Goal: Task Accomplishment & Management: Manage account settings

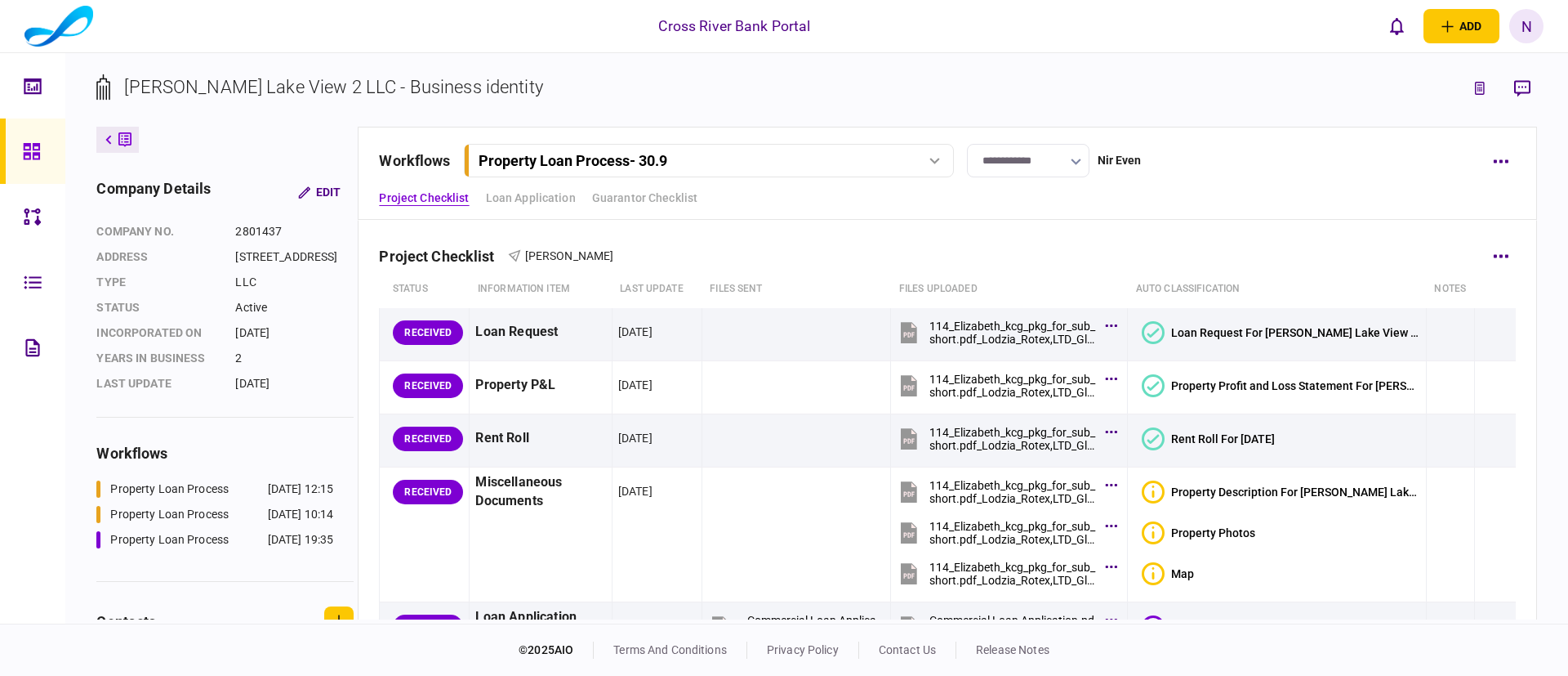
click at [1266, 263] on div "Project Checklist [PERSON_NAME]" at bounding box center [947, 245] width 1137 height 49
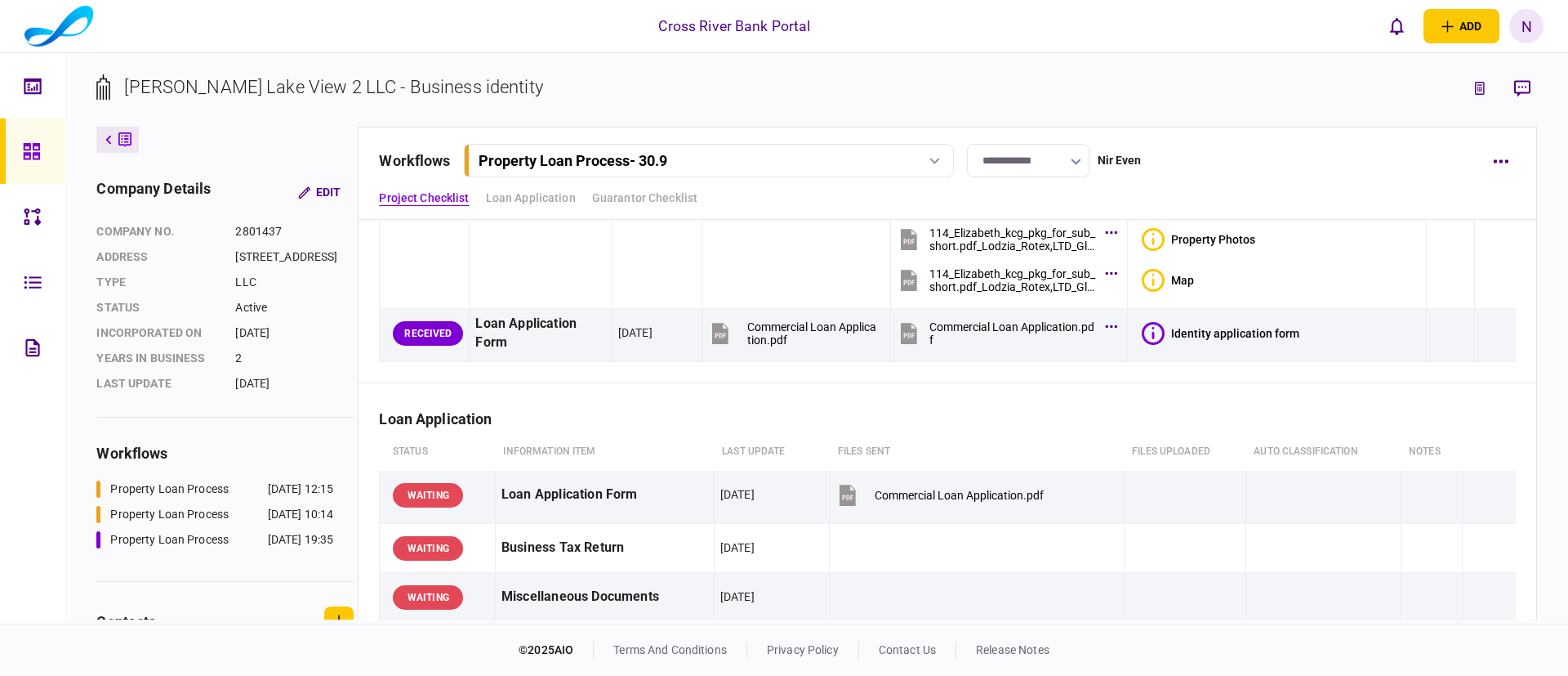
scroll to position [294, 0]
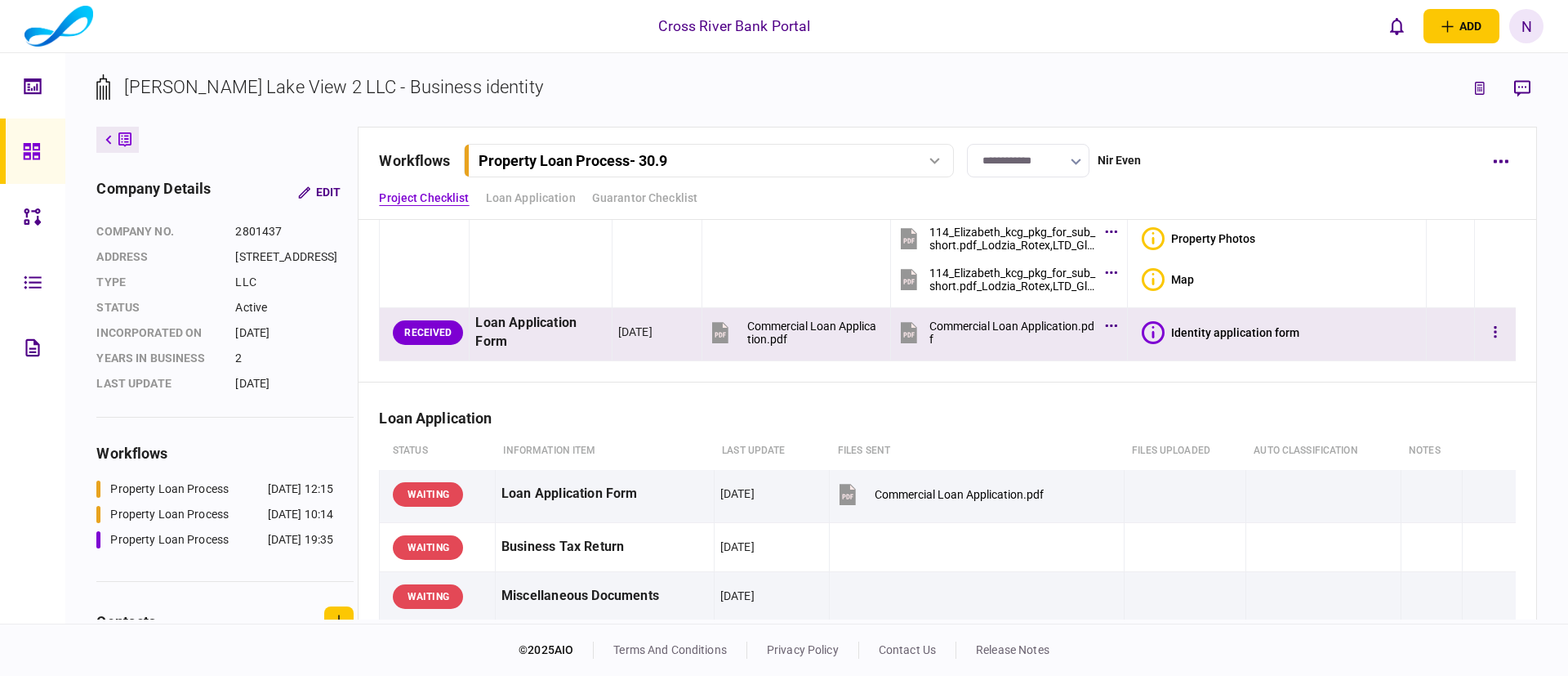
click at [1157, 330] on icon at bounding box center [1153, 333] width 23 height 23
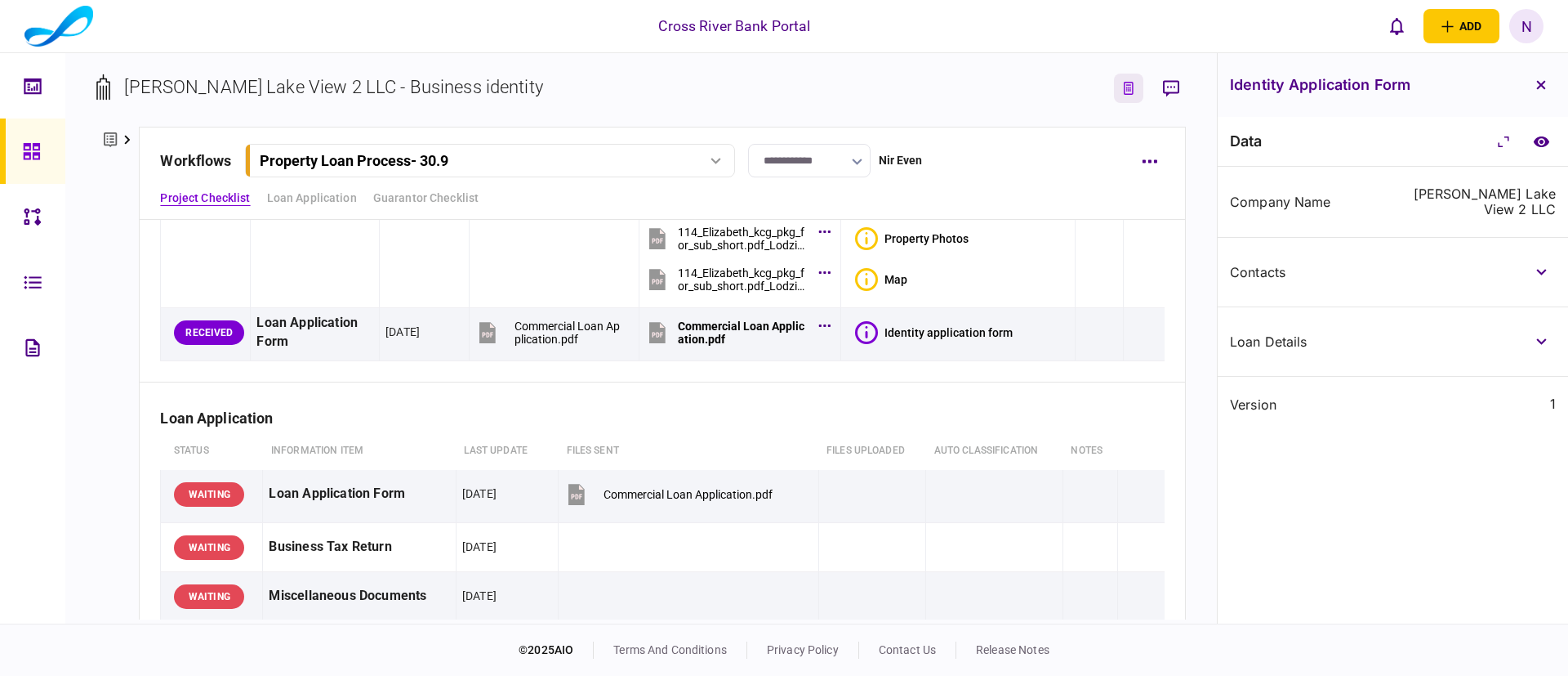
click at [1124, 86] on icon "link to underwriting page" at bounding box center [1129, 88] width 10 height 13
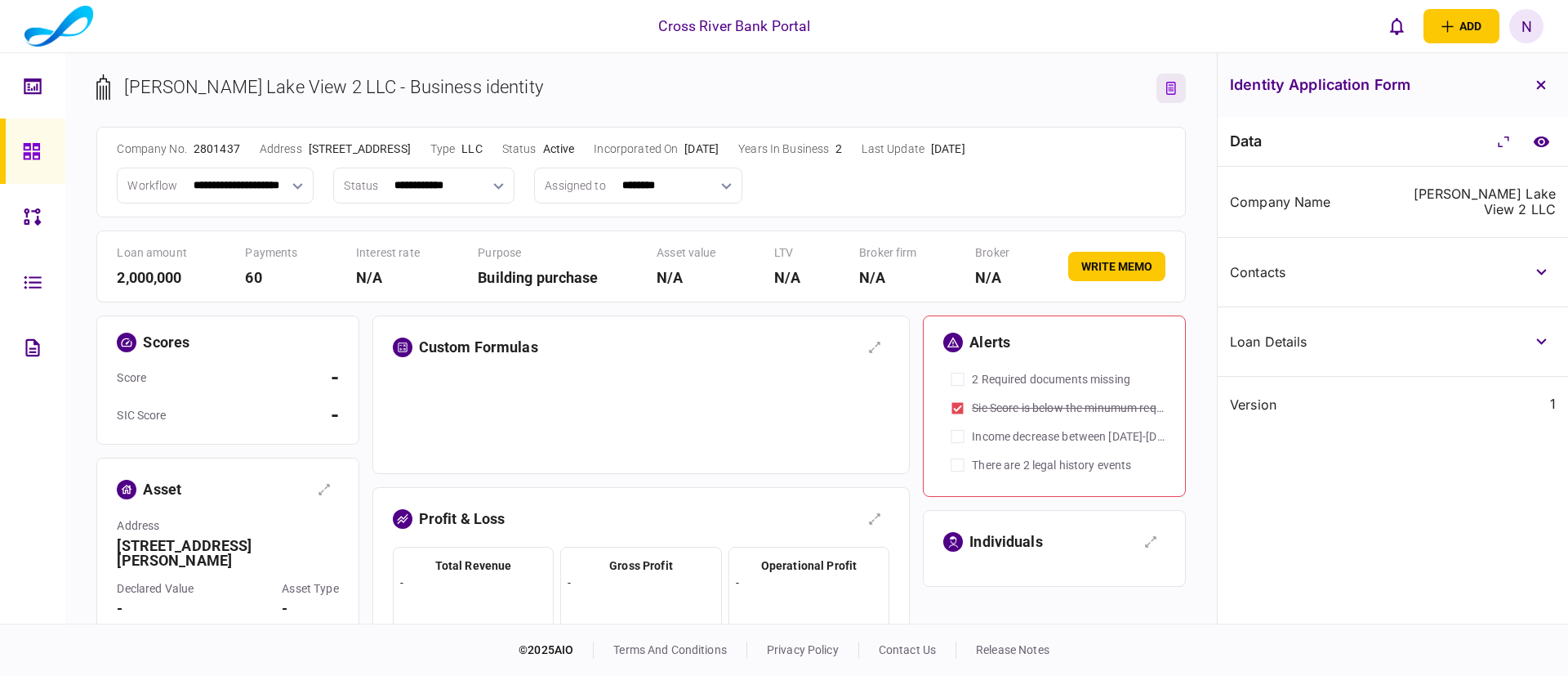
click at [852, 181] on div "**********" at bounding box center [640, 185] width 1048 height 36
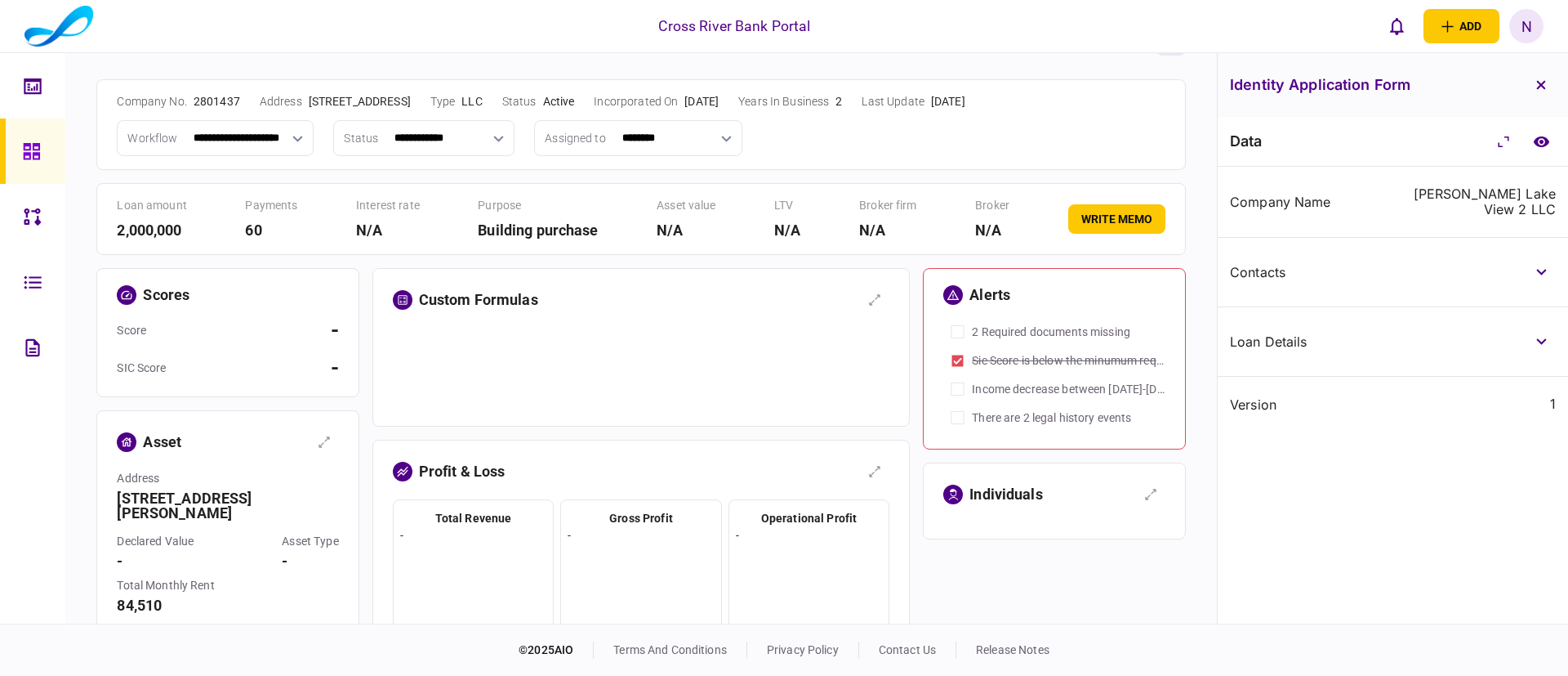
scroll to position [49, 0]
click at [700, 354] on div at bounding box center [641, 366] width 498 height 82
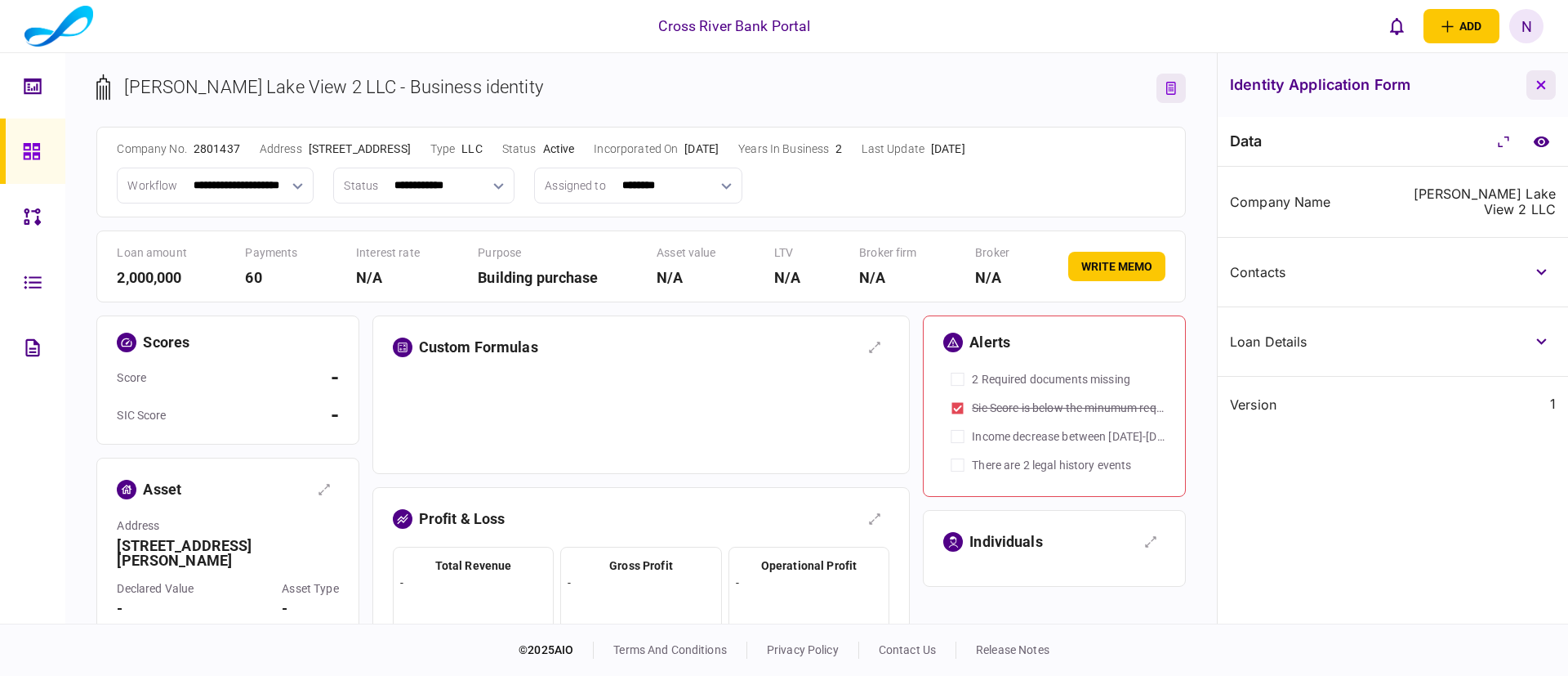
click at [1547, 88] on button "button" at bounding box center [1541, 85] width 30 height 30
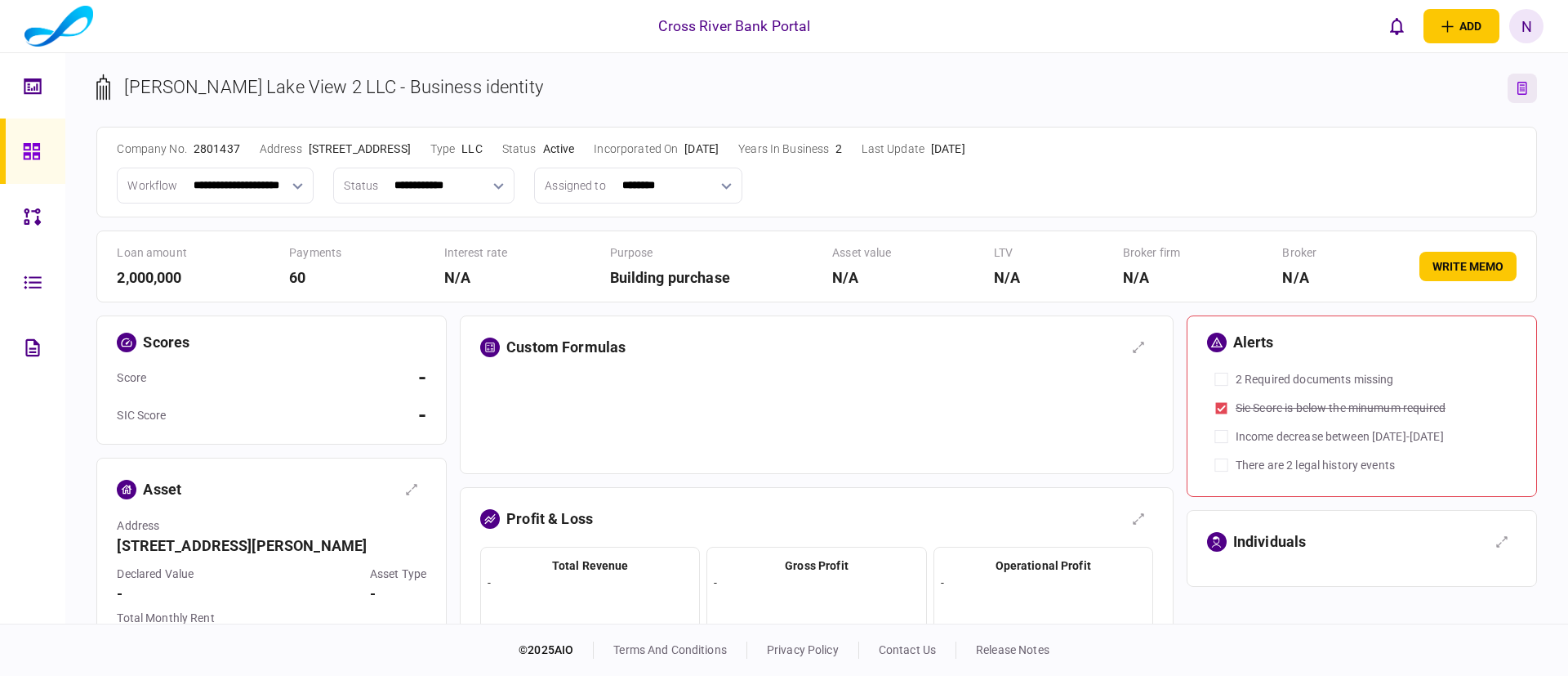
click at [943, 187] on div "**********" at bounding box center [816, 185] width 1400 height 36
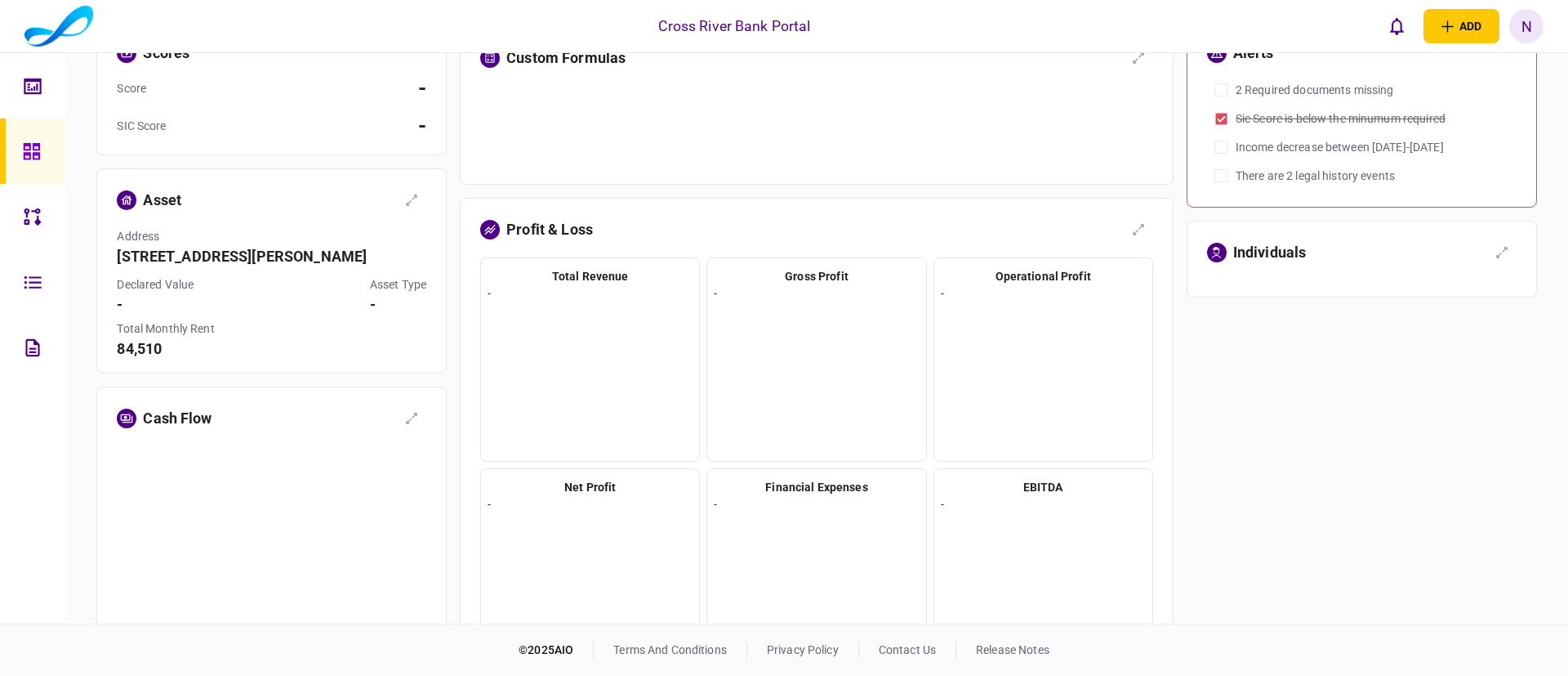
scroll to position [196, 0]
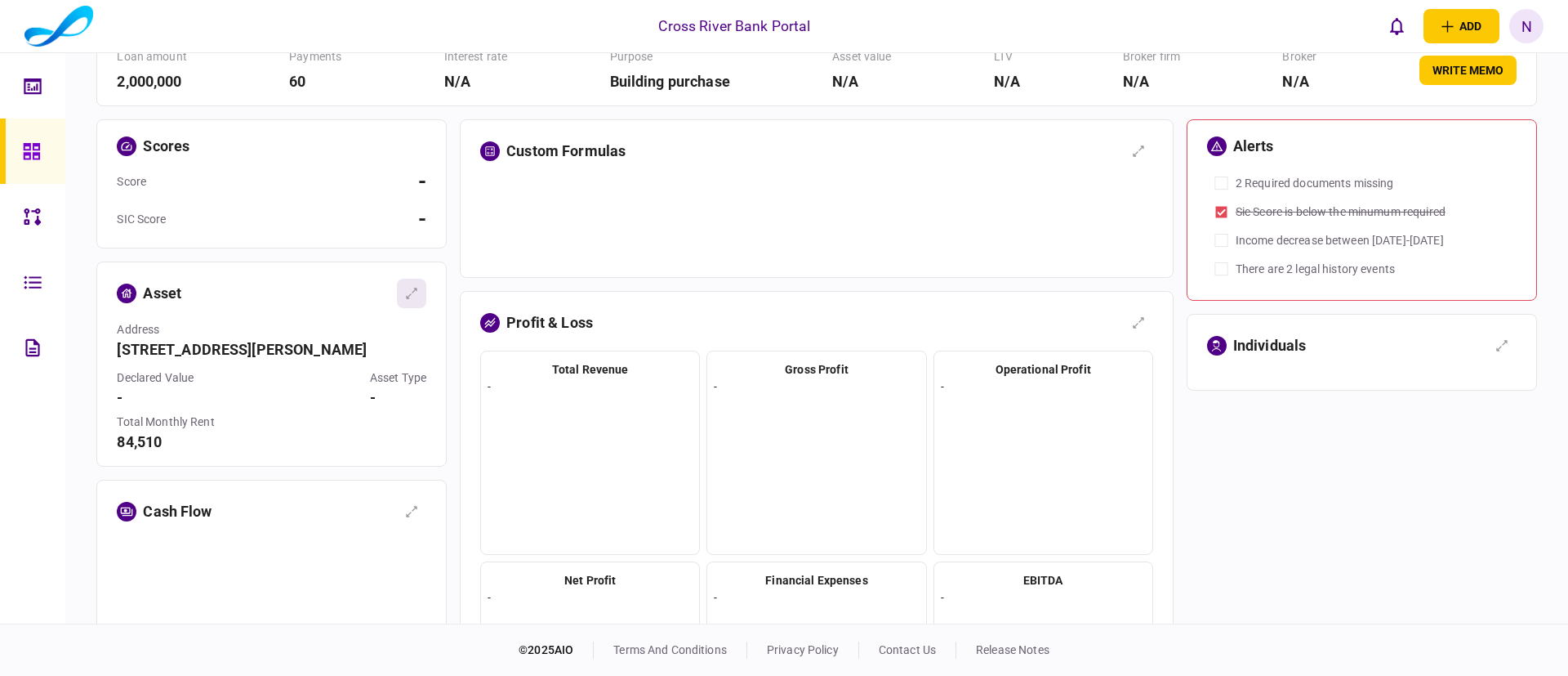
click at [410, 283] on button "button" at bounding box center [412, 294] width 30 height 30
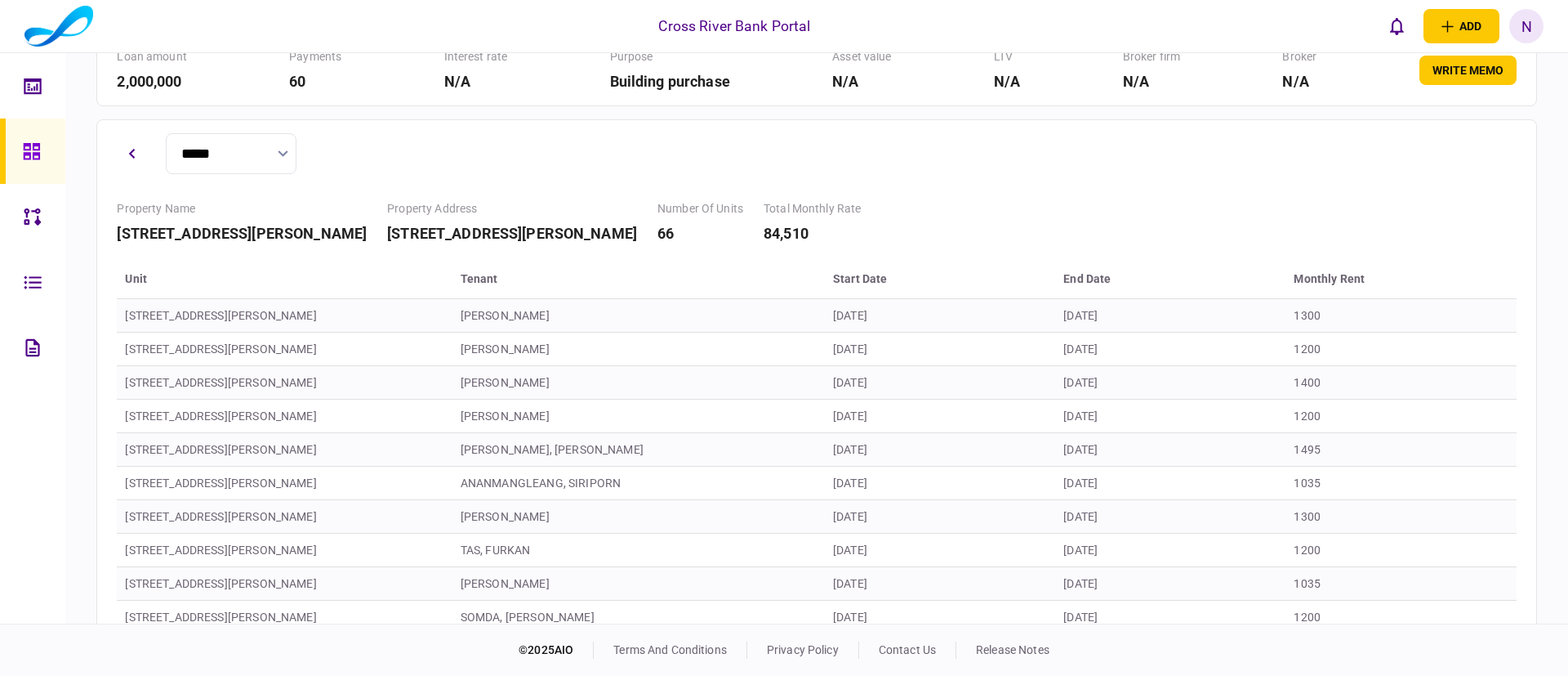
click at [893, 214] on div "Property Name [STREET_ADDRESS][PERSON_NAME] Property Address [STREET_ADDRESS][P…" at bounding box center [816, 222] width 1400 height 45
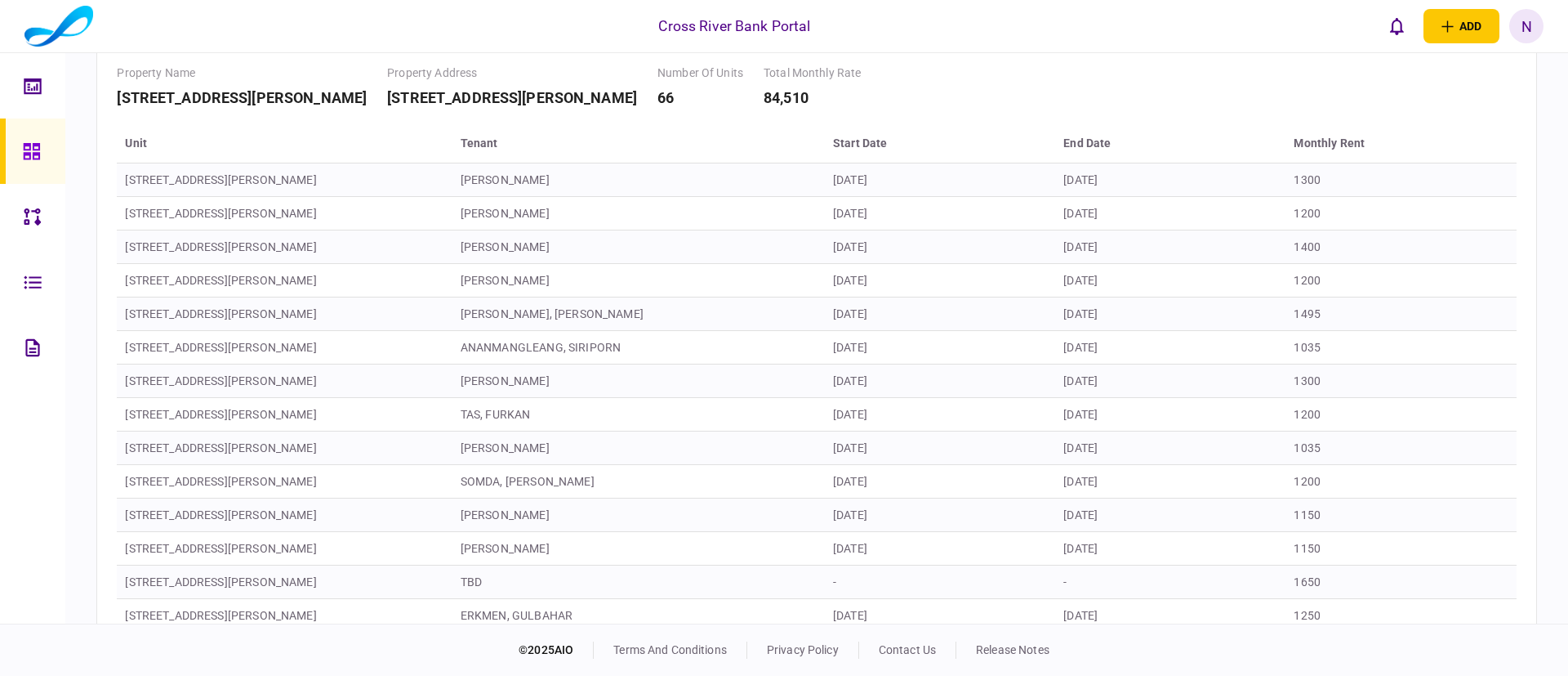
scroll to position [196, 0]
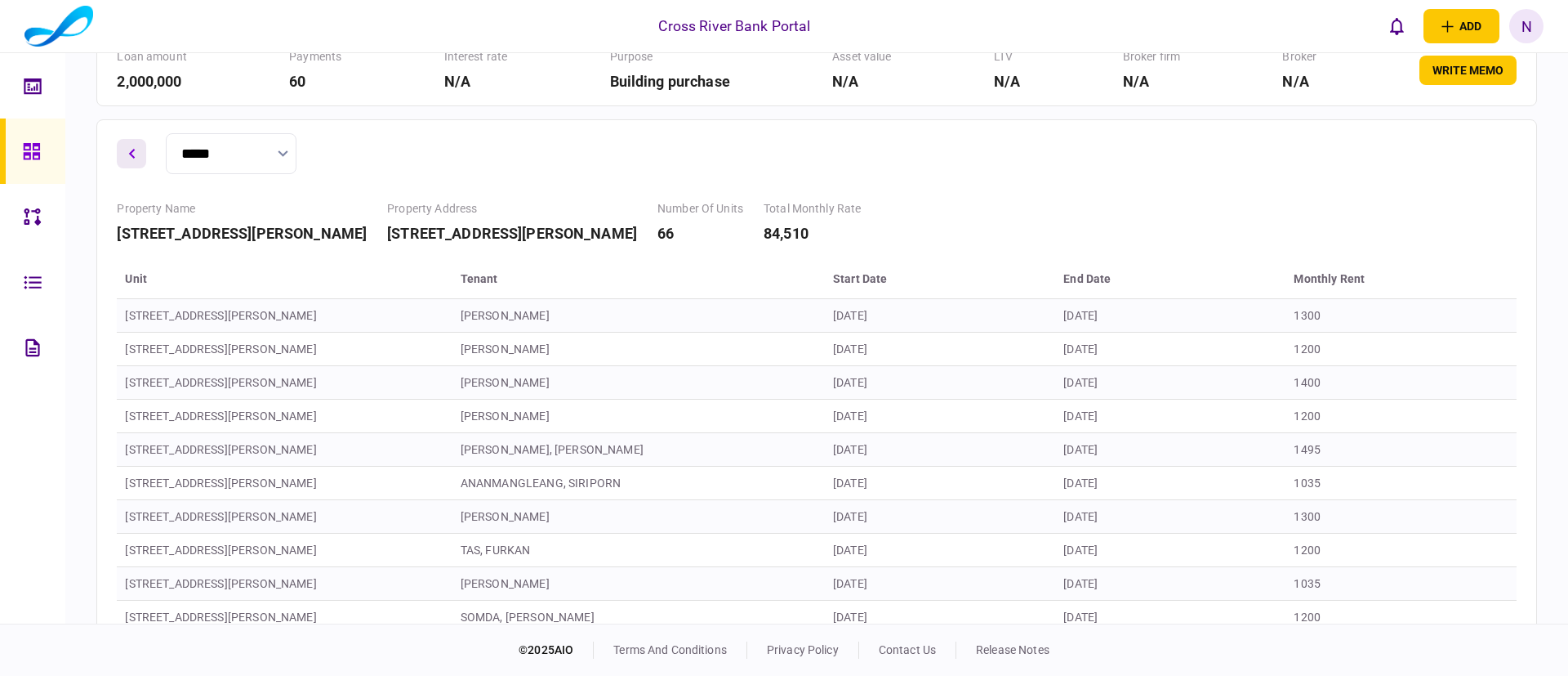
click at [127, 151] on button "button" at bounding box center [132, 153] width 30 height 30
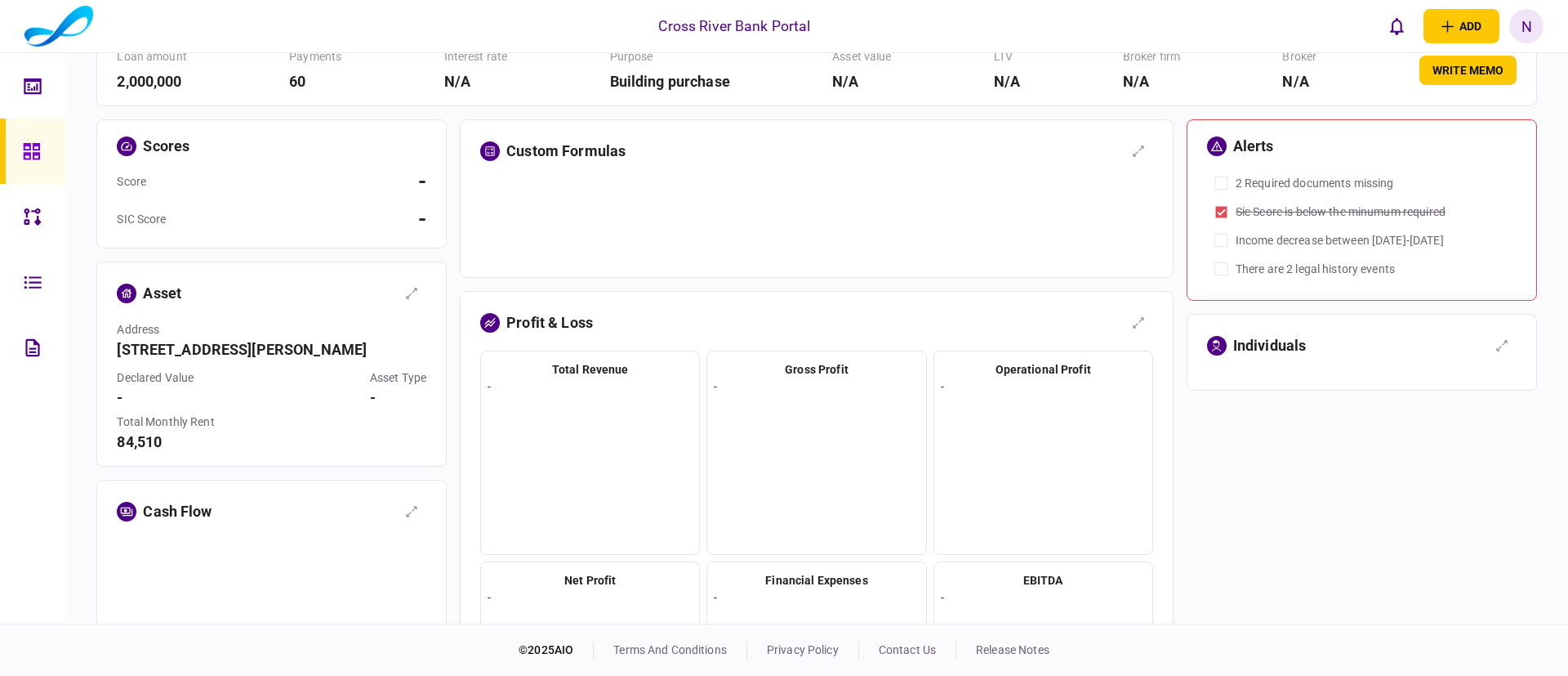
click at [720, 224] on div at bounding box center [817, 220] width 673 height 82
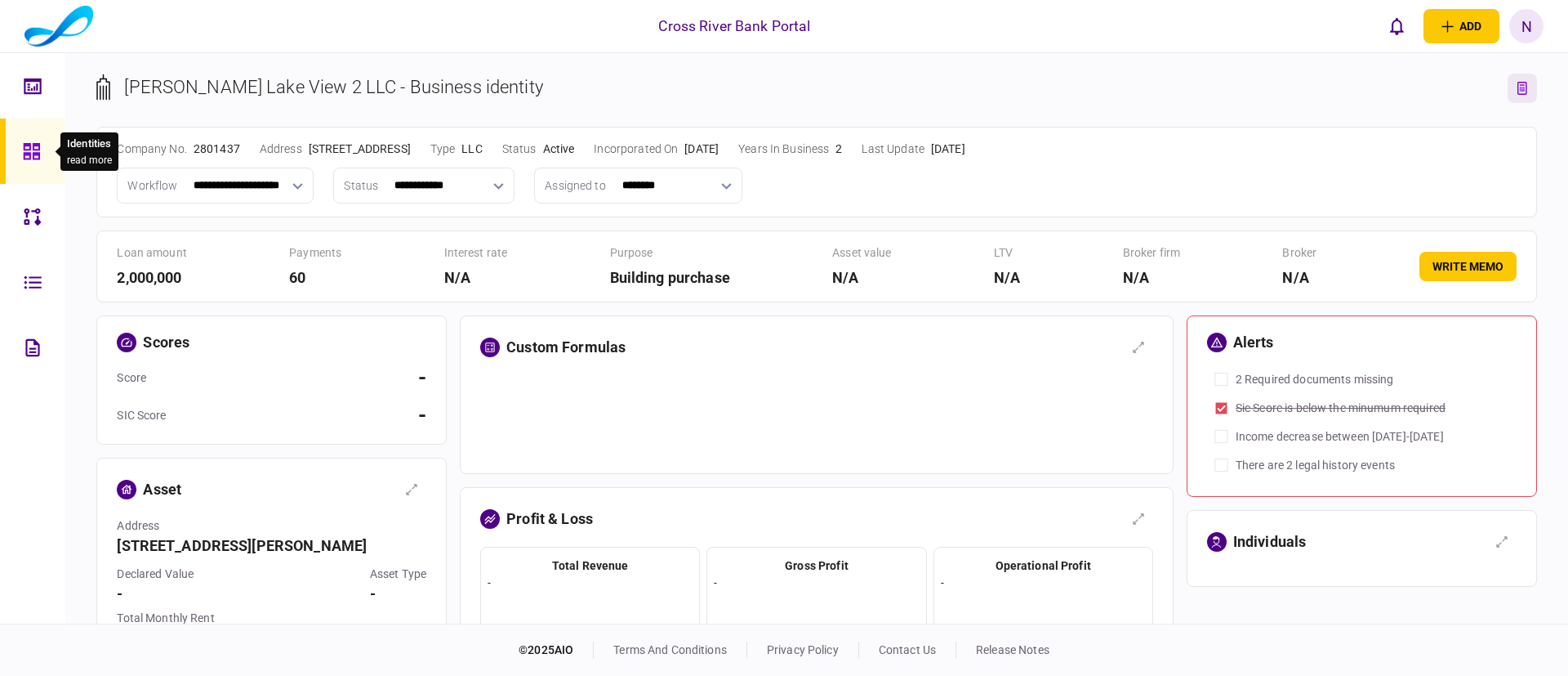
click at [29, 159] on icon at bounding box center [32, 151] width 18 height 19
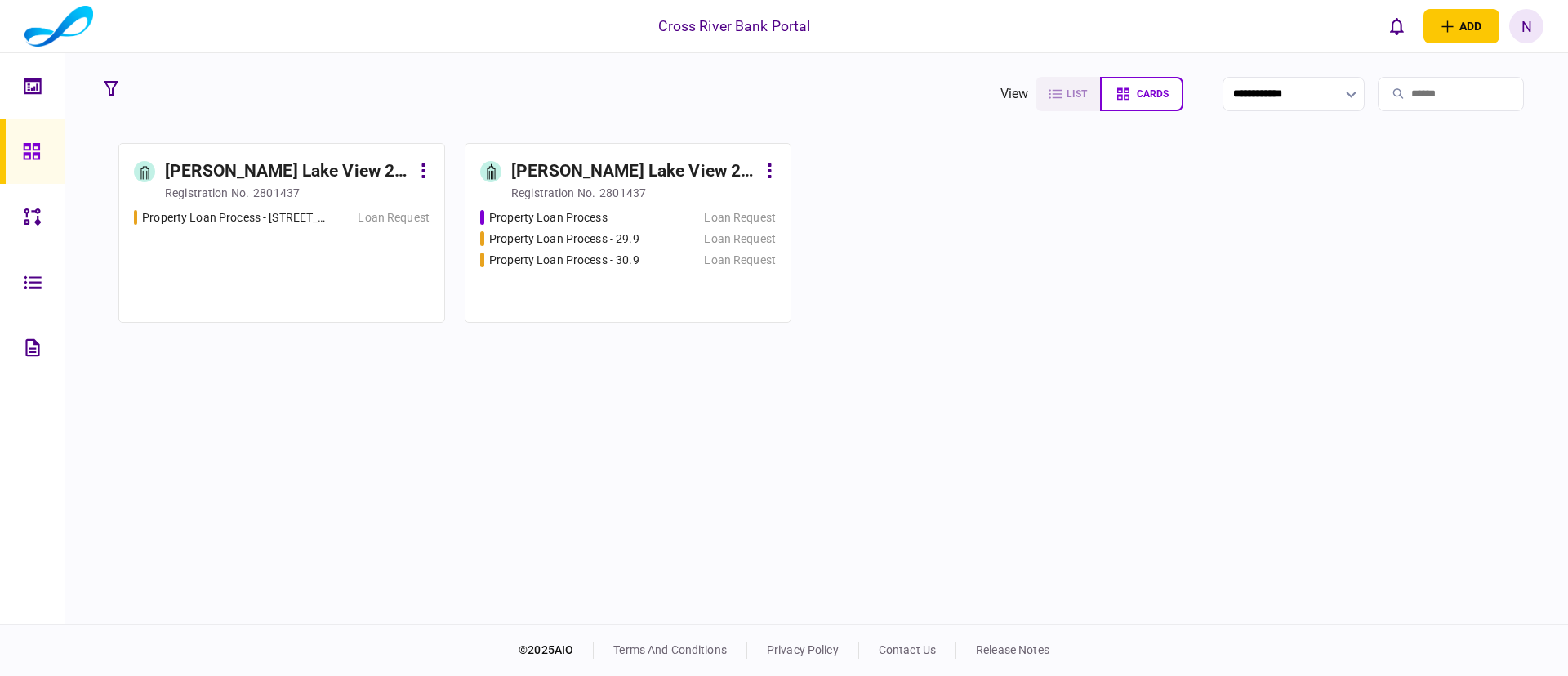
click at [279, 174] on div "[PERSON_NAME] Lake View 2 LLLC" at bounding box center [288, 171] width 246 height 26
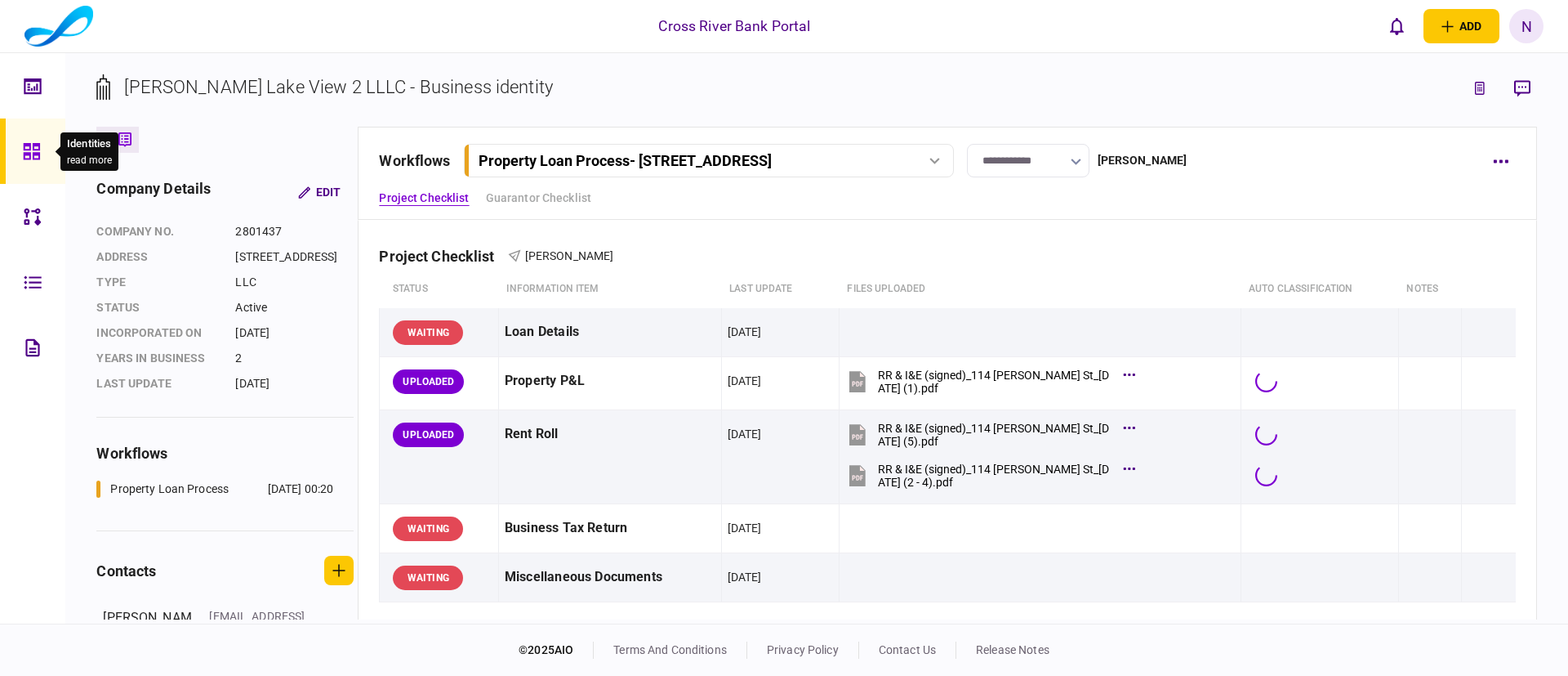
click at [36, 152] on icon at bounding box center [31, 151] width 17 height 17
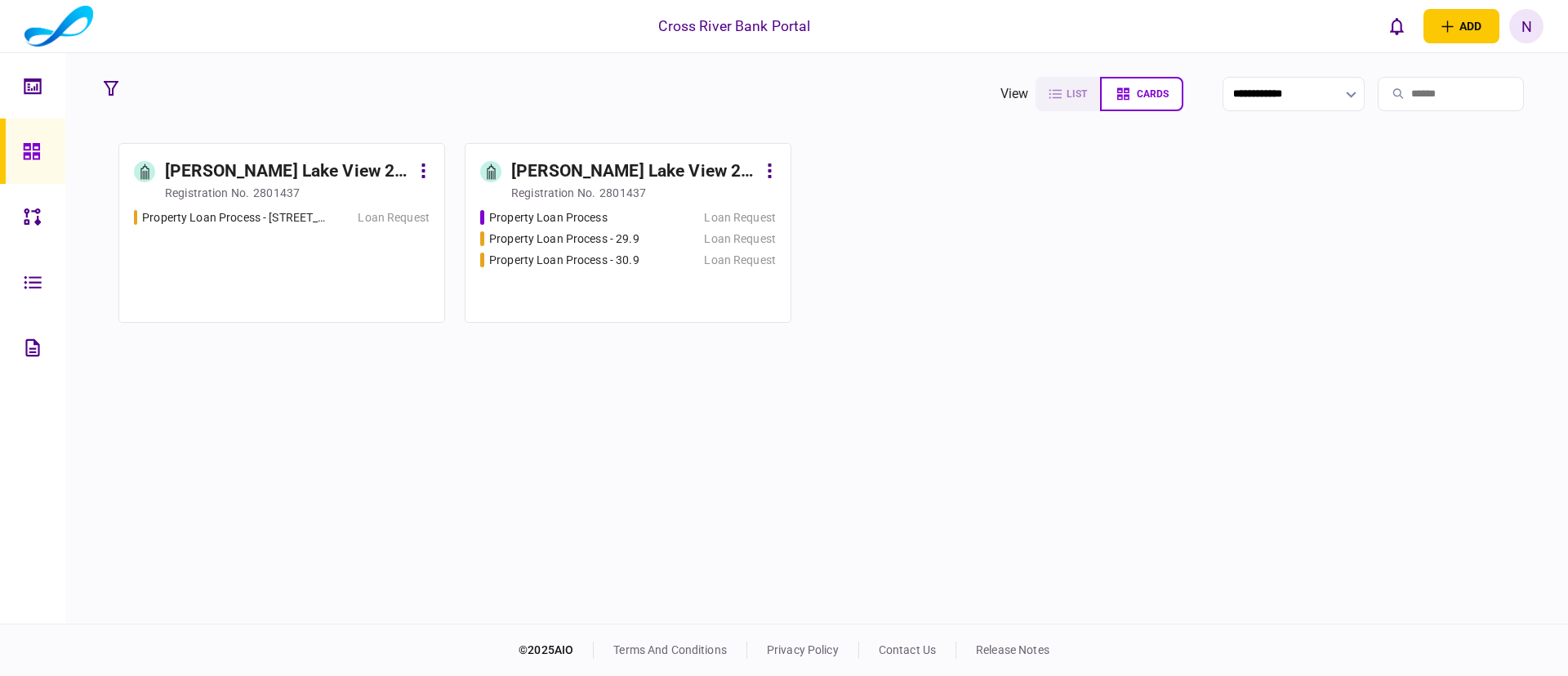
click at [670, 166] on div "[PERSON_NAME] Lake View 2 LLC" at bounding box center [634, 171] width 246 height 26
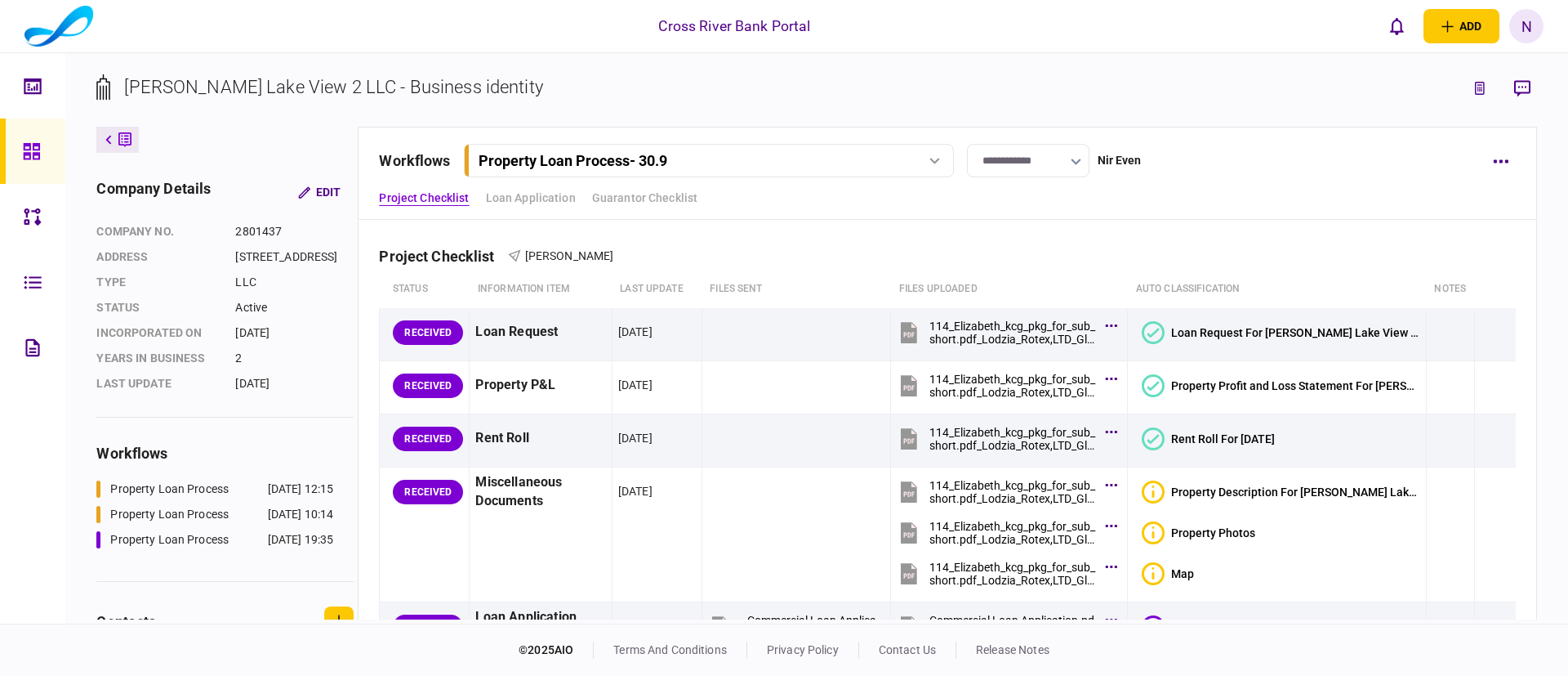
click at [940, 161] on icon at bounding box center [936, 160] width 10 height 7
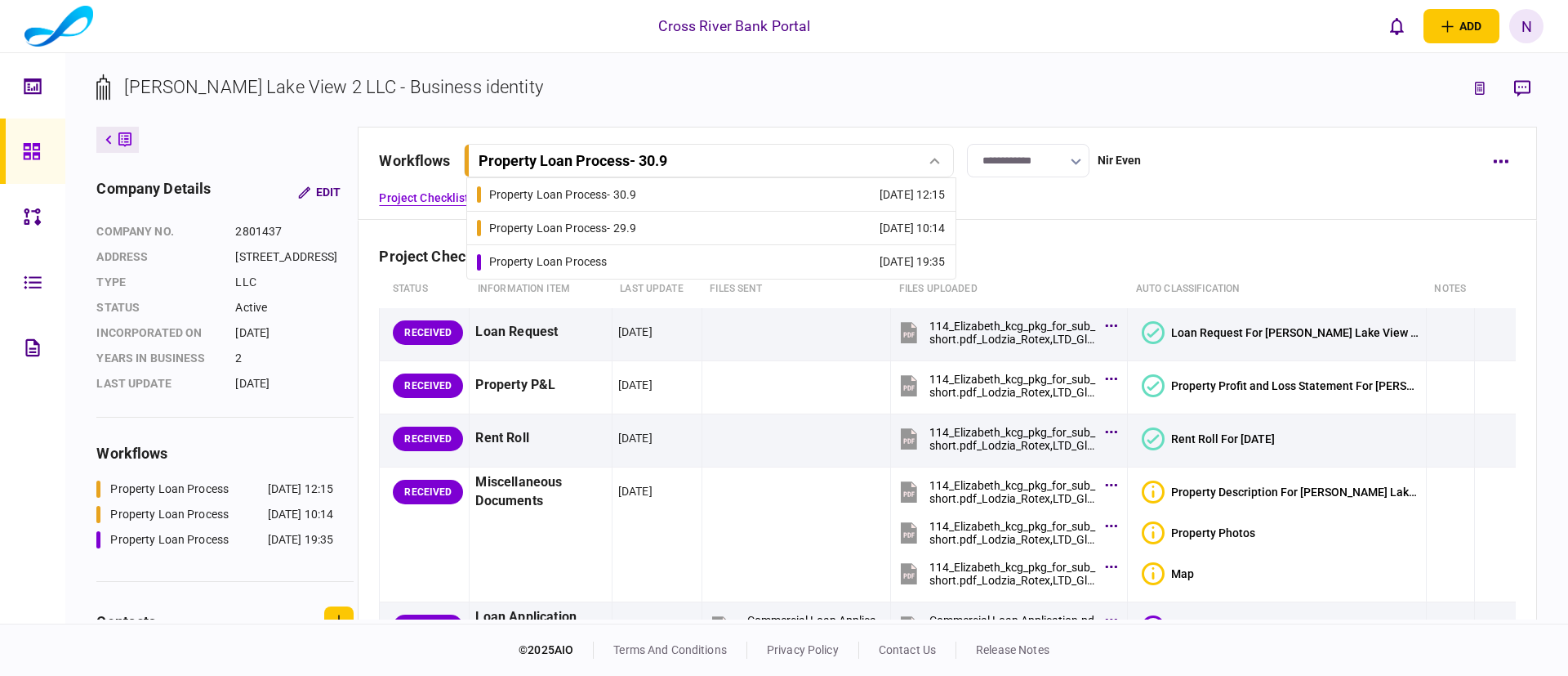
click at [800, 227] on link "Property Loan Process - 29.9 [DATE] 10:14" at bounding box center [711, 228] width 469 height 33
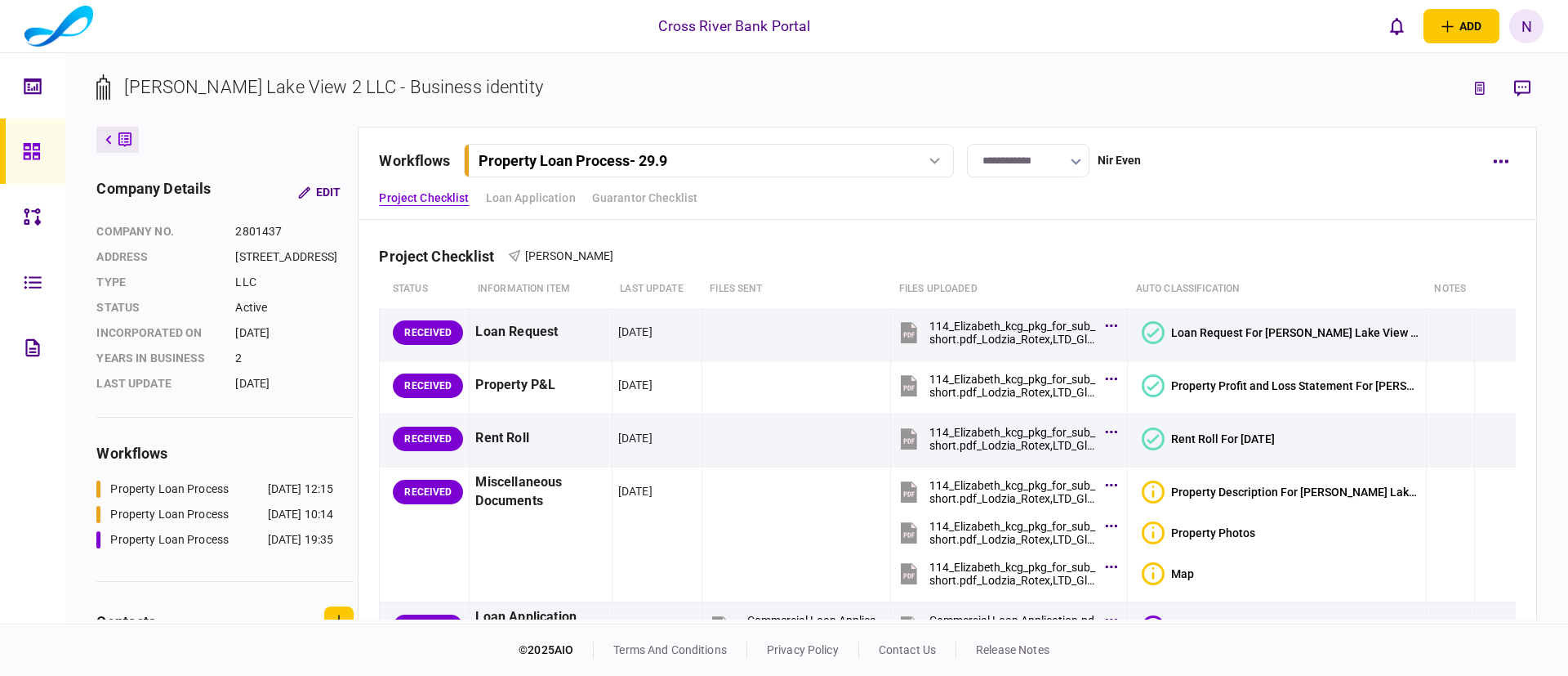
click at [857, 160] on div "Property Loan Process - 29.9" at bounding box center [690, 160] width 422 height 17
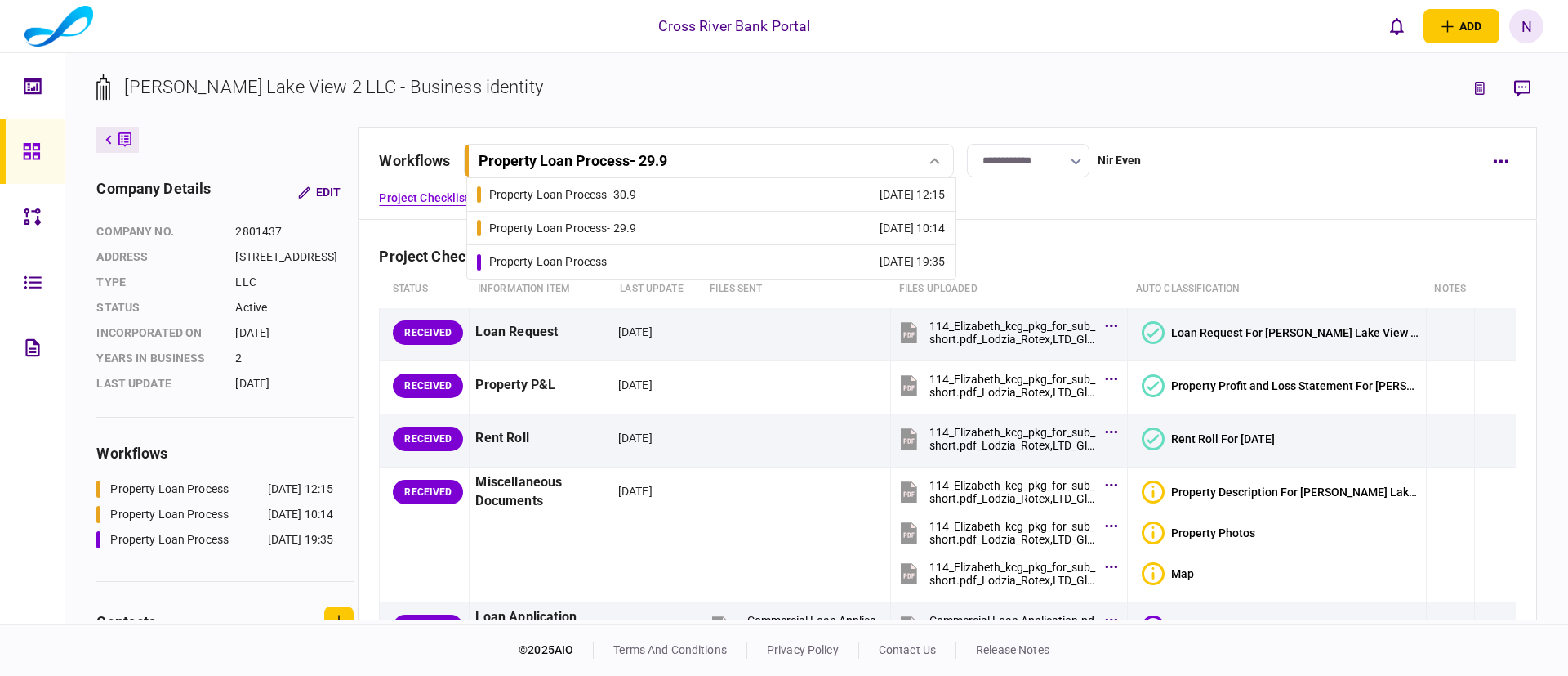
click at [698, 260] on link "Property Loan Process [DATE] 19:35" at bounding box center [711, 262] width 469 height 34
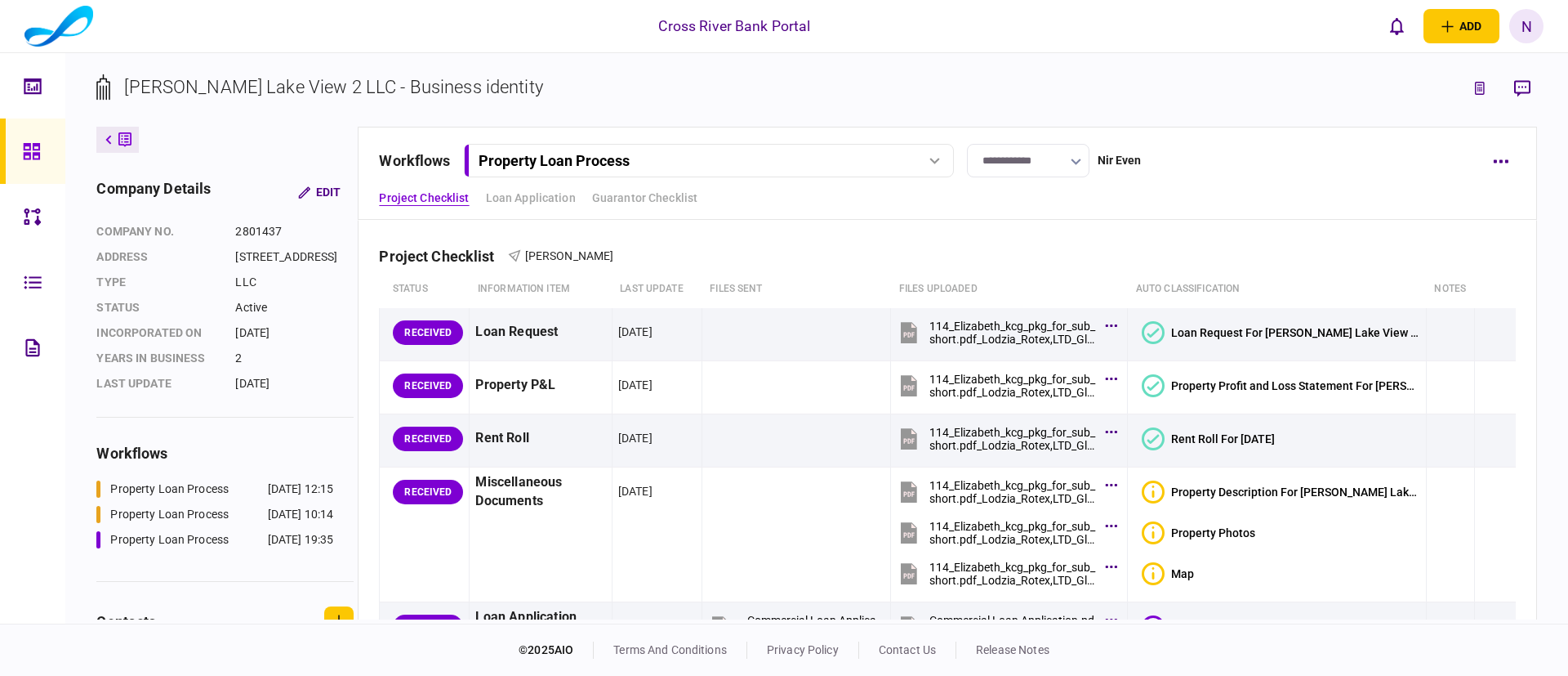
click at [1285, 207] on div "**********" at bounding box center [948, 173] width 1179 height 93
click at [1034, 248] on div "Project Checklist [PERSON_NAME]" at bounding box center [947, 245] width 1137 height 49
click at [1500, 157] on button "button" at bounding box center [1502, 161] width 30 height 30
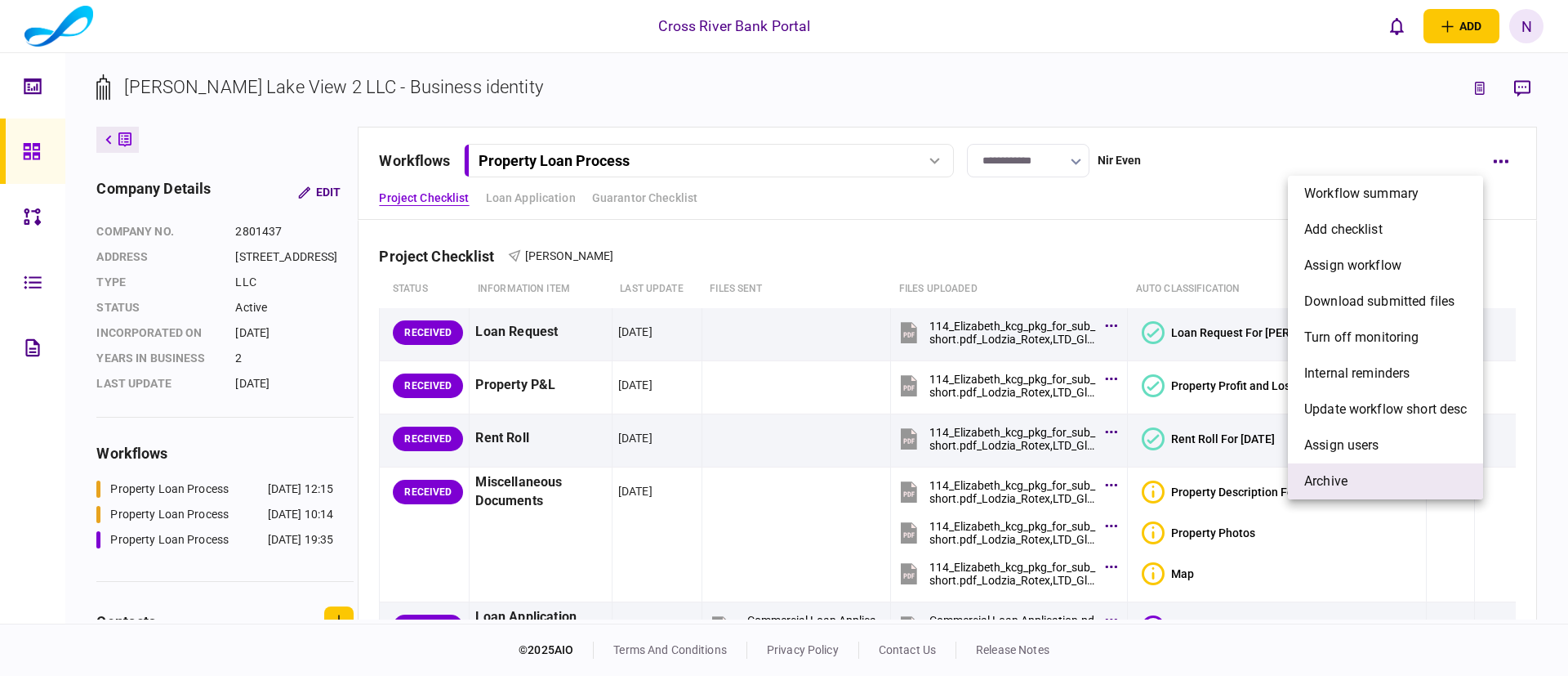
click at [1350, 471] on li "archive" at bounding box center [1385, 481] width 195 height 36
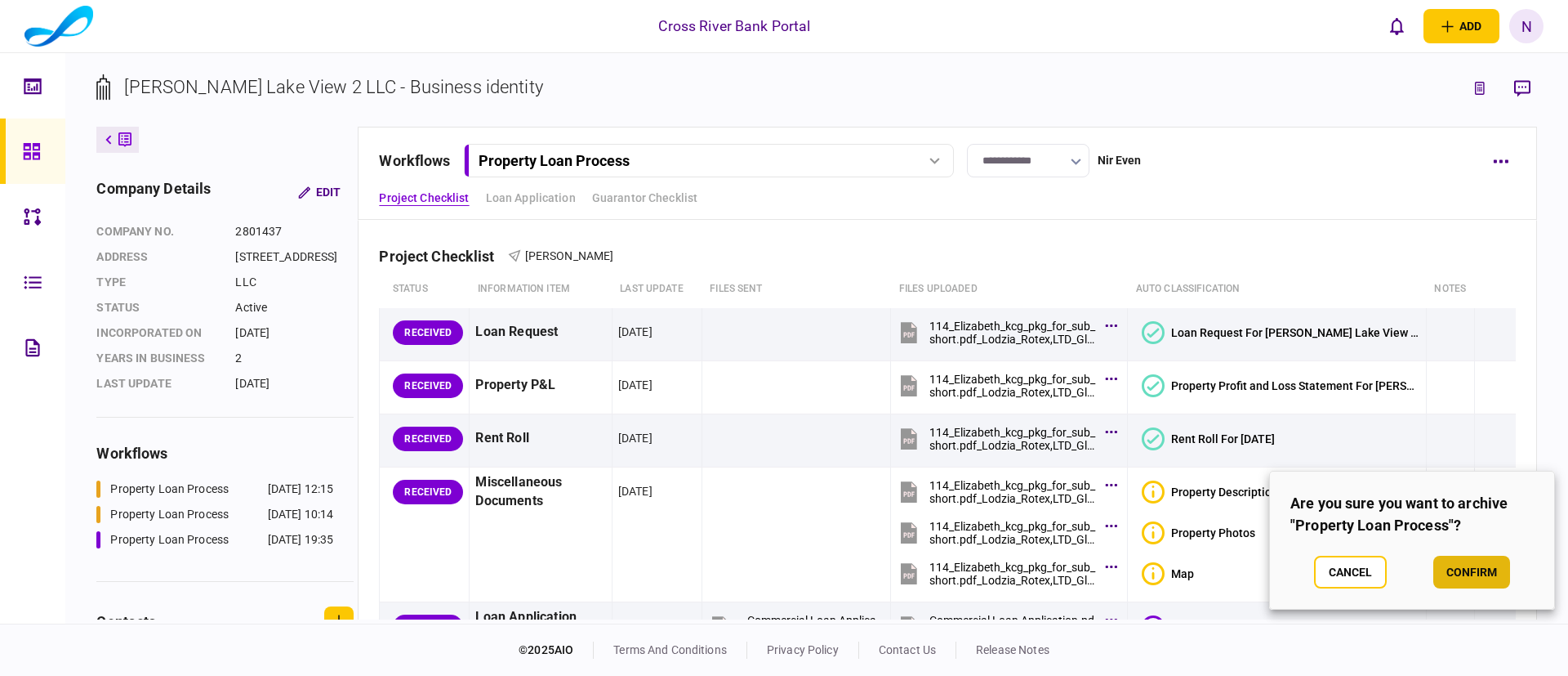
click at [1508, 579] on button "confirm" at bounding box center [1472, 572] width 77 height 33
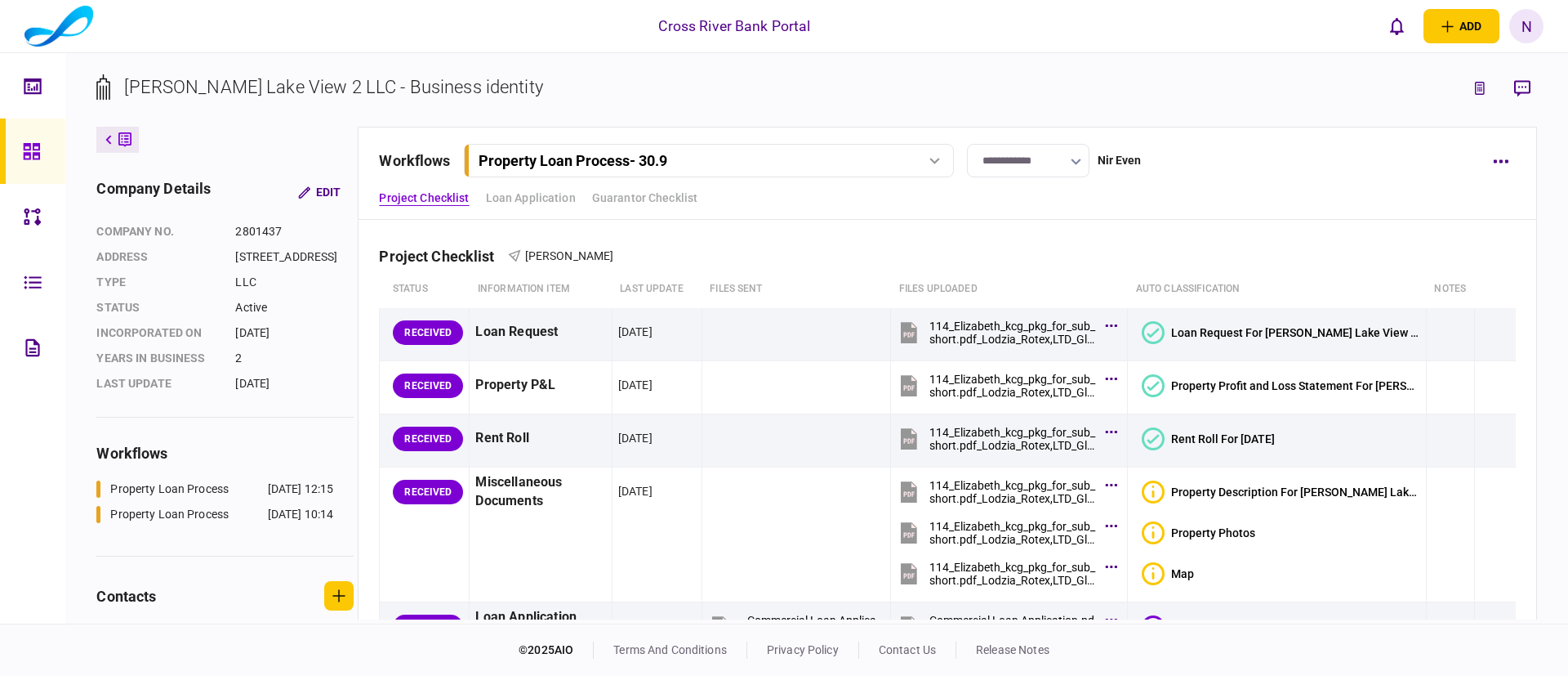
click at [928, 157] on div at bounding box center [935, 160] width 25 height 7
click at [788, 230] on link "Property Loan Process - 29.9 [DATE] 10:14" at bounding box center [711, 229] width 469 height 34
click at [1507, 157] on button "button" at bounding box center [1502, 161] width 30 height 30
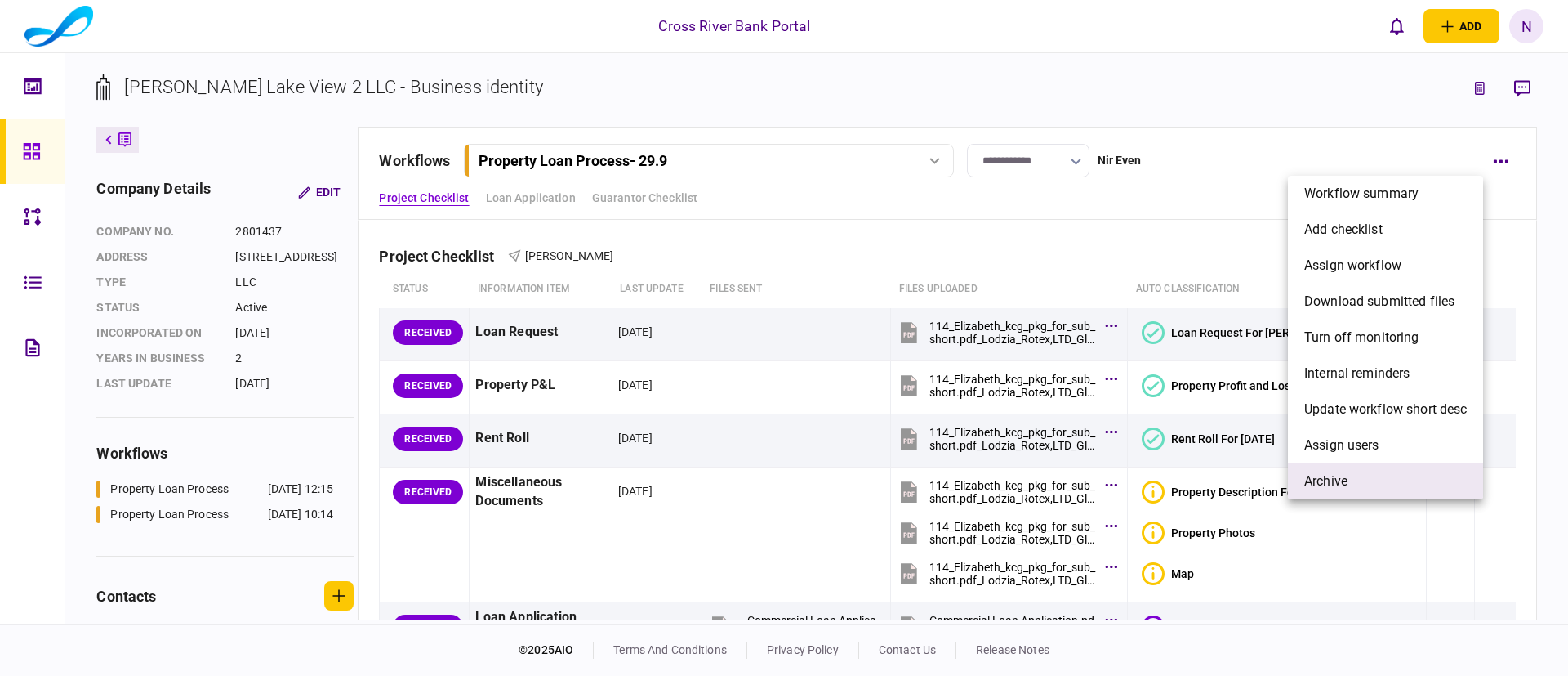
click at [1342, 476] on span "archive" at bounding box center [1327, 481] width 44 height 20
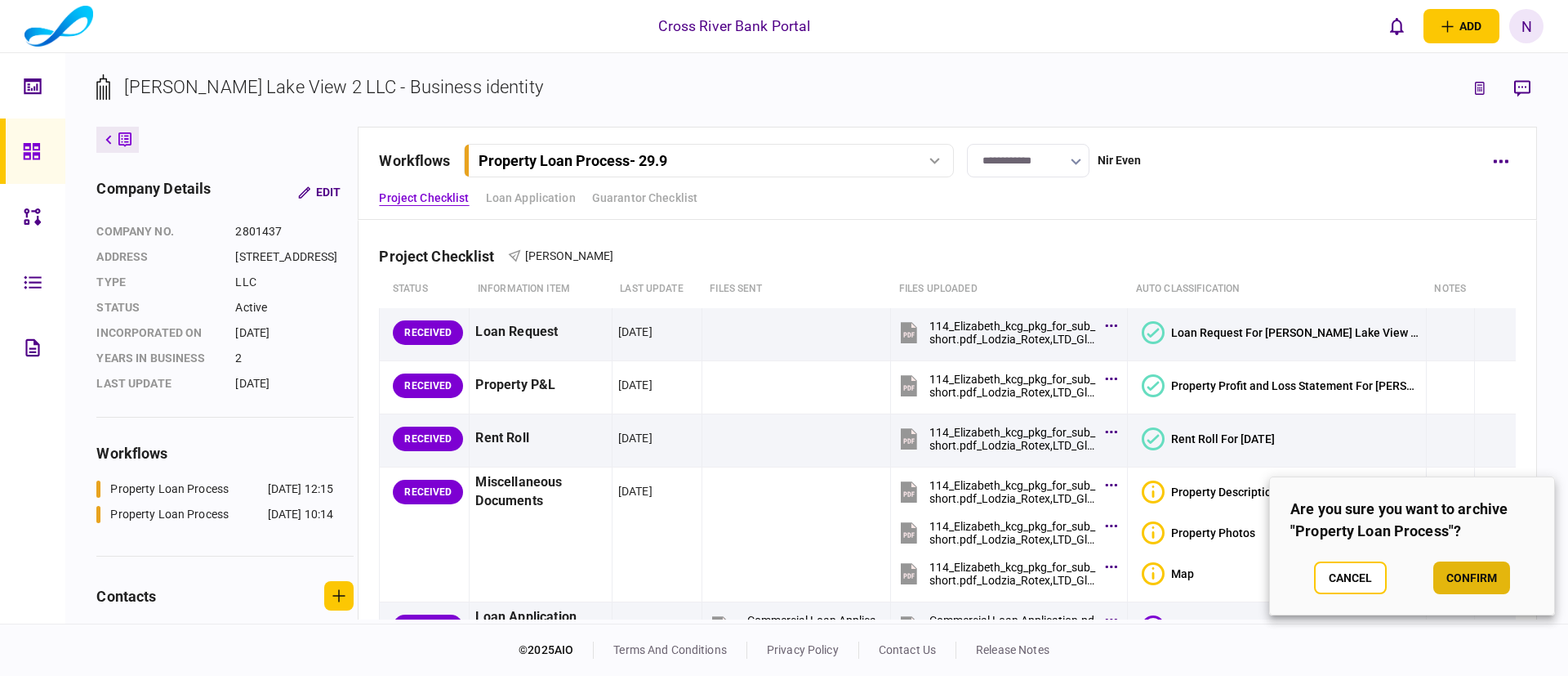
click at [1467, 570] on button "confirm" at bounding box center [1472, 577] width 77 height 33
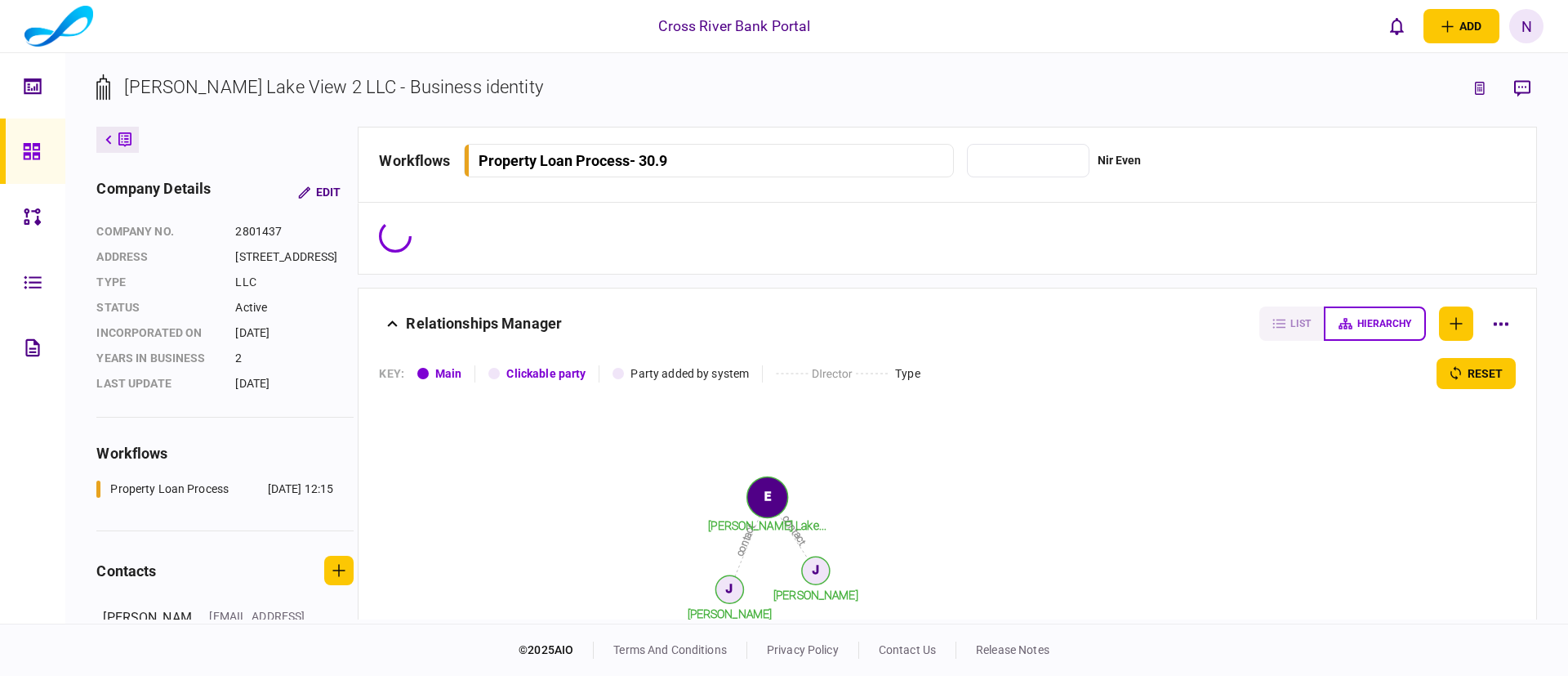
type input "**********"
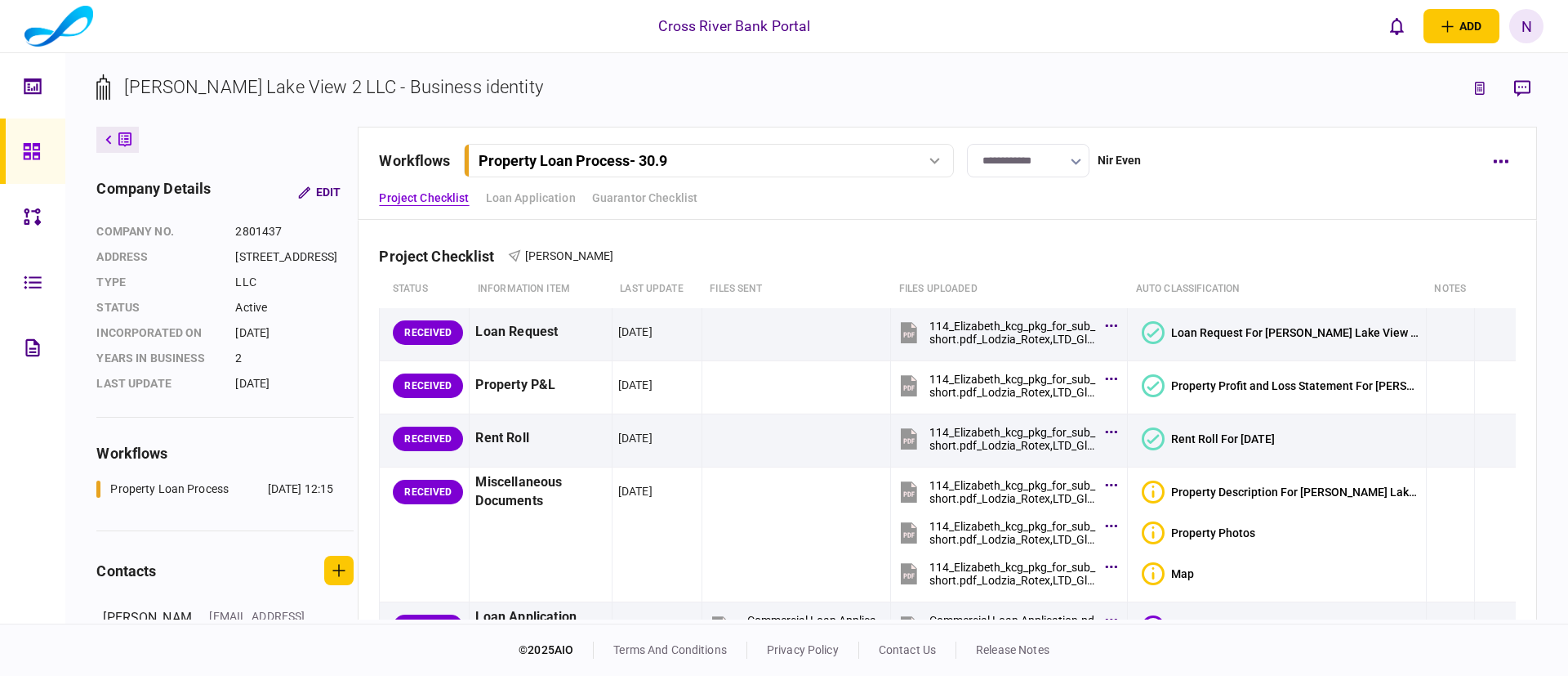
click at [1204, 209] on div "**********" at bounding box center [948, 173] width 1179 height 93
click at [1026, 267] on div "Project Checklist [PERSON_NAME]" at bounding box center [947, 245] width 1137 height 49
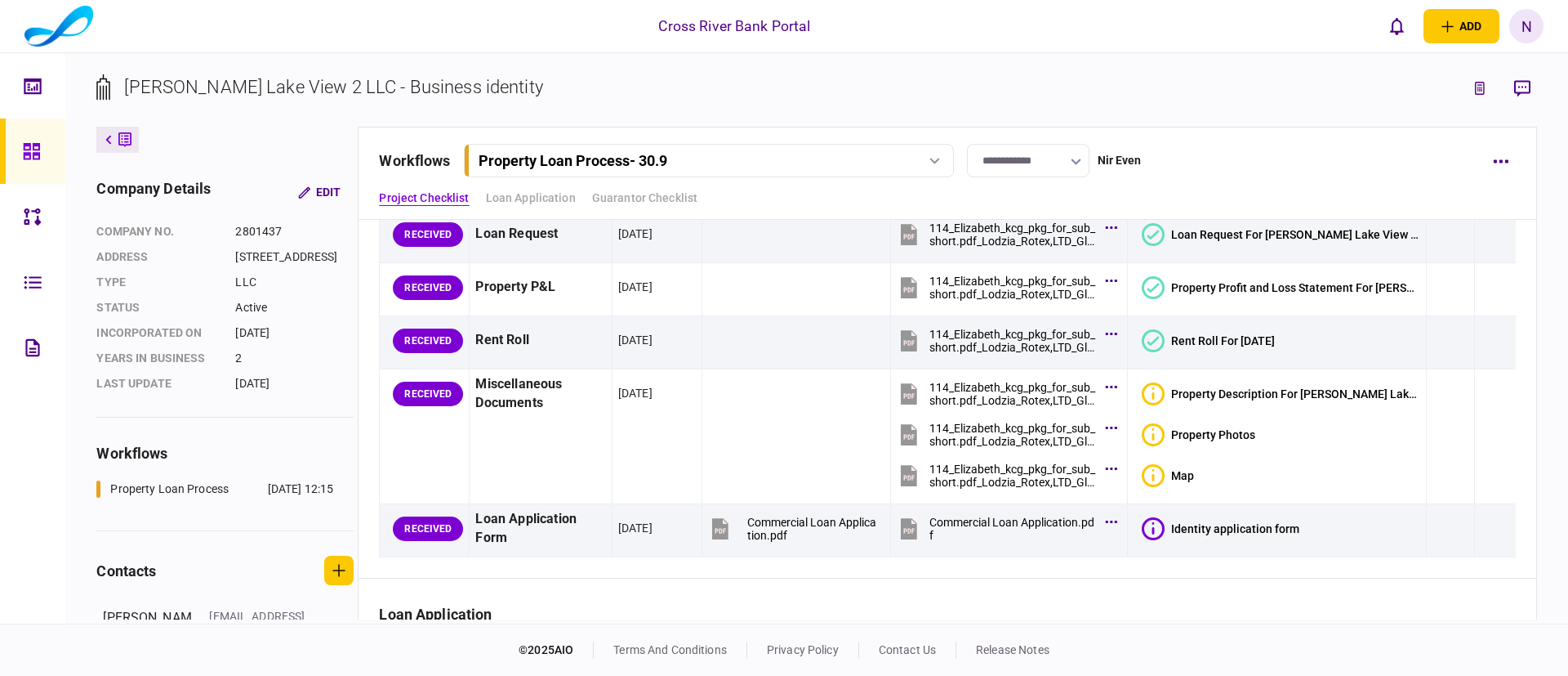
scroll to position [147, 0]
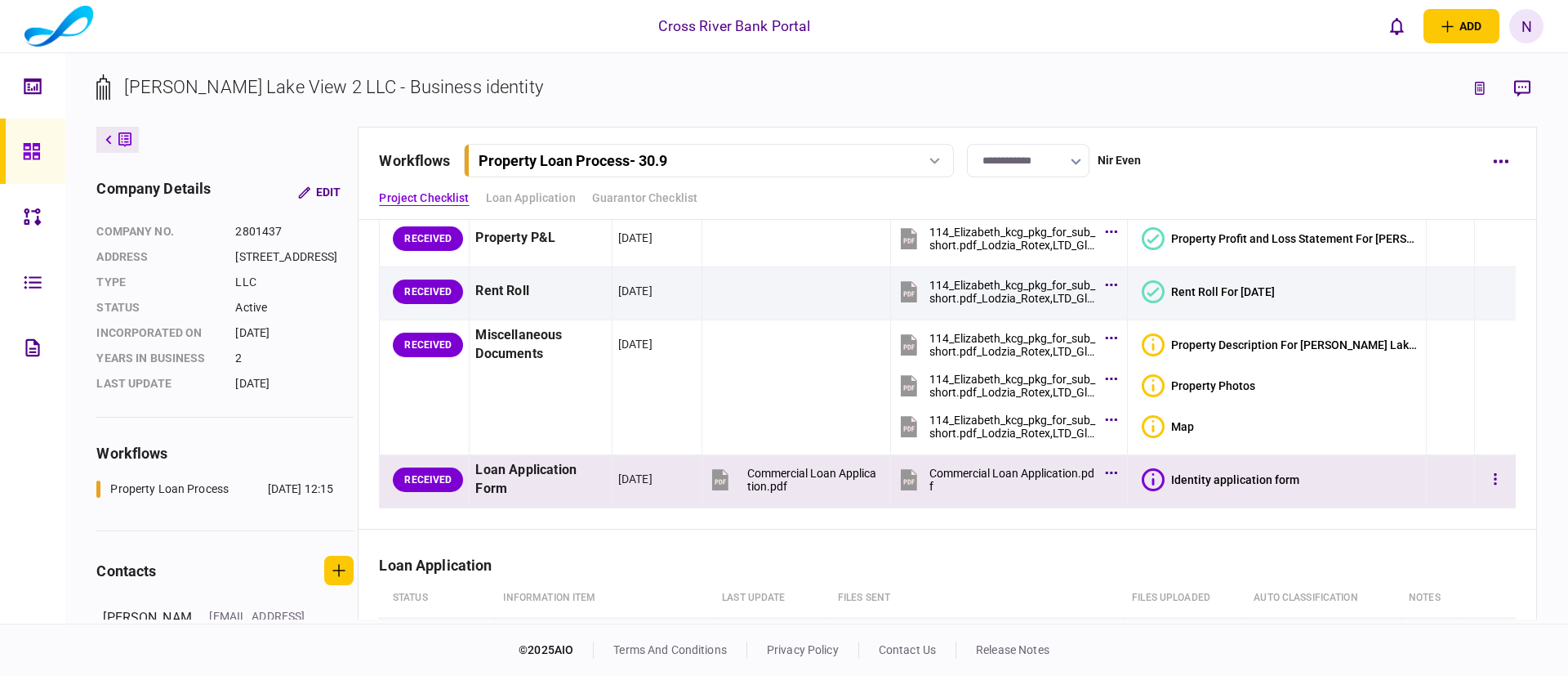
click at [1155, 478] on icon at bounding box center [1153, 479] width 2 height 12
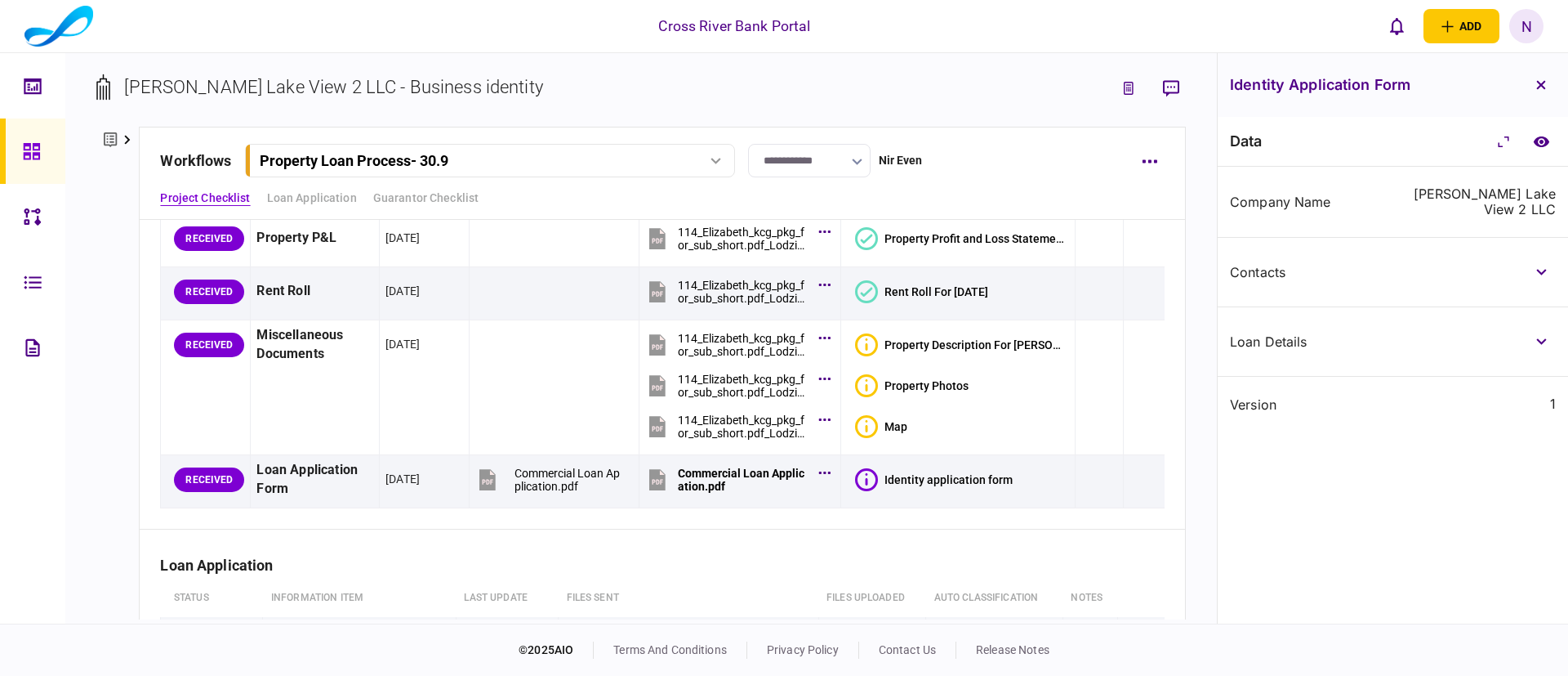
click at [996, 178] on div "**********" at bounding box center [662, 173] width 1047 height 93
click at [1542, 341] on icon "button" at bounding box center [1541, 341] width 11 height 7
click at [1346, 406] on div "Amount" at bounding box center [1309, 404] width 157 height 13
click at [1155, 302] on div "Project Checklist [PERSON_NAME] status Information item last update files sent …" at bounding box center [662, 301] width 1045 height 456
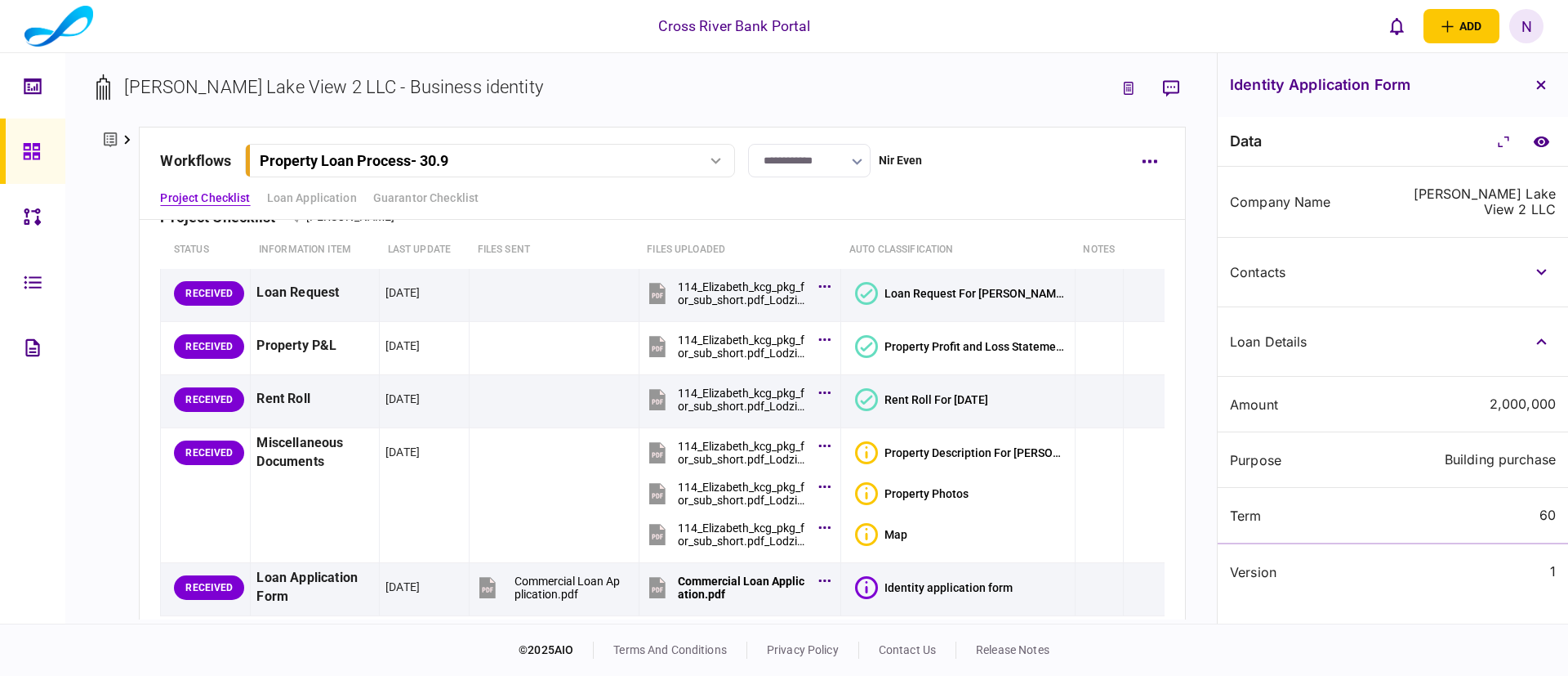
scroll to position [0, 0]
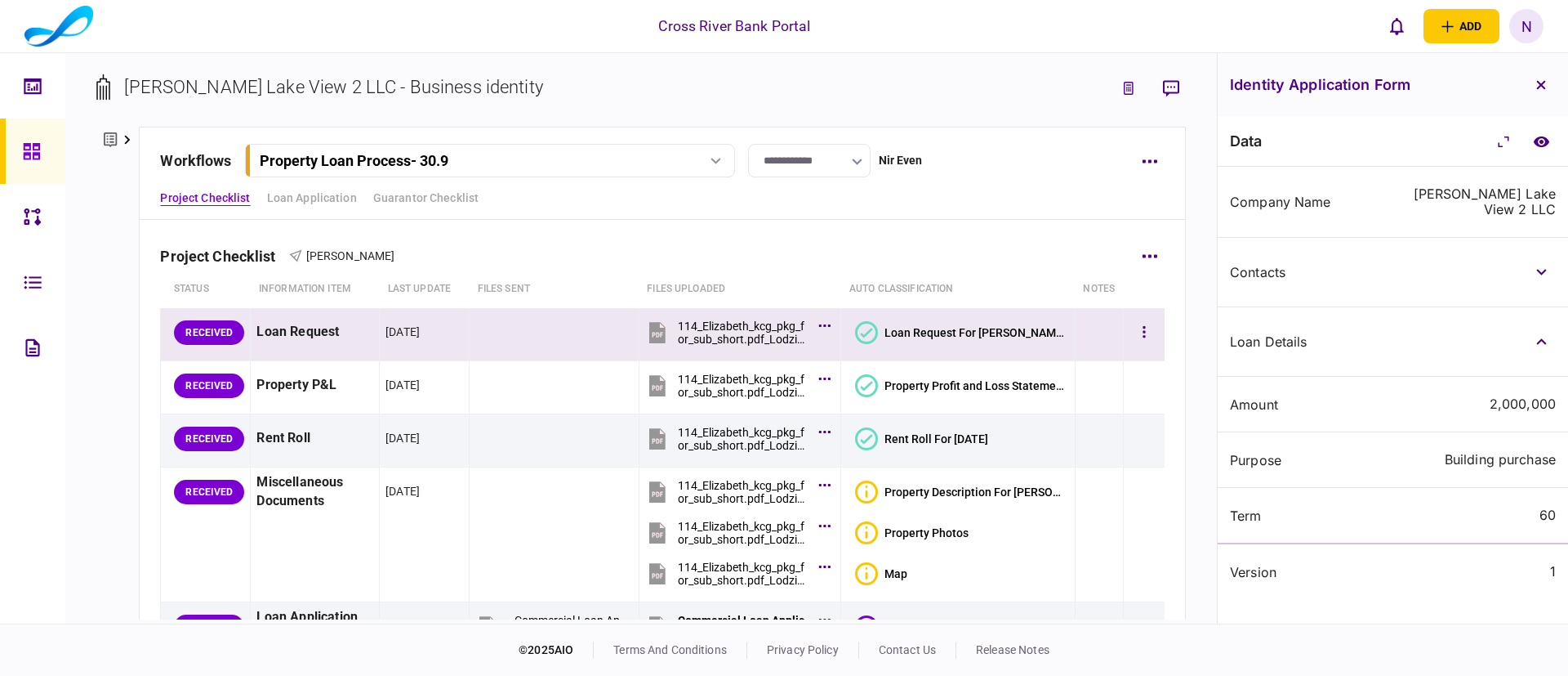
click at [870, 336] on icon at bounding box center [867, 333] width 23 height 23
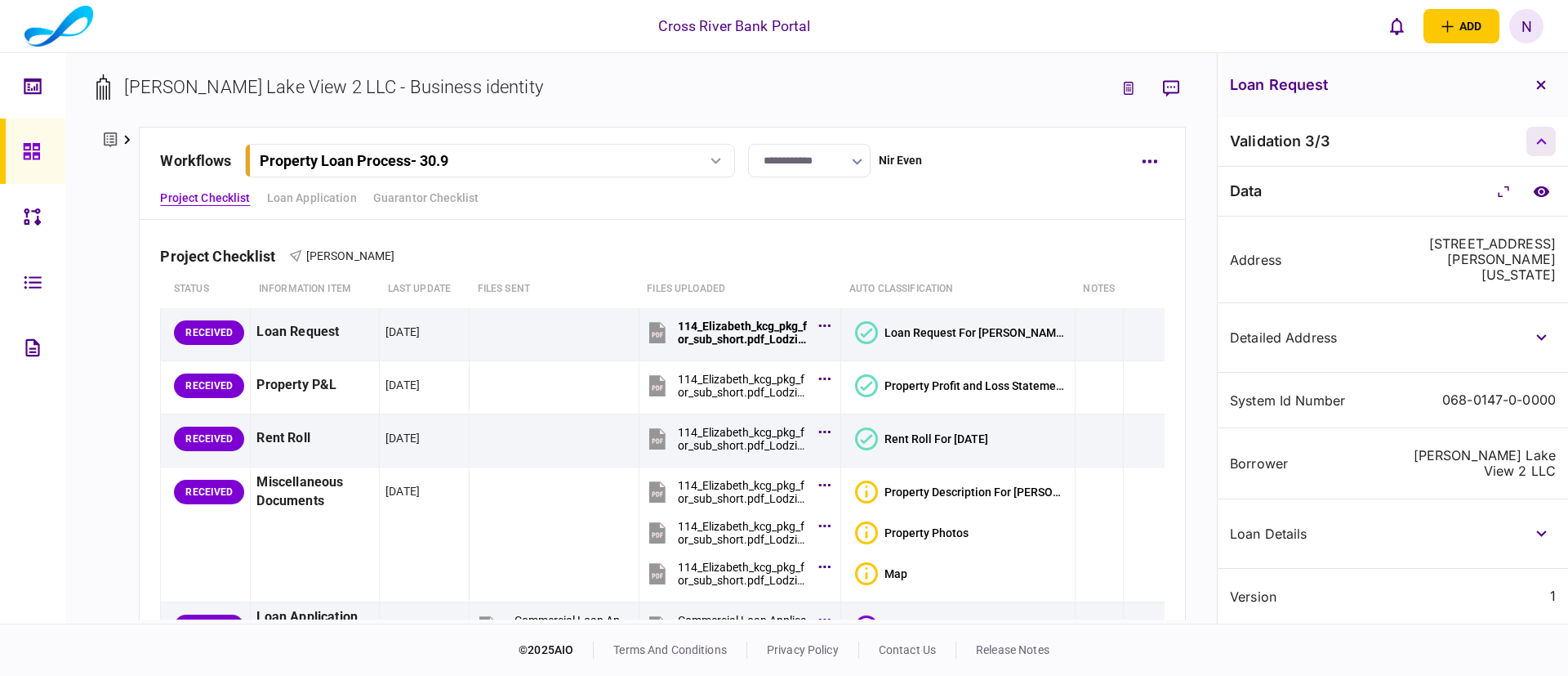
click at [1542, 142] on icon "button" at bounding box center [1541, 142] width 11 height 7
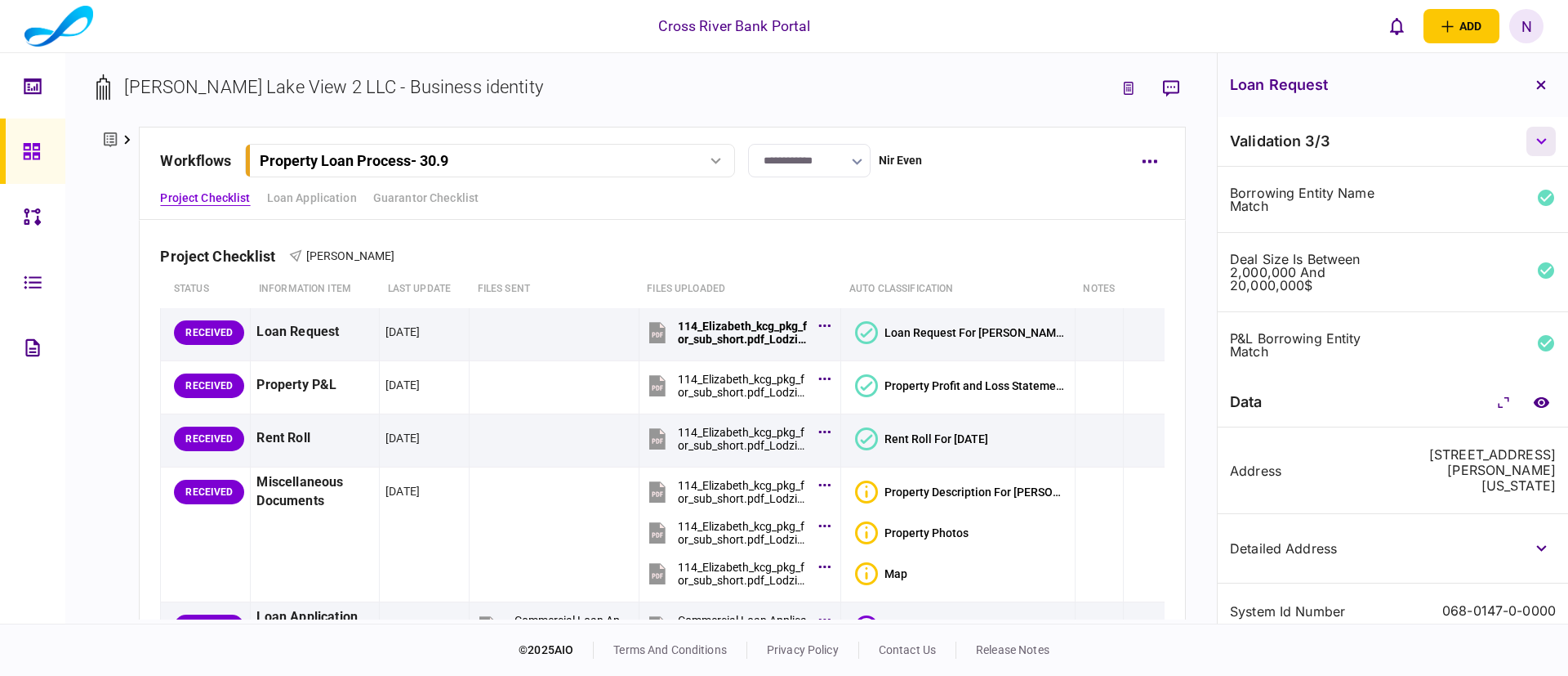
click at [1542, 142] on icon "button" at bounding box center [1541, 142] width 11 height 7
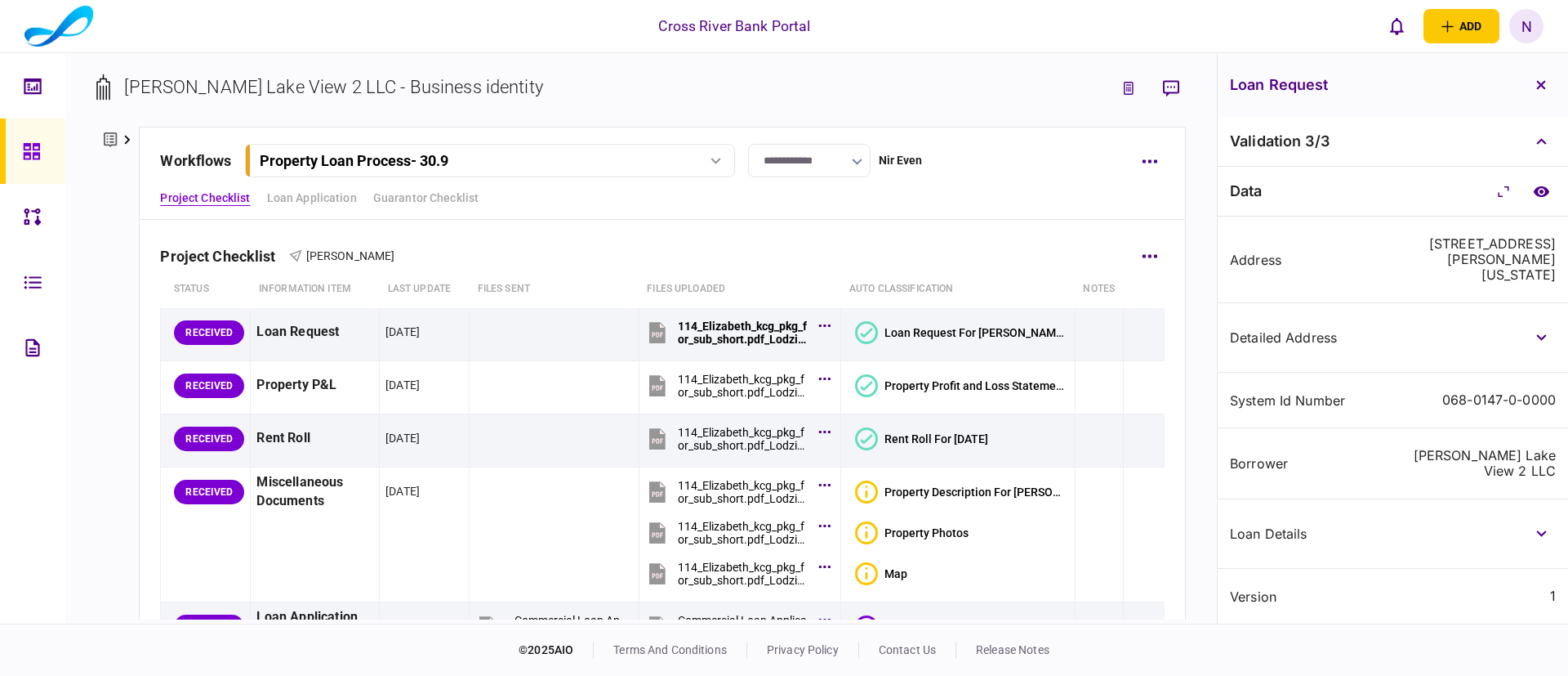
click at [1153, 523] on div "Project Checklist [PERSON_NAME] status Information item last update files sent …" at bounding box center [662, 448] width 1045 height 456
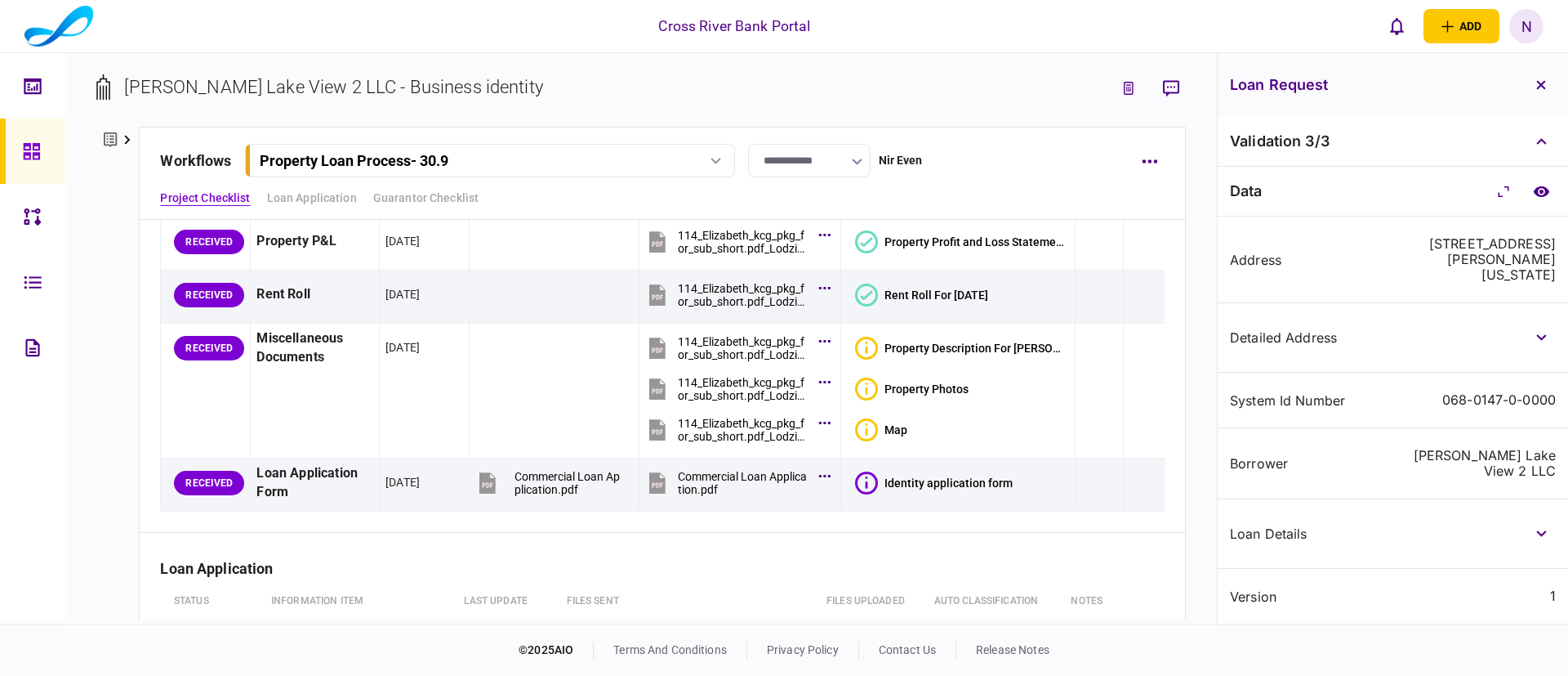
scroll to position [147, 0]
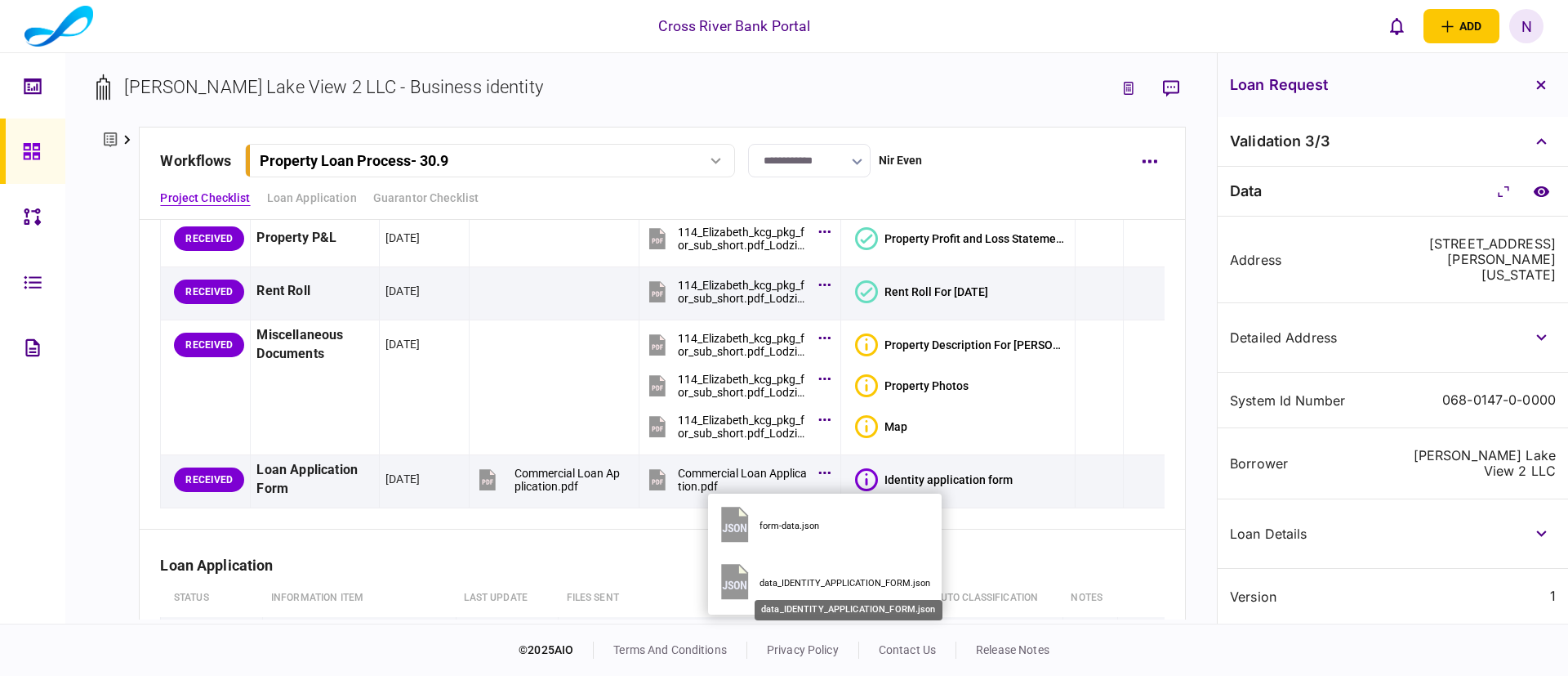
click at [803, 579] on div "data_IDENTITY_APPLICATION_FORM.json" at bounding box center [848, 583] width 176 height 11
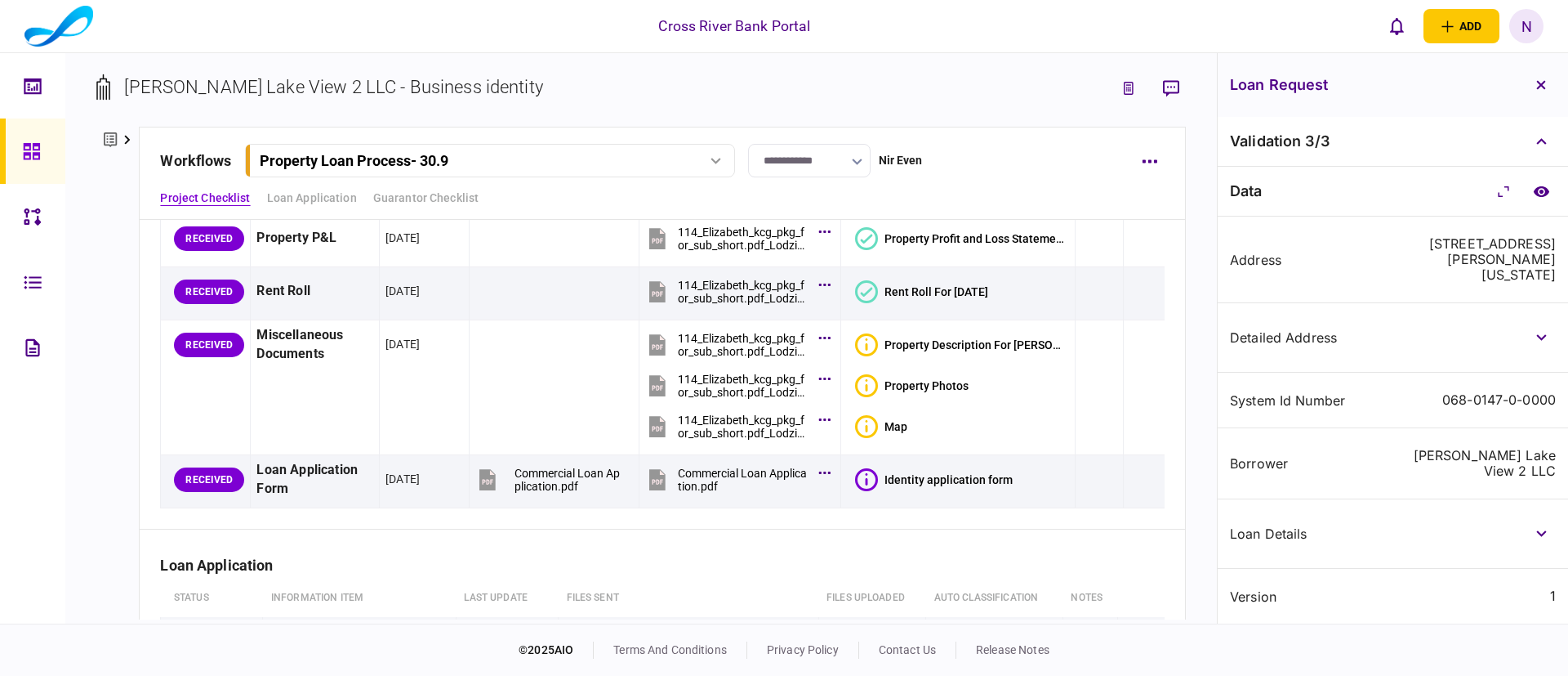
click at [1372, 123] on div "Validation 3 / 3" at bounding box center [1393, 142] width 350 height 49
click at [1290, 396] on div "system id number" at bounding box center [1309, 400] width 157 height 13
click at [1545, 84] on icon "button" at bounding box center [1541, 85] width 10 height 10
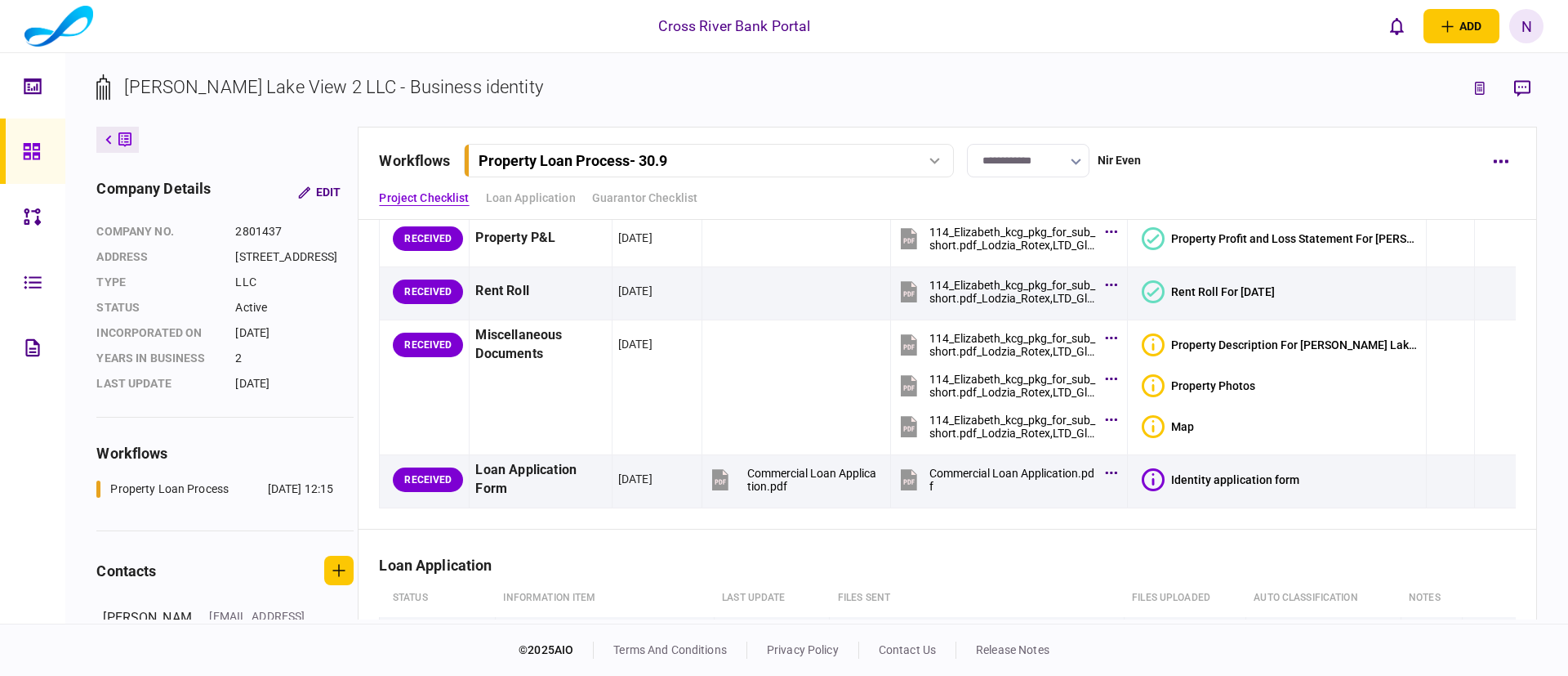
click at [1508, 433] on div "Project Checklist [PERSON_NAME] status Information item last update files sent …" at bounding box center [948, 301] width 1177 height 456
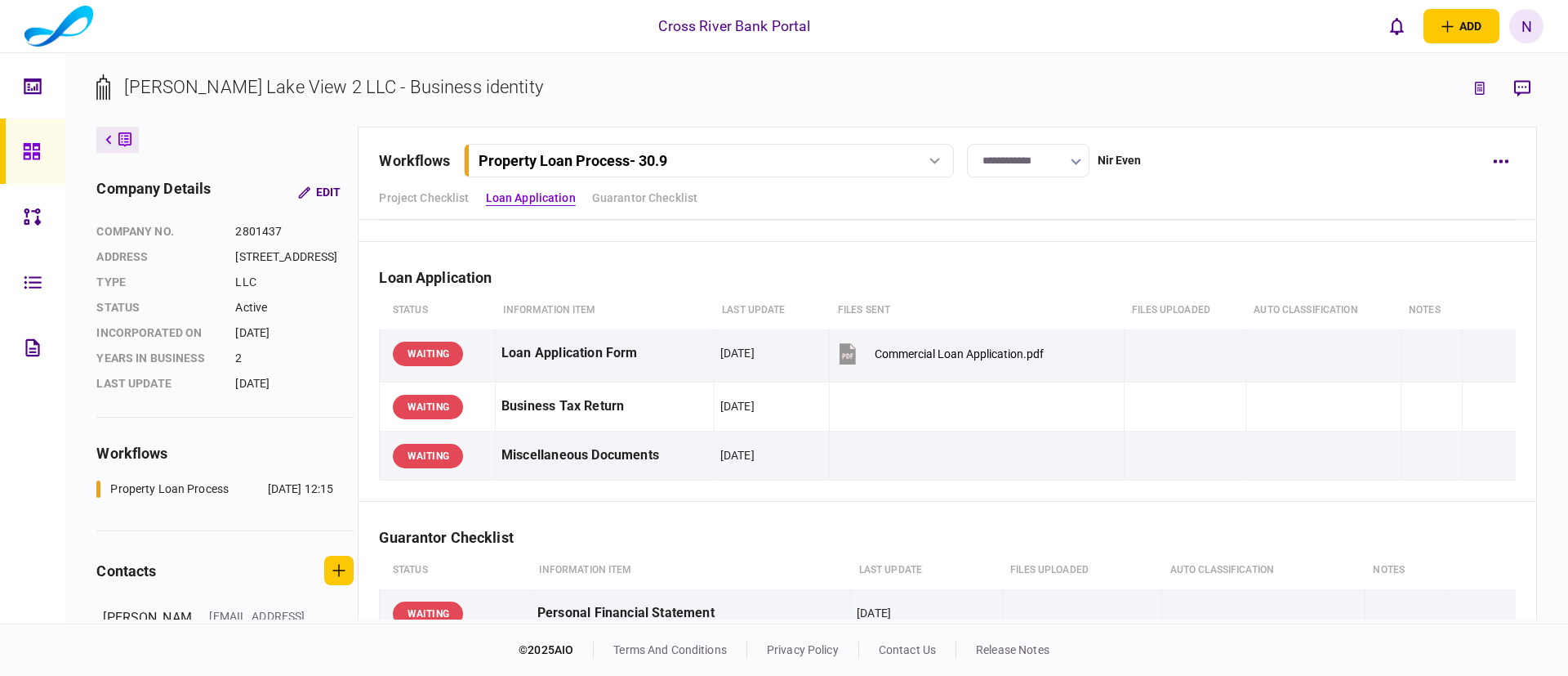
scroll to position [392, 0]
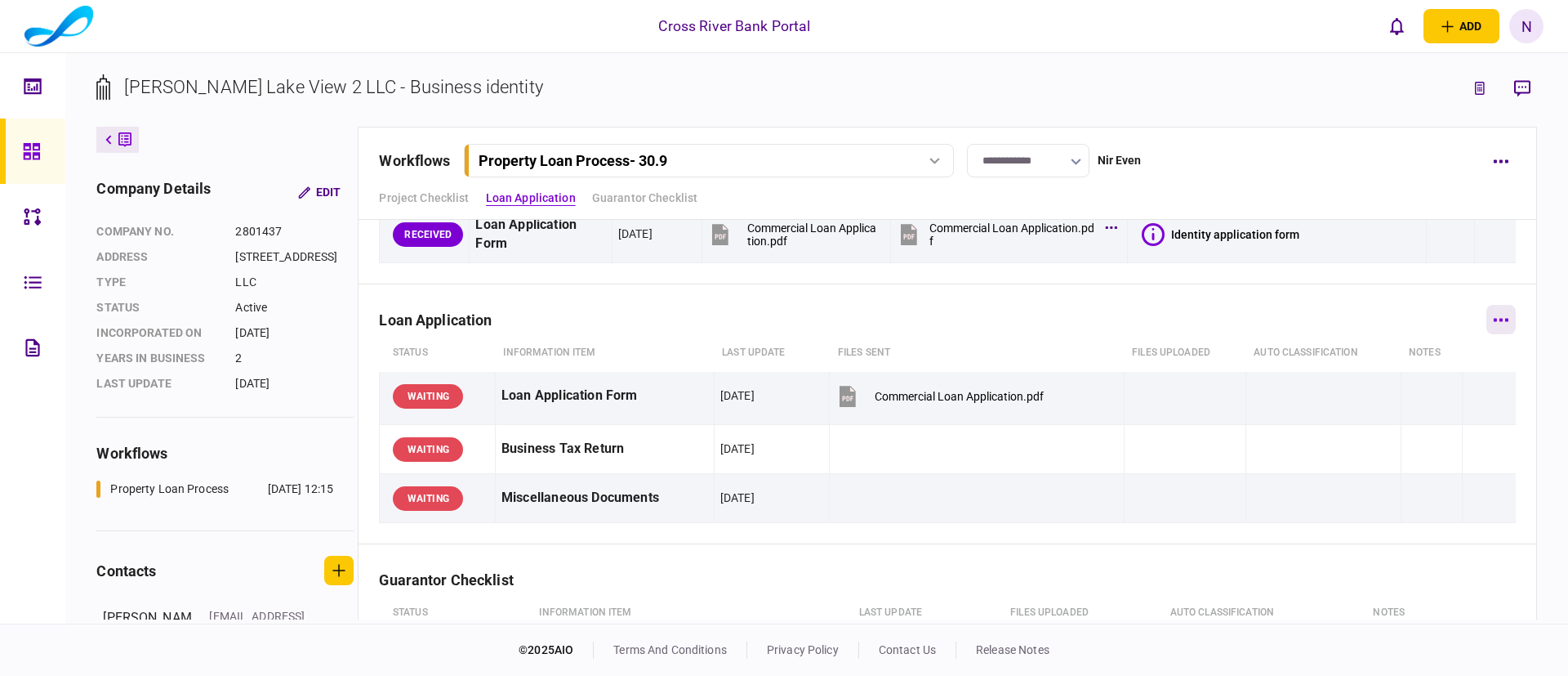
click at [1494, 319] on icon "button" at bounding box center [1501, 319] width 15 height 3
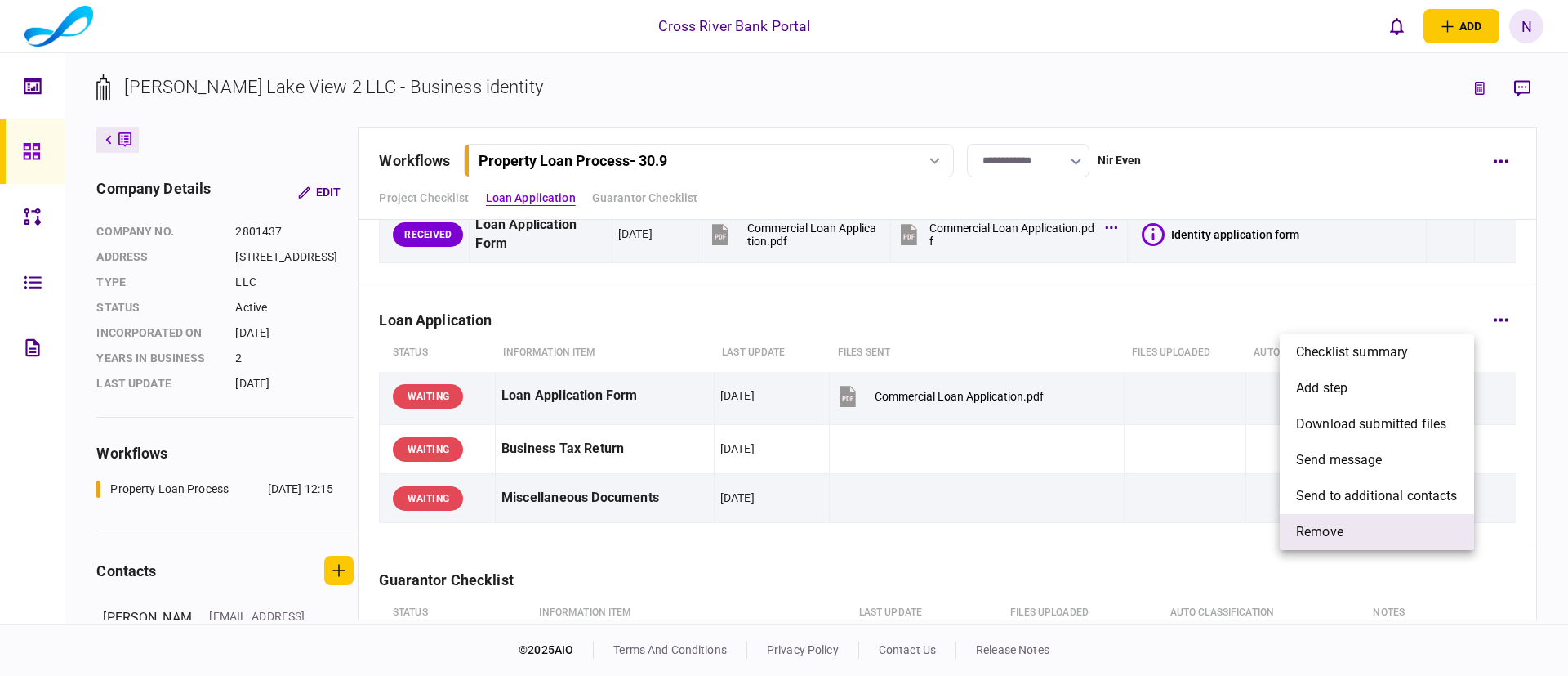
click at [1346, 528] on li "remove" at bounding box center [1377, 531] width 195 height 36
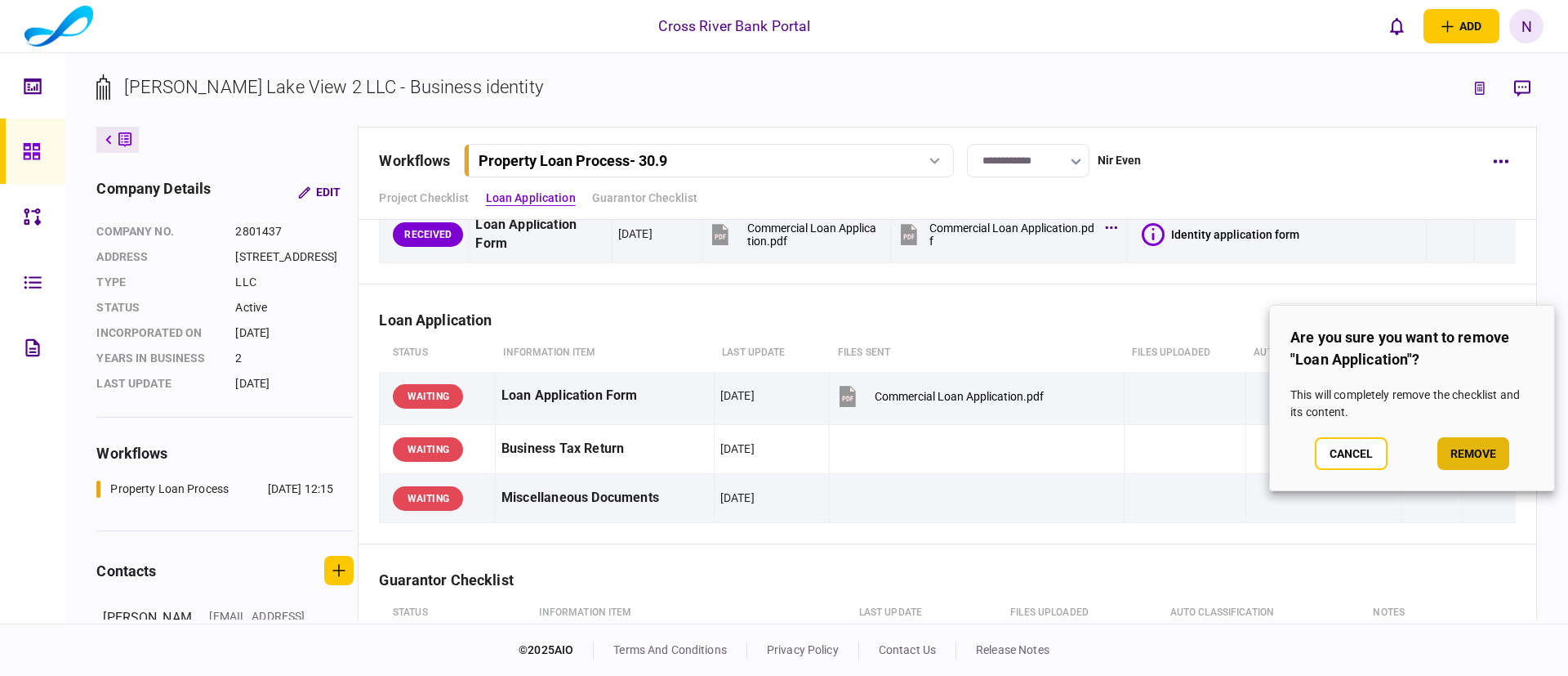
click at [1482, 450] on button "remove" at bounding box center [1473, 453] width 72 height 33
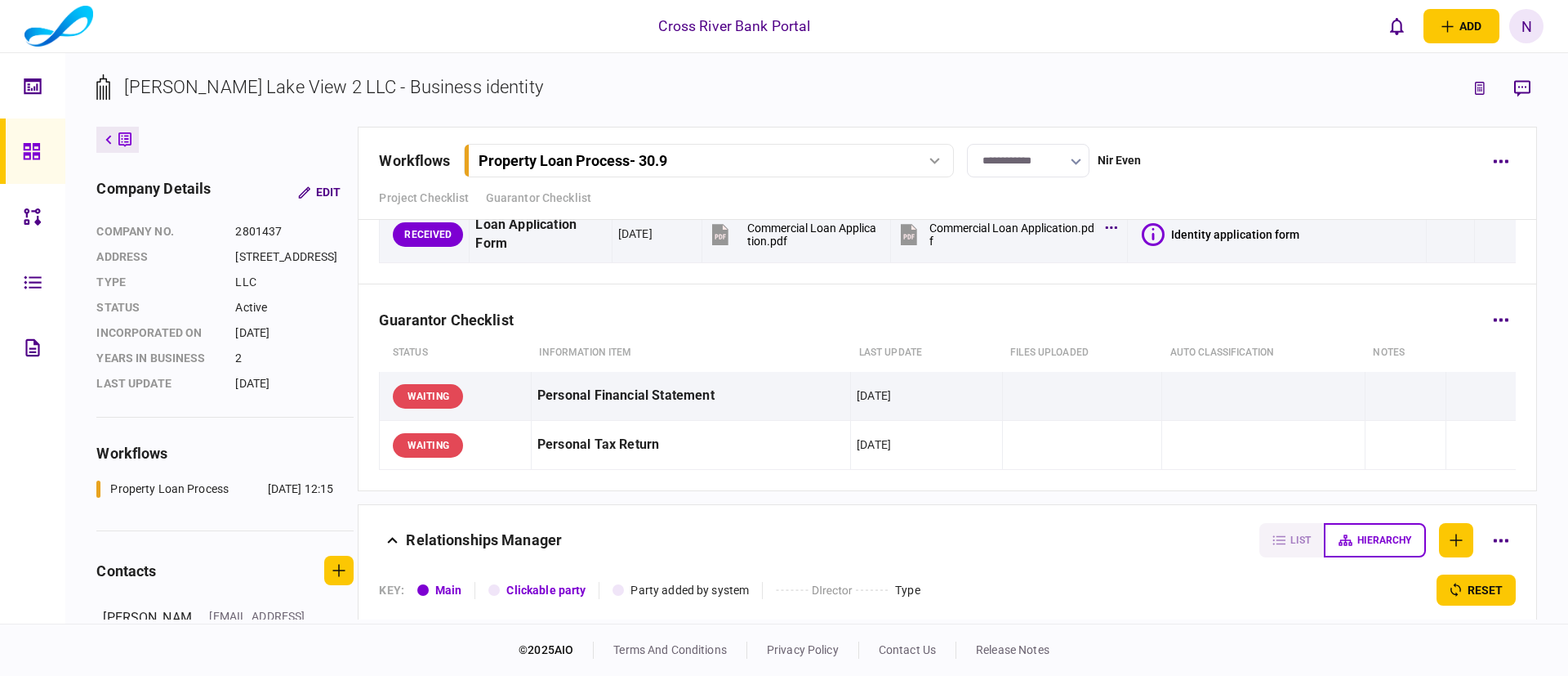
click at [1040, 311] on div "Guarantor Checklist" at bounding box center [947, 309] width 1137 height 49
click at [1494, 319] on icon "button" at bounding box center [1502, 320] width 16 height 4
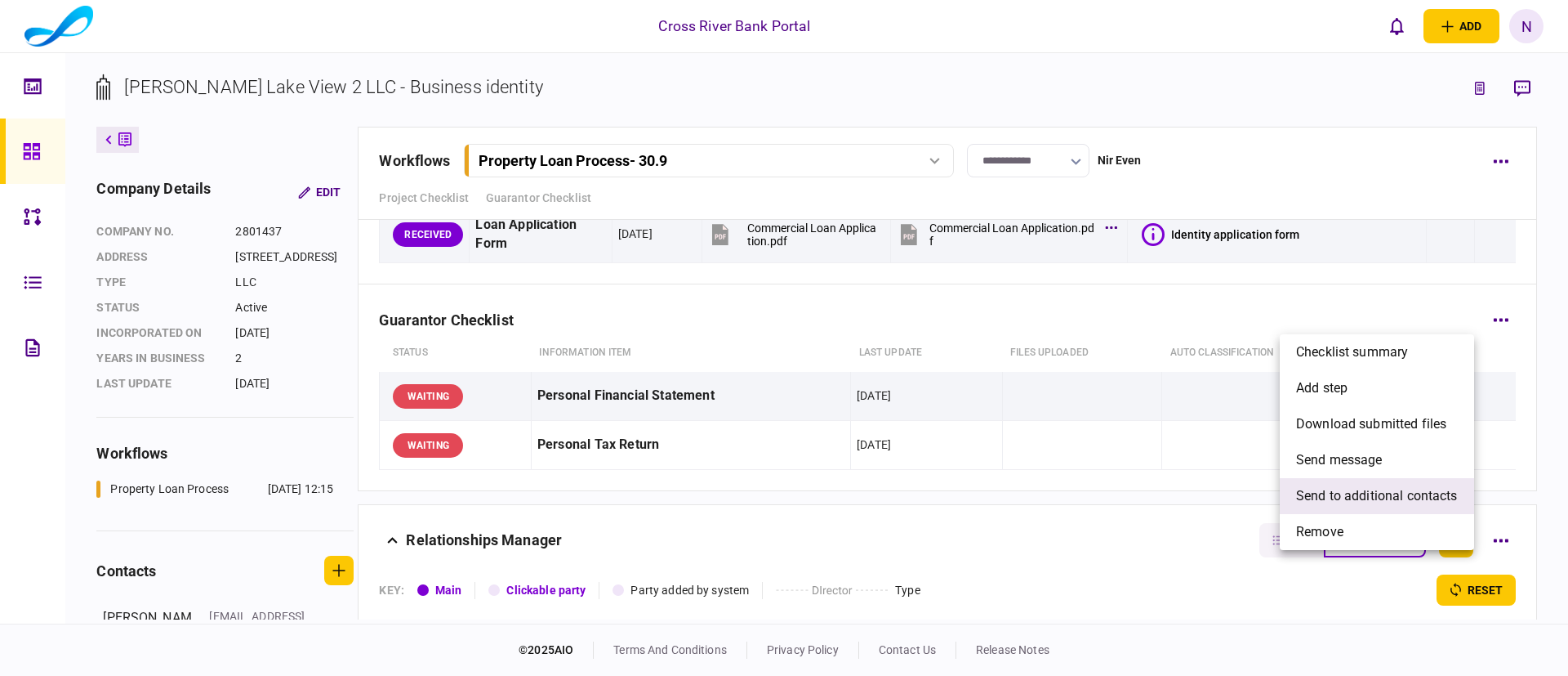
click at [1331, 488] on span "send to additional contacts" at bounding box center [1378, 496] width 162 height 20
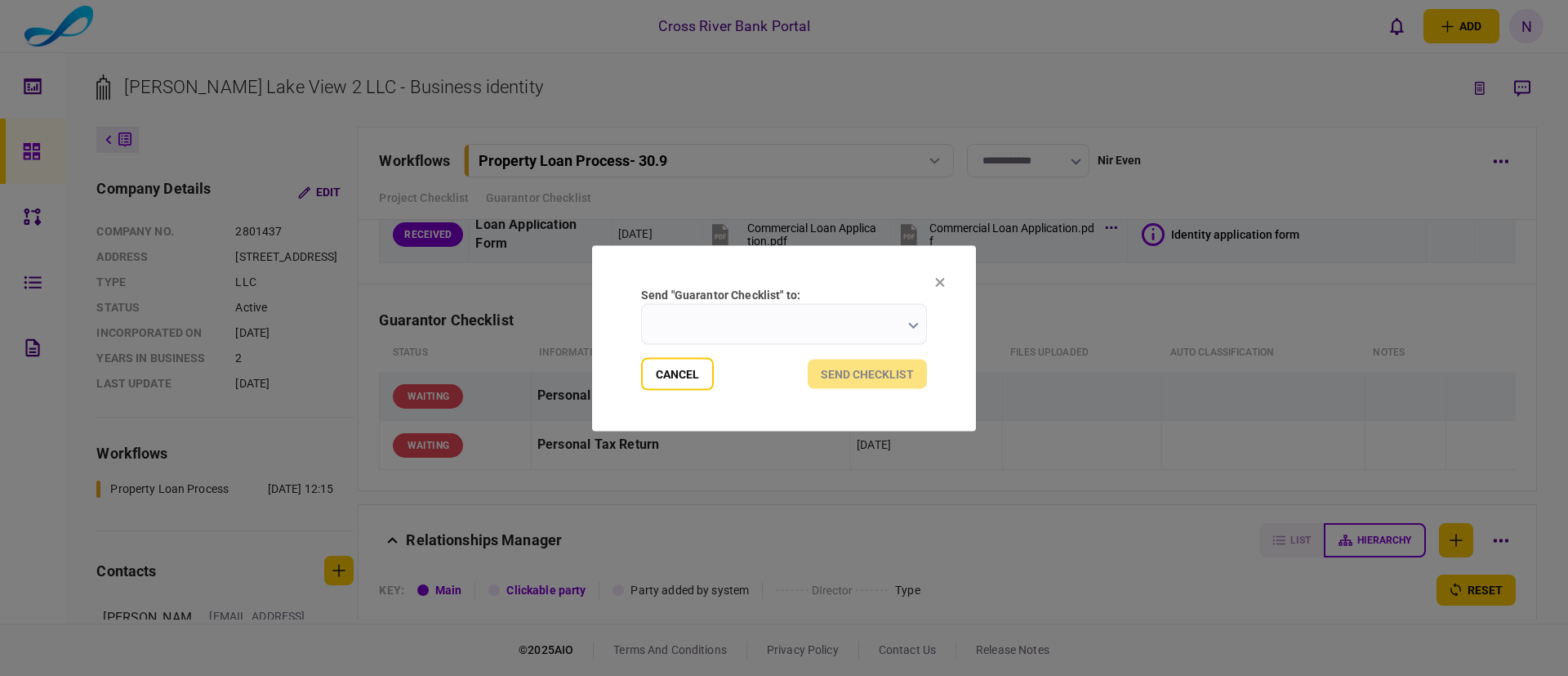
click at [754, 326] on input "send "Guarantor Checklist" to:" at bounding box center [784, 323] width 286 height 41
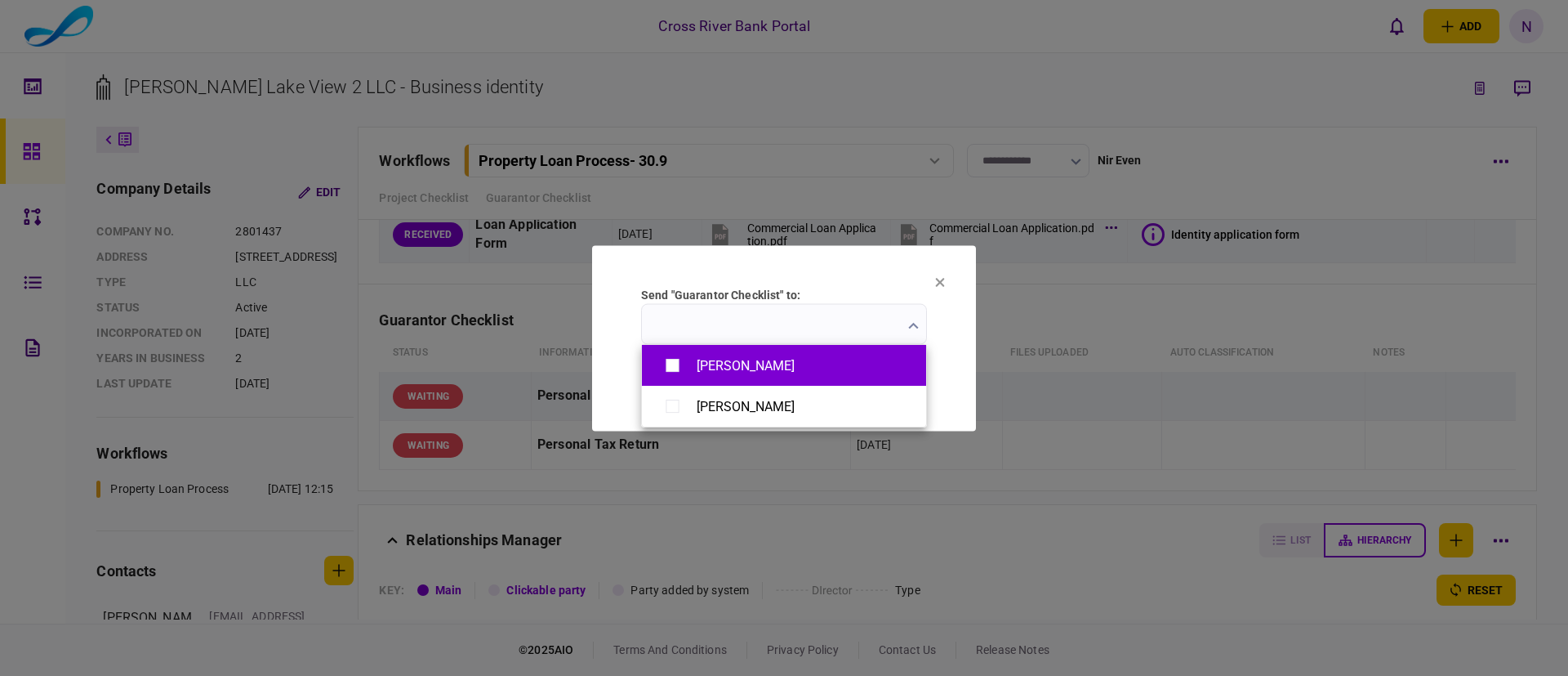
click at [731, 367] on div "[PERSON_NAME]" at bounding box center [745, 366] width 98 height 16
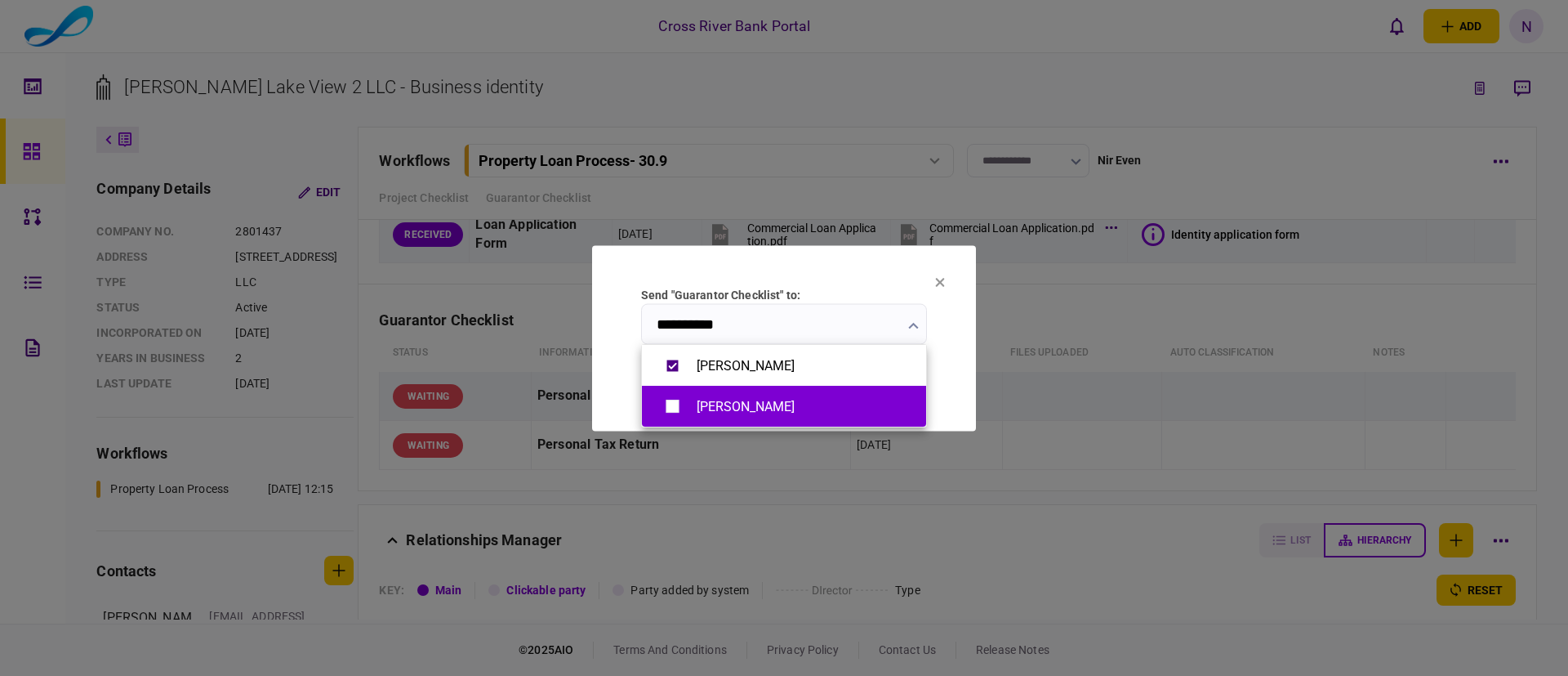
click at [720, 399] on div "[PERSON_NAME]" at bounding box center [745, 407] width 98 height 16
type input "**********"
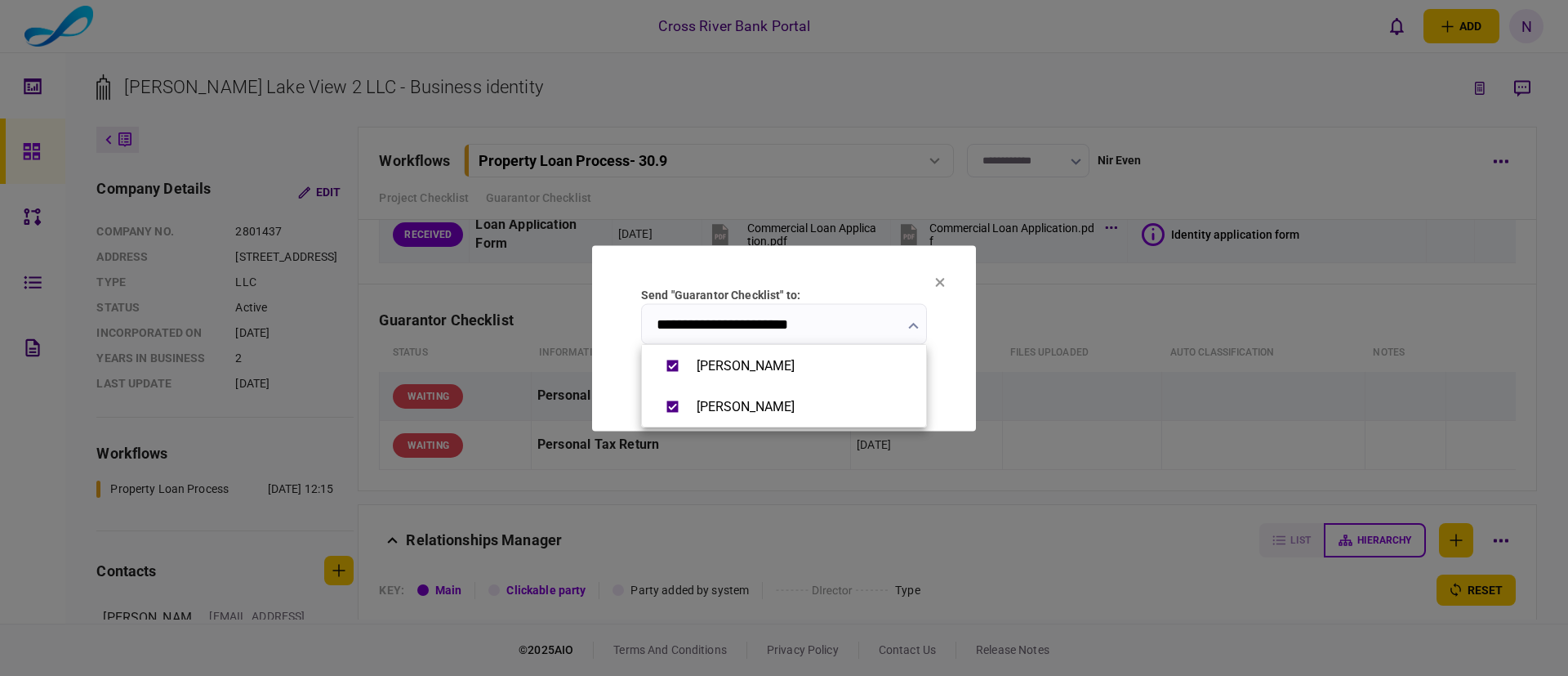
click at [957, 388] on div at bounding box center [784, 338] width 1568 height 676
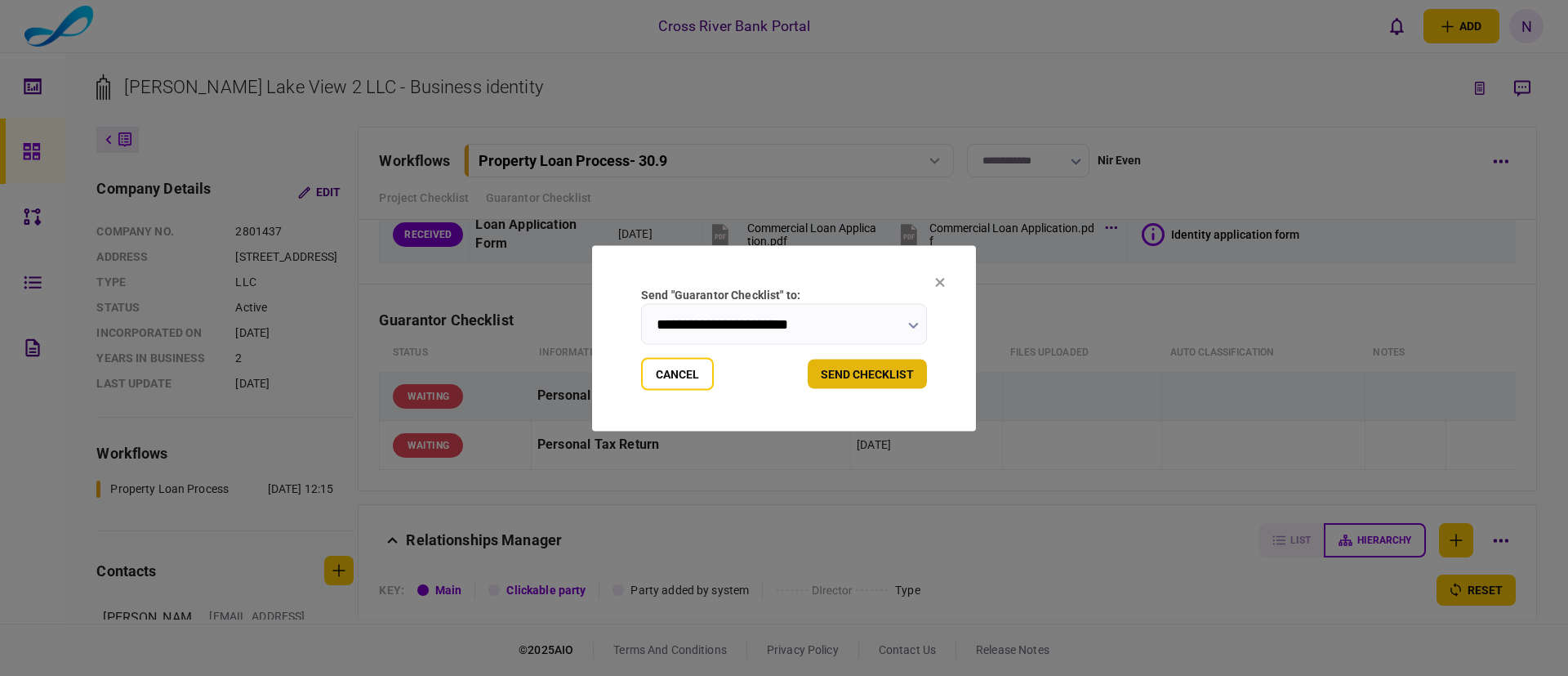
click at [883, 369] on button "send checklist" at bounding box center [868, 374] width 120 height 30
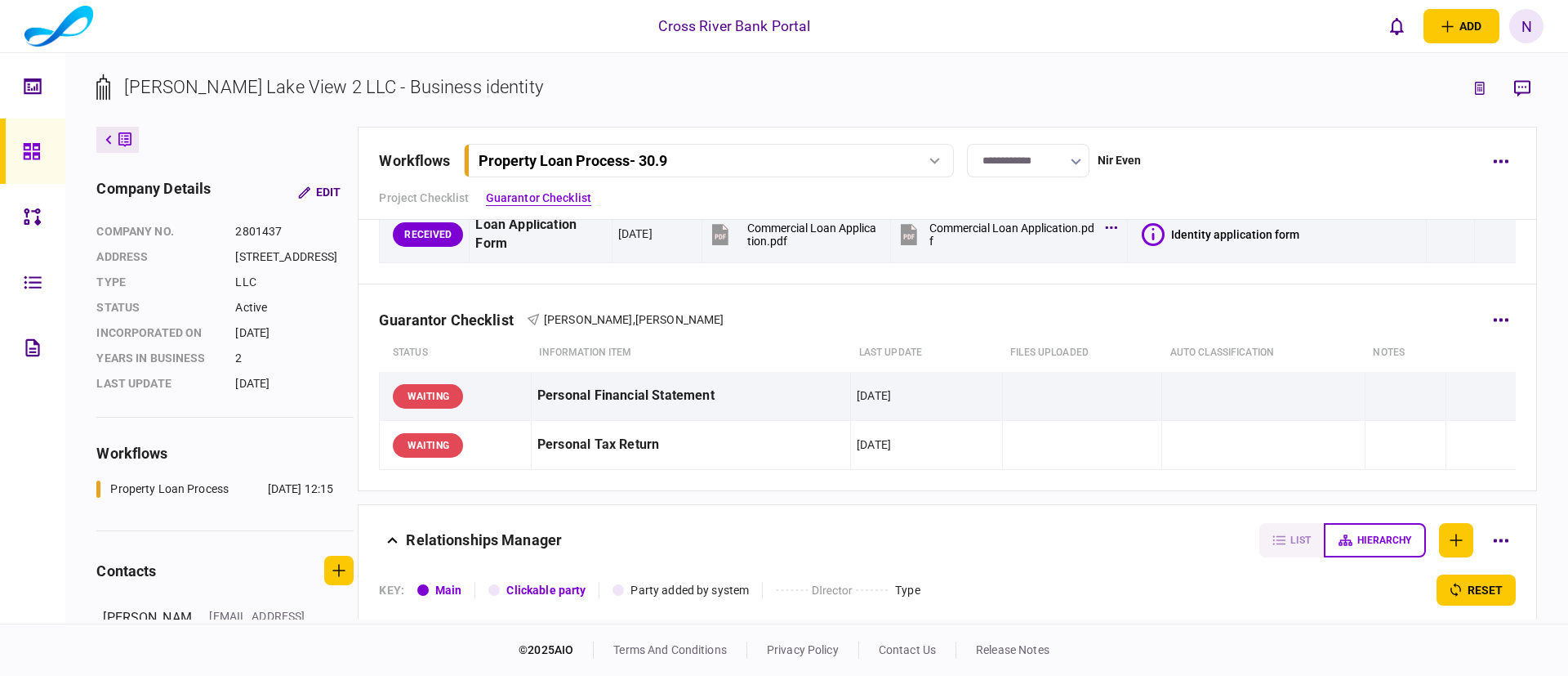
click at [847, 320] on div "Guarantor Checklist [PERSON_NAME] , [PERSON_NAME]" at bounding box center [947, 309] width 1137 height 49
click at [1291, 195] on div "Project Checklist Guarantor Checklist" at bounding box center [947, 198] width 1137 height 17
click at [1382, 326] on div "Guarantor Checklist [PERSON_NAME] , [PERSON_NAME]" at bounding box center [947, 309] width 1137 height 49
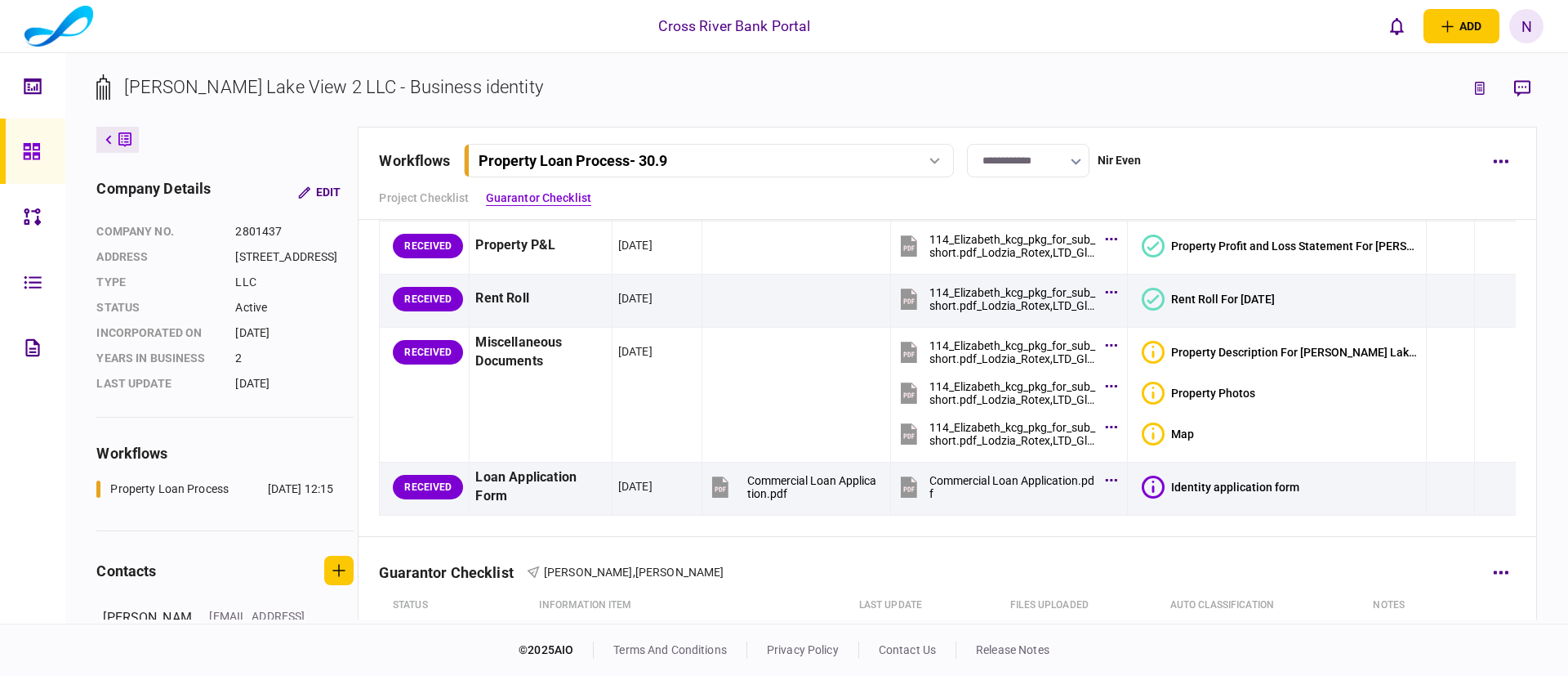
scroll to position [98, 0]
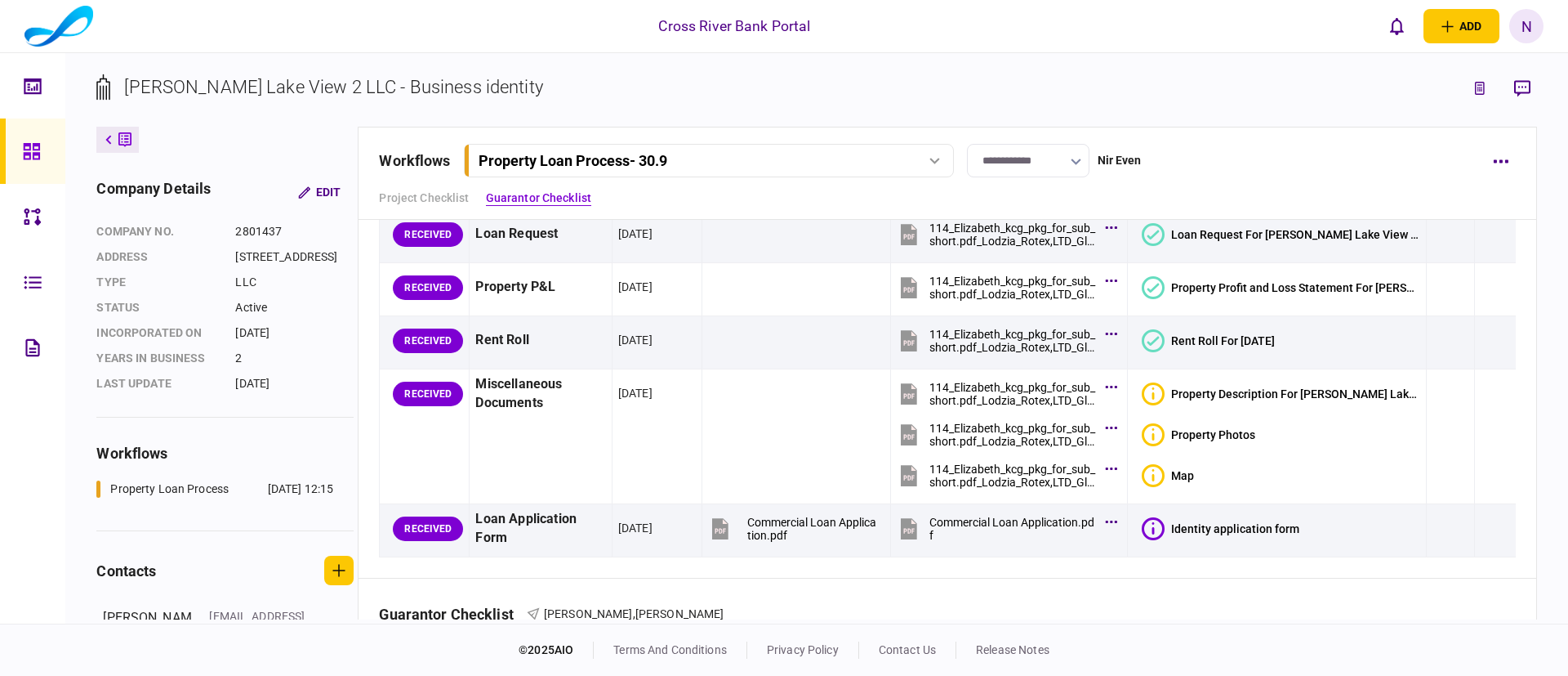
click at [831, 94] on section "[PERSON_NAME] Lake View 2 LLC - Business identity" at bounding box center [816, 100] width 1440 height 53
click at [1238, 199] on div "Project Checklist Guarantor Checklist" at bounding box center [947, 198] width 1137 height 17
click at [1473, 89] on button "link to underwriting page" at bounding box center [1480, 88] width 30 height 30
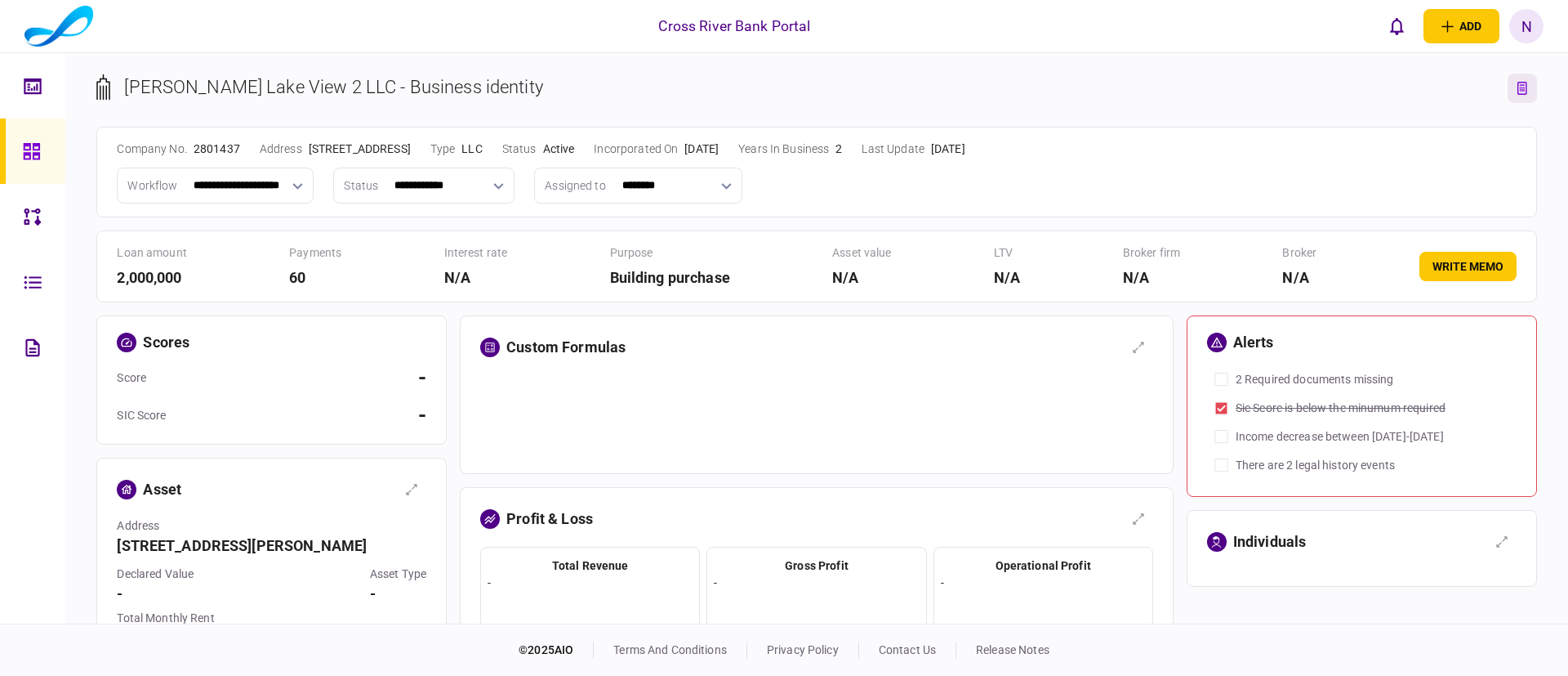
click at [636, 272] on div "Building purchase" at bounding box center [670, 277] width 120 height 22
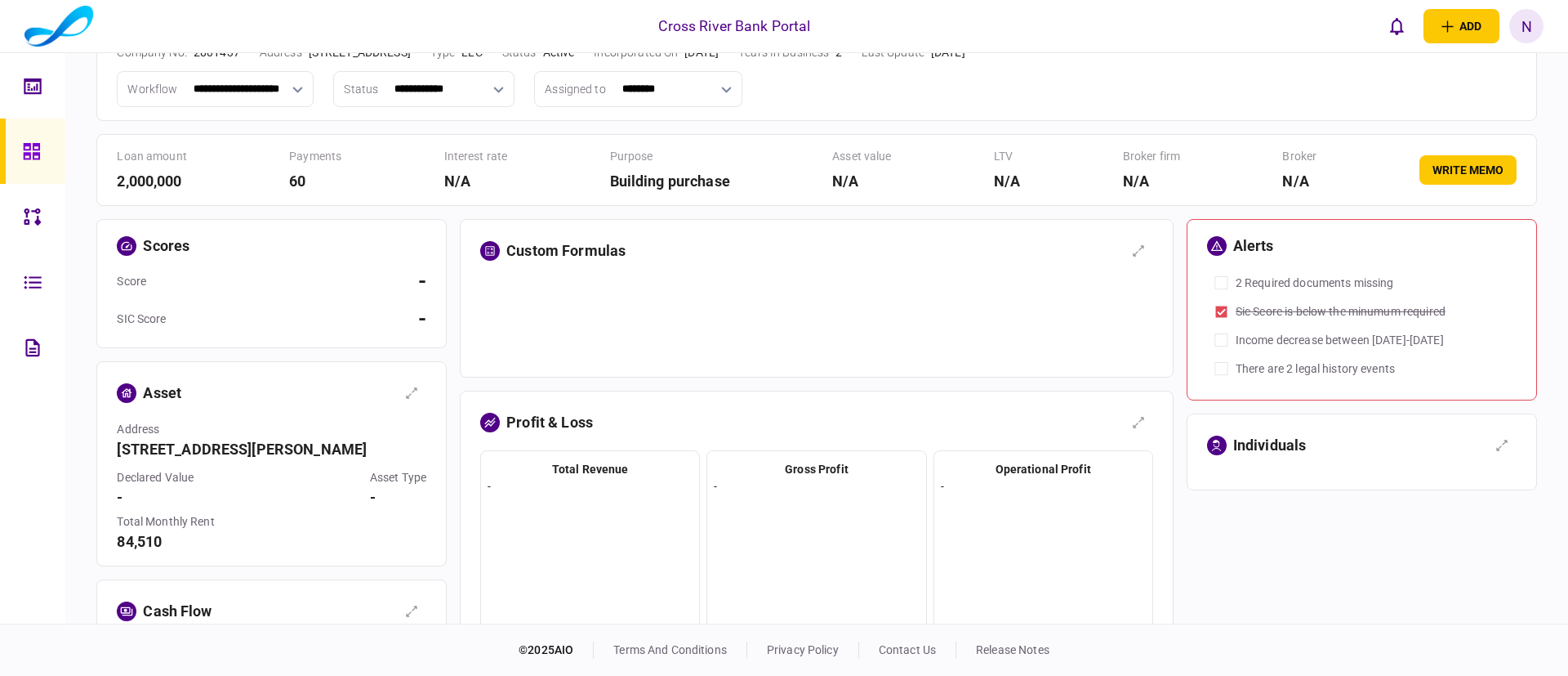
scroll to position [98, 0]
click at [411, 391] on icon "button" at bounding box center [412, 391] width 13 height 13
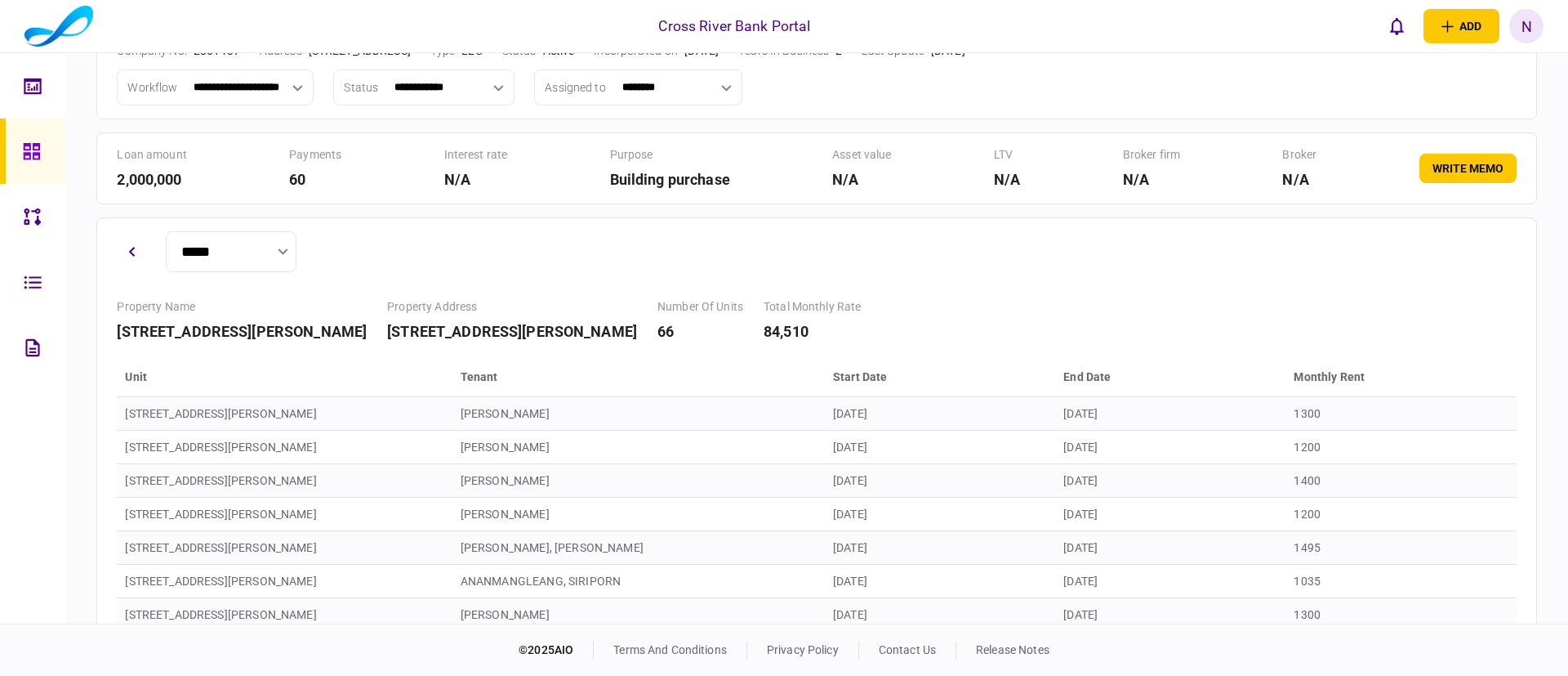
click at [626, 386] on th "Tenant" at bounding box center [638, 378] width 373 height 39
click at [141, 251] on button "button" at bounding box center [132, 251] width 30 height 30
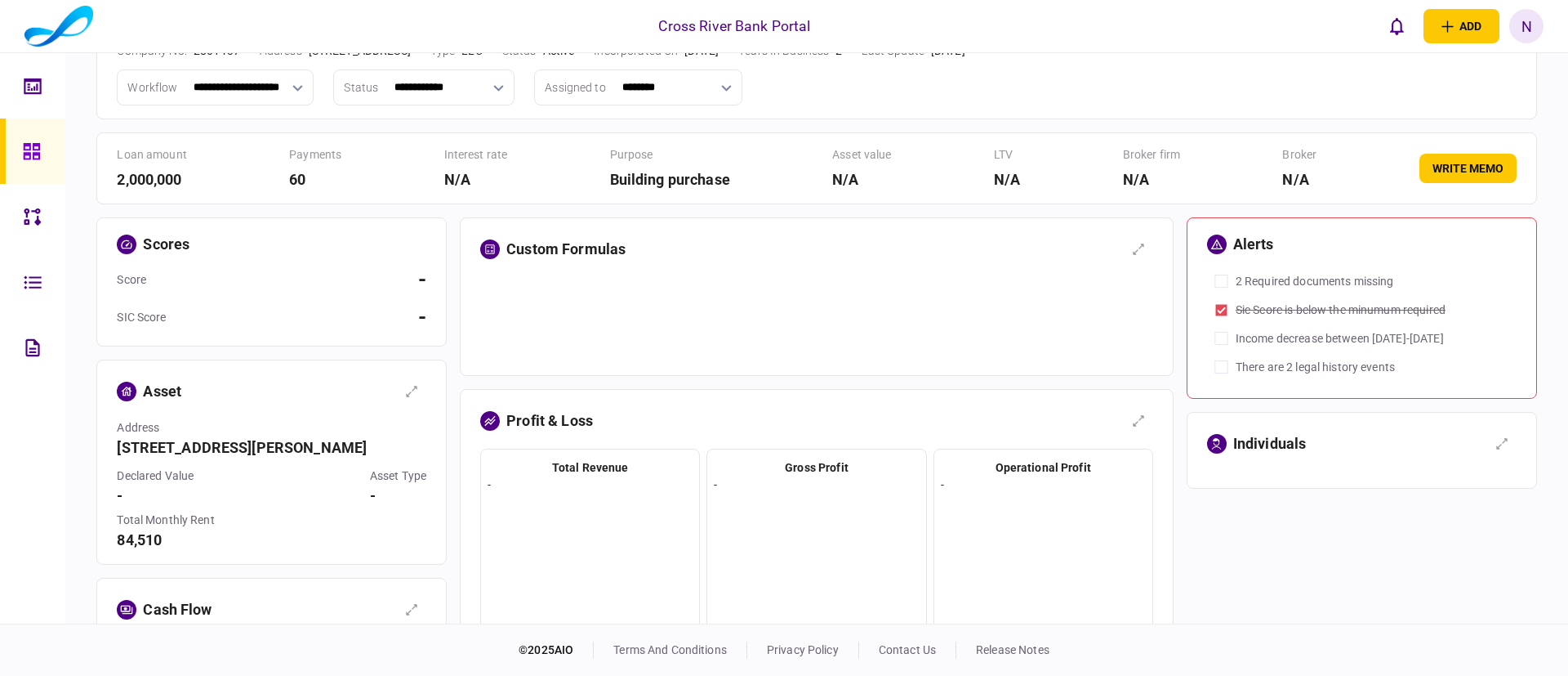
click at [753, 282] on th "table" at bounding box center [817, 286] width 673 height 18
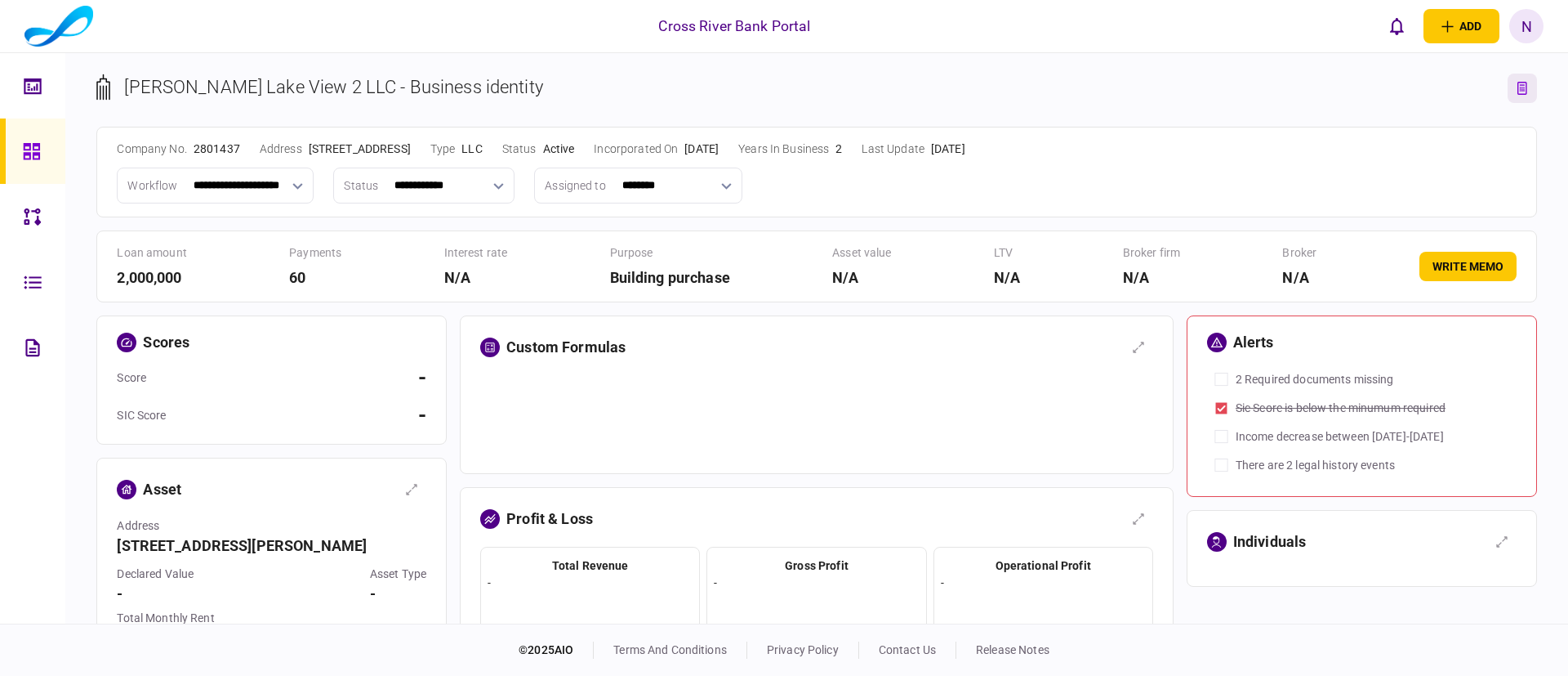
click at [1518, 88] on icon "link to entity page" at bounding box center [1522, 88] width 10 height 13
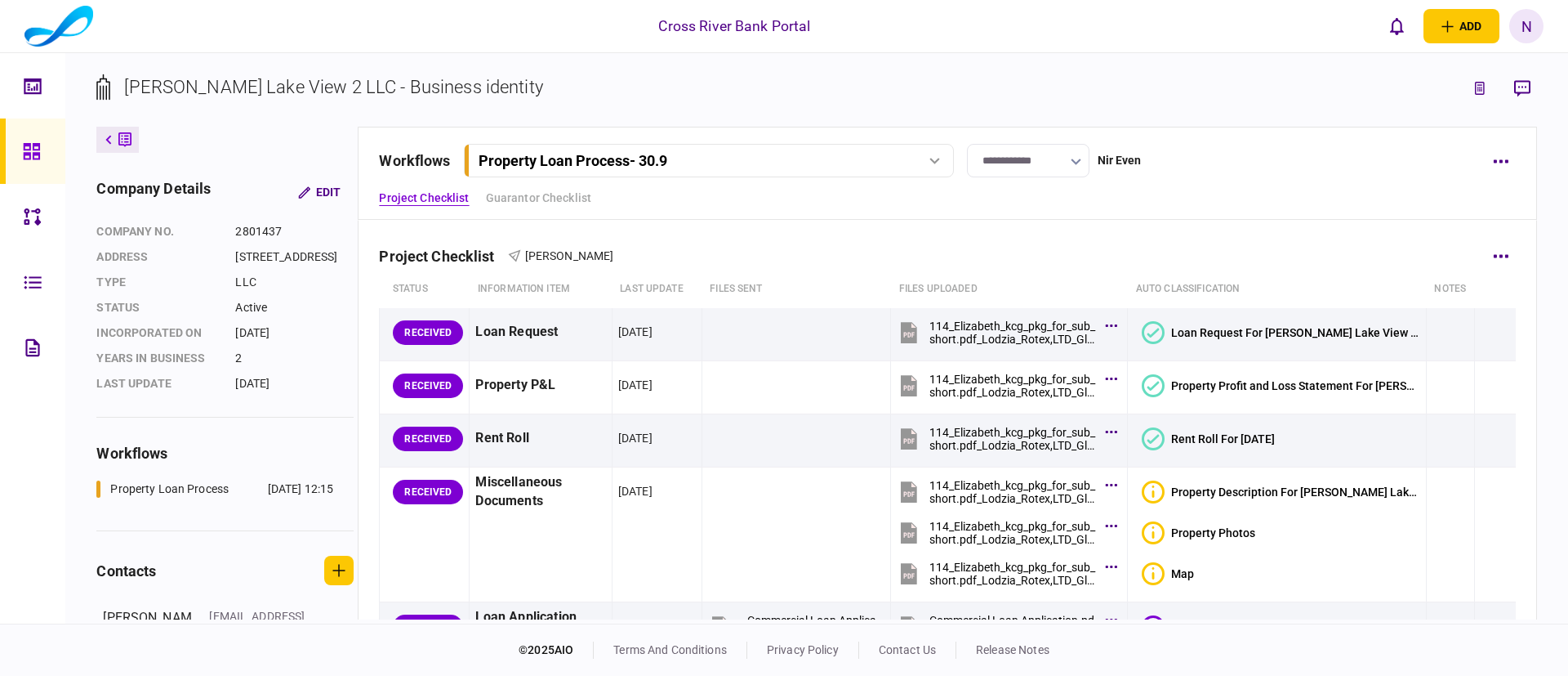
click at [1038, 261] on div "Project Checklist [PERSON_NAME]" at bounding box center [947, 245] width 1137 height 49
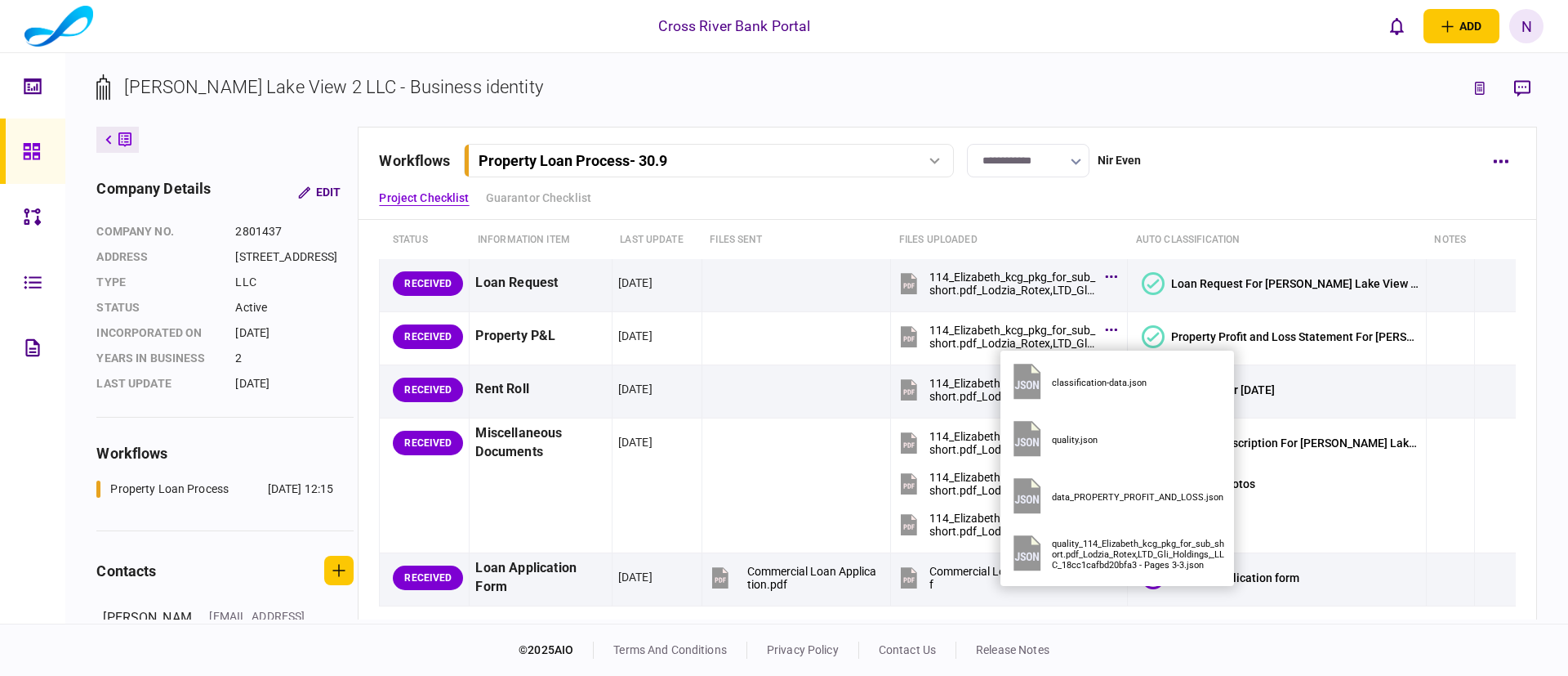
click at [1083, 488] on button "data_PROPERTY_PROFIT_AND_LOSS.json" at bounding box center [1117, 497] width 221 height 57
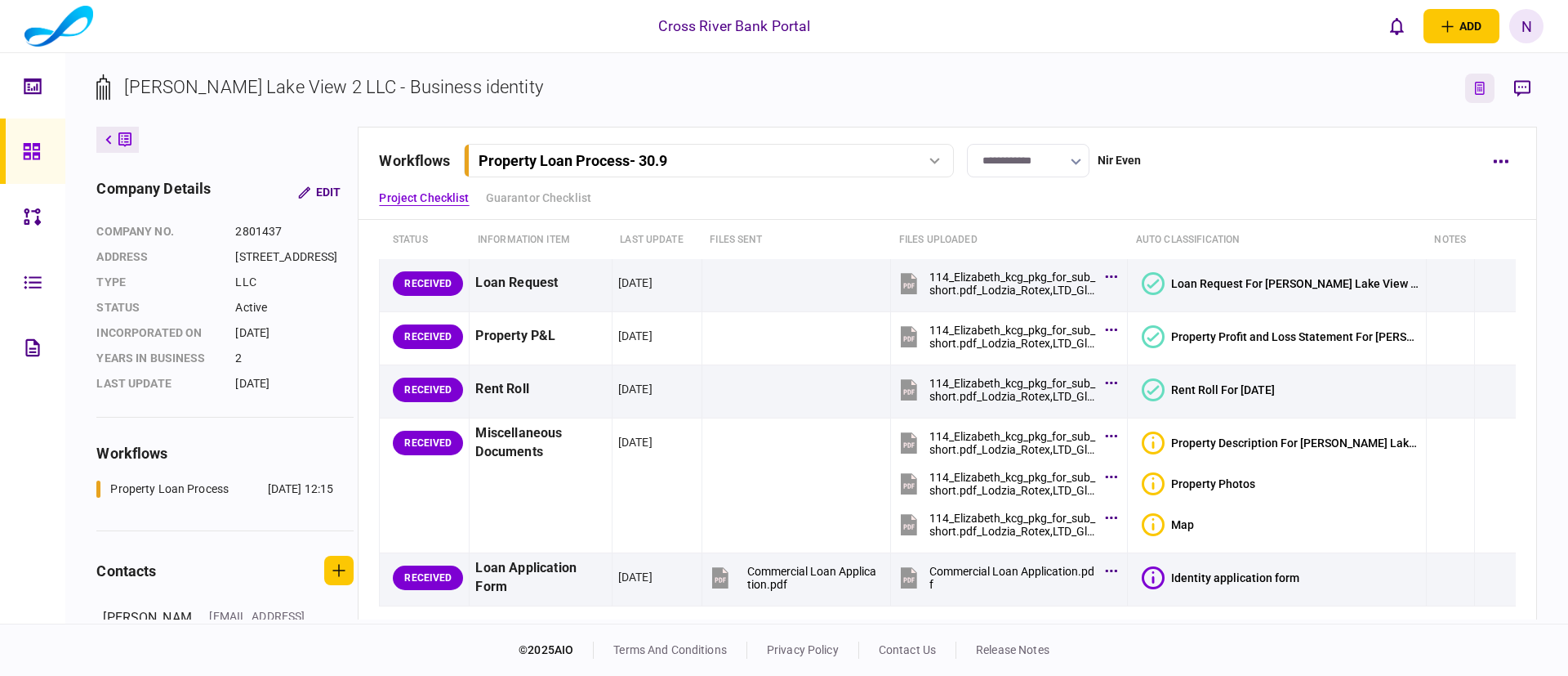
click at [1484, 78] on button "link to underwriting page" at bounding box center [1480, 88] width 30 height 30
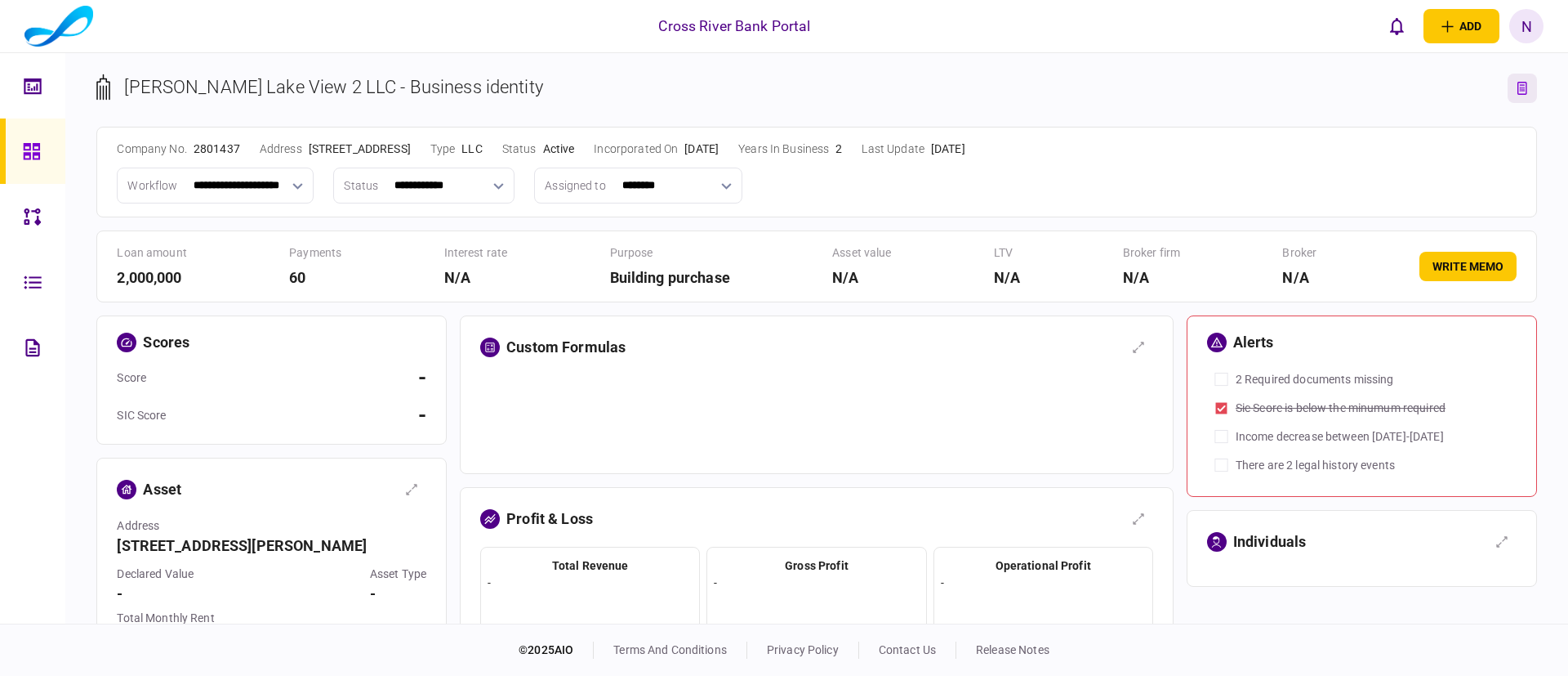
click at [1067, 398] on div at bounding box center [817, 416] width 673 height 82
click at [515, 45] on div "Cross River Bank Portal add business identity individual identity N N Nir Even …" at bounding box center [784, 26] width 1568 height 52
drag, startPoint x: 514, startPoint y: 45, endPoint x: 491, endPoint y: 36, distance: 24.7
click at [491, 36] on div "Cross River Bank Portal add business identity individual identity N N Nir Even …" at bounding box center [784, 26] width 1568 height 52
